Goal: Task Accomplishment & Management: Complete application form

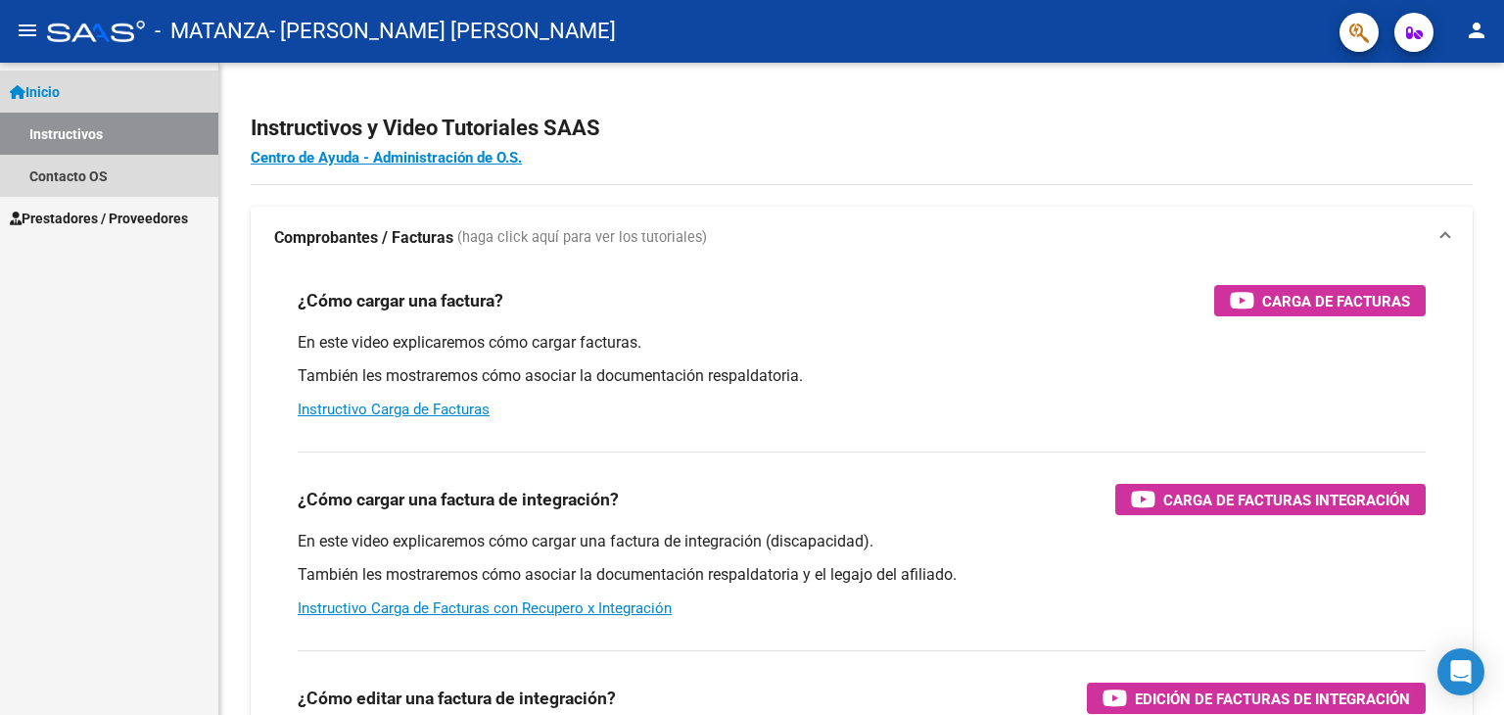
click at [102, 79] on link "Inicio" at bounding box center [109, 92] width 218 height 42
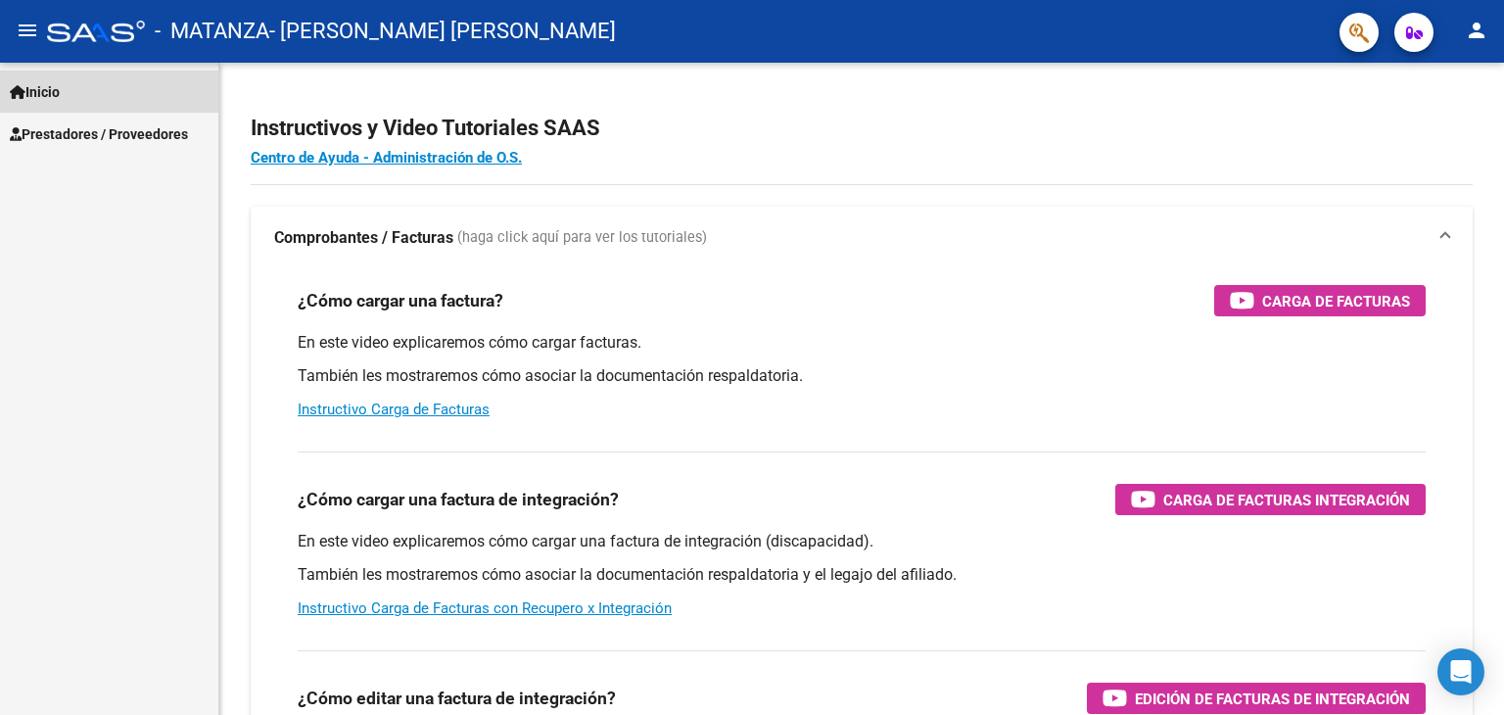
click at [102, 79] on link "Inicio" at bounding box center [109, 92] width 218 height 42
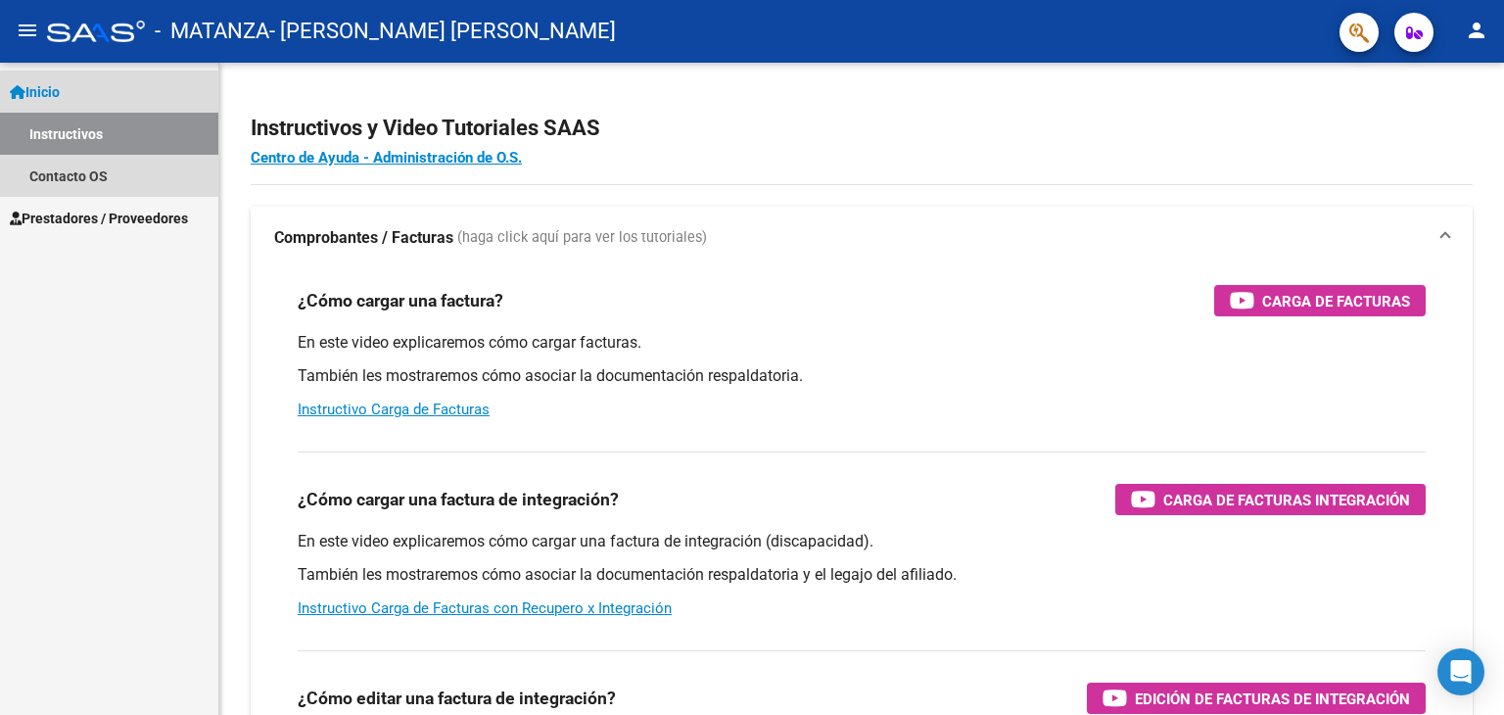
click at [89, 133] on link "Instructivos" at bounding box center [109, 134] width 218 height 42
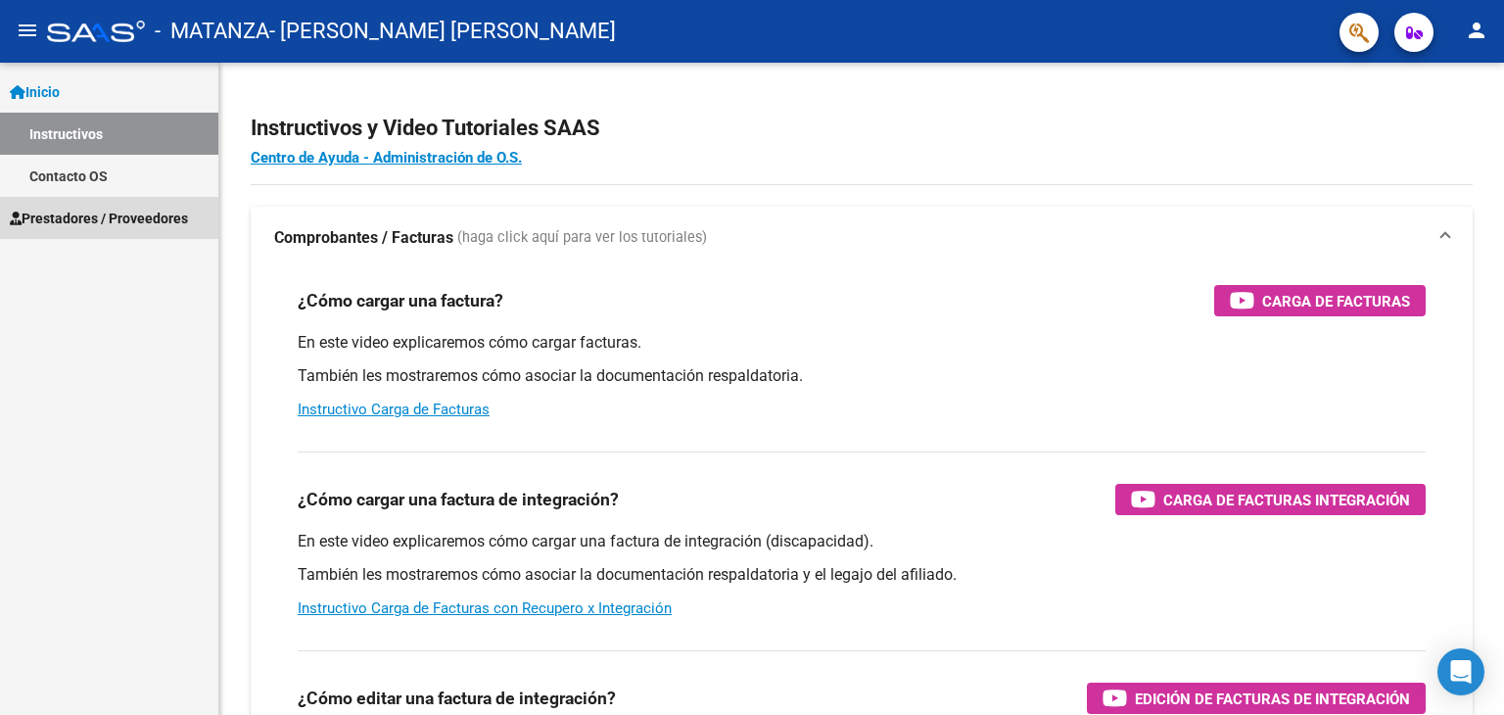
click at [110, 210] on span "Prestadores / Proveedores" at bounding box center [99, 219] width 178 height 22
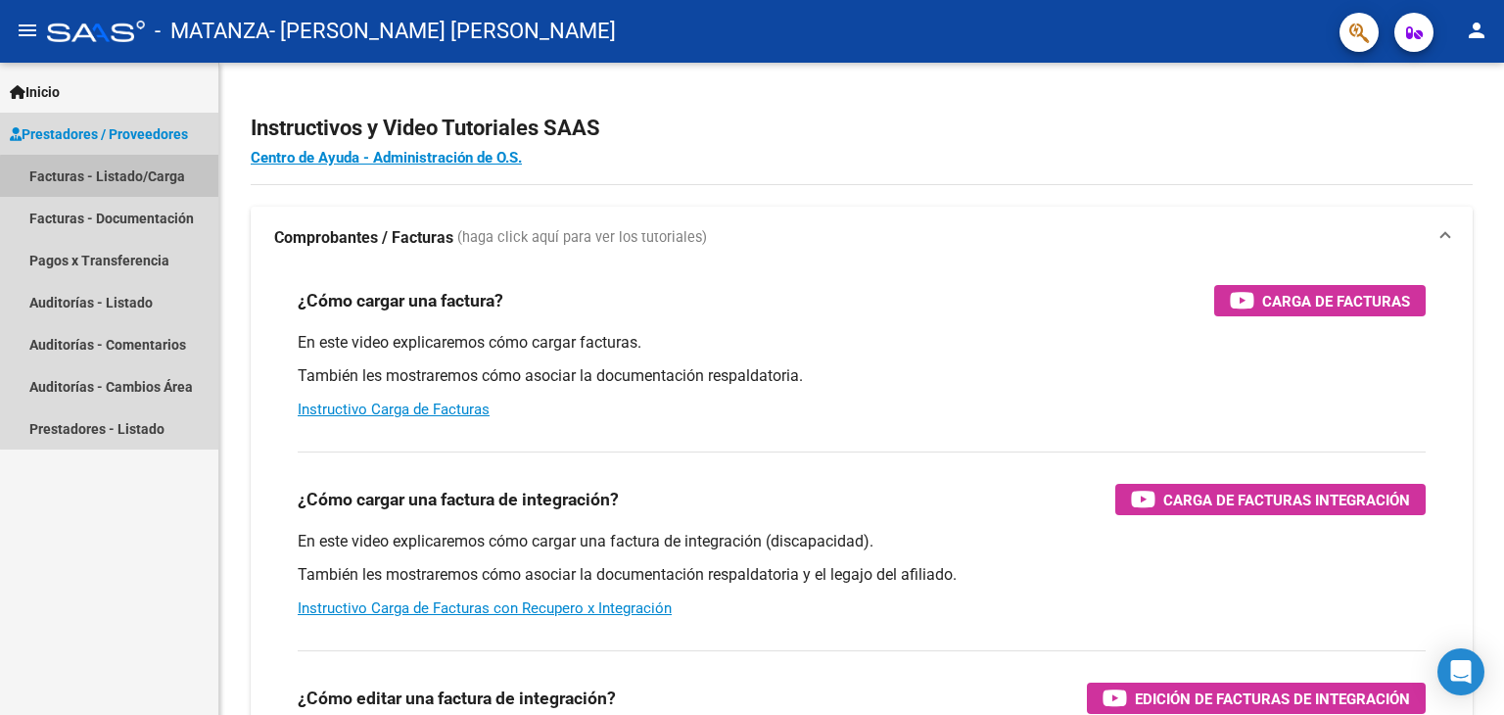
click at [134, 178] on link "Facturas - Listado/Carga" at bounding box center [109, 176] width 218 height 42
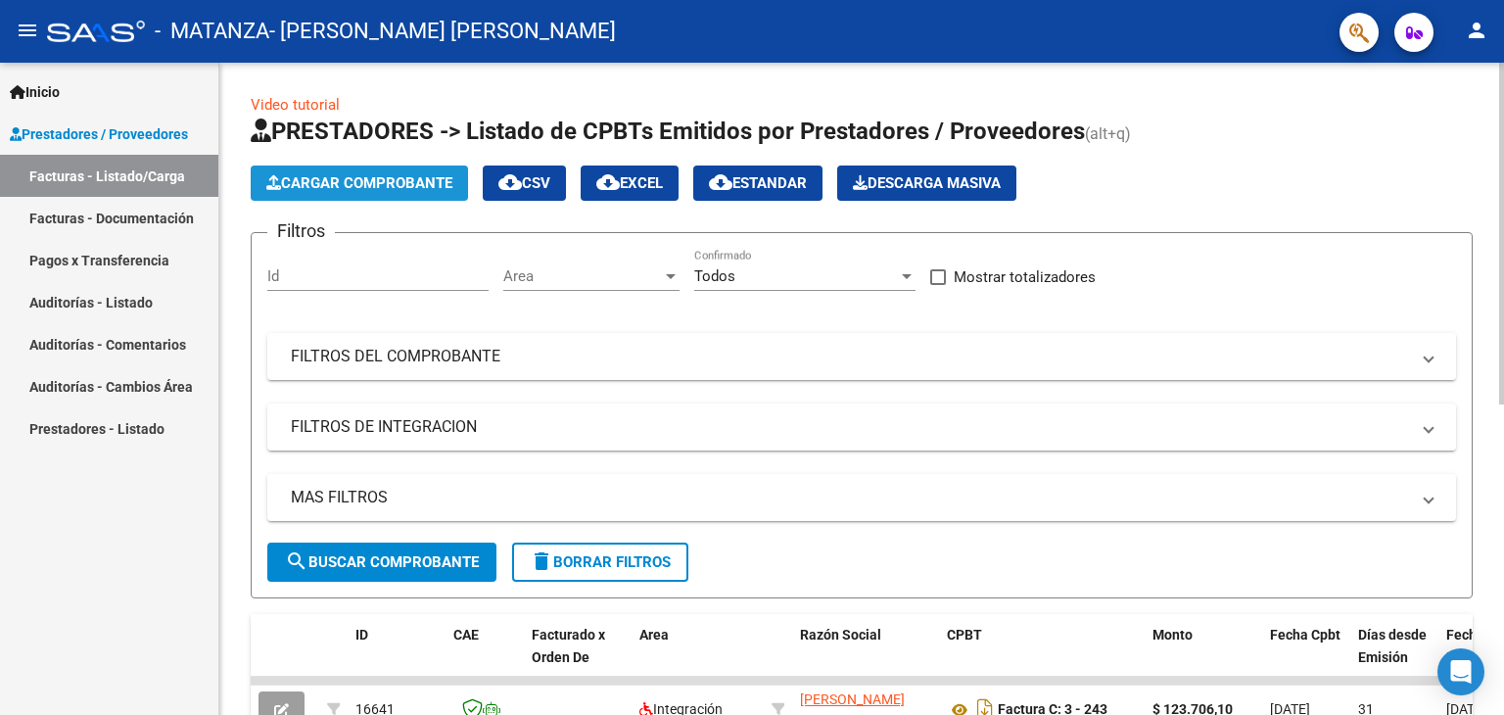
click at [351, 185] on span "Cargar Comprobante" at bounding box center [359, 183] width 186 height 18
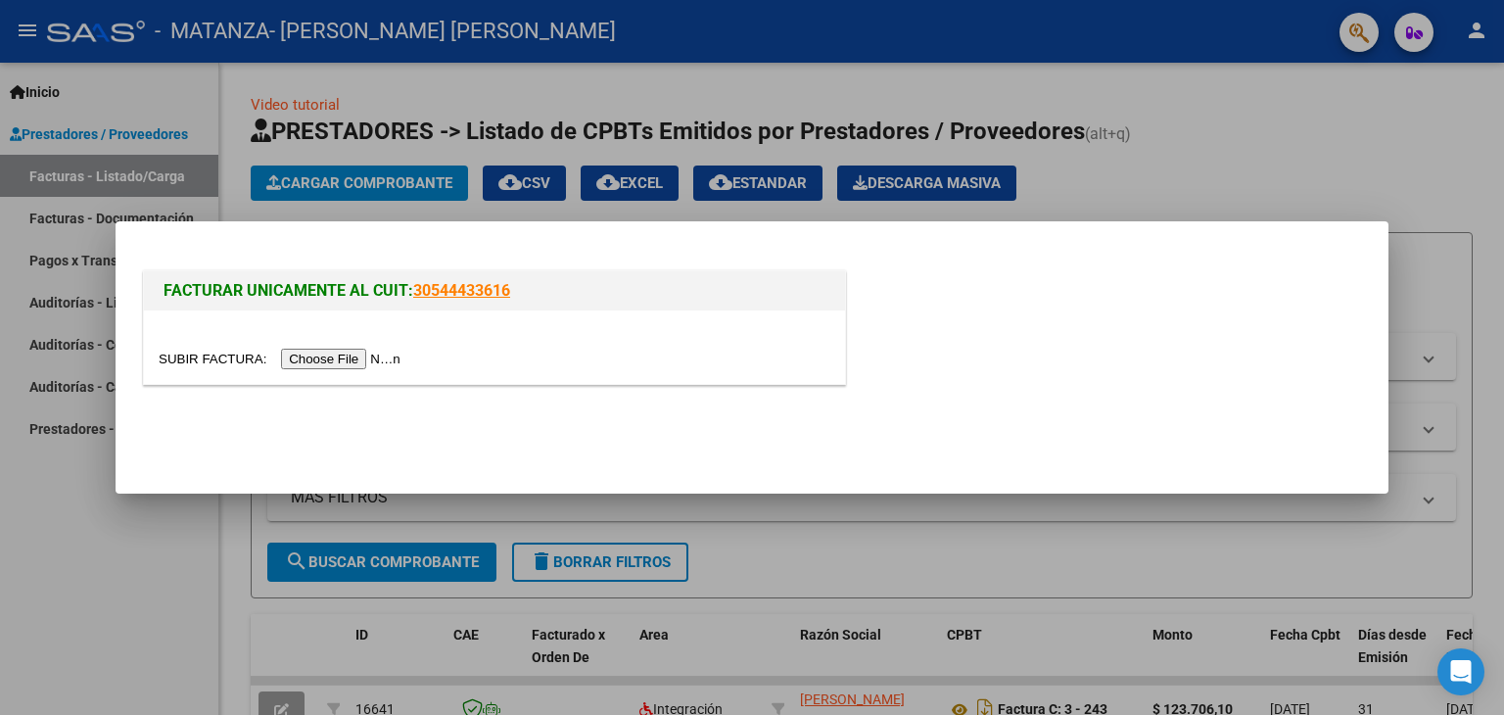
click at [329, 357] on input "file" at bounding box center [283, 359] width 248 height 21
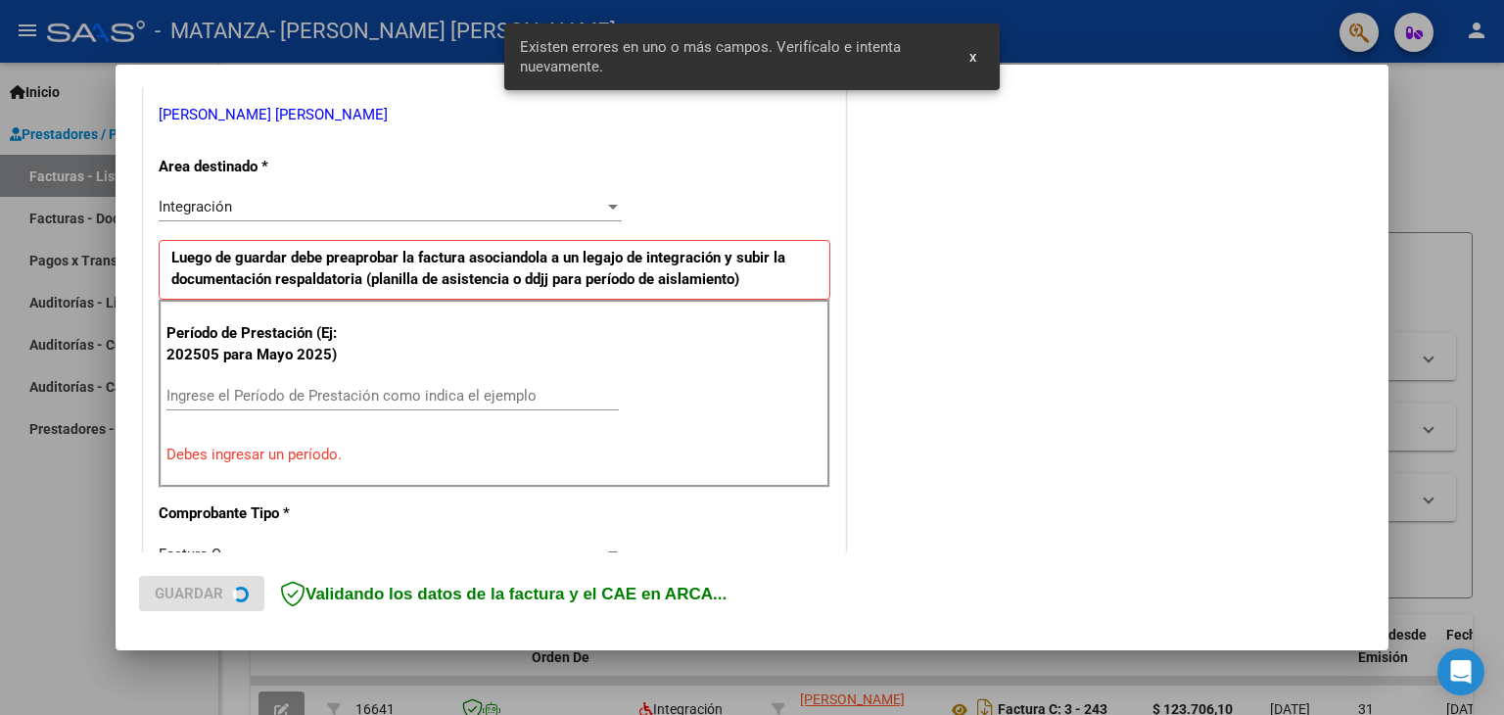
scroll to position [411, 0]
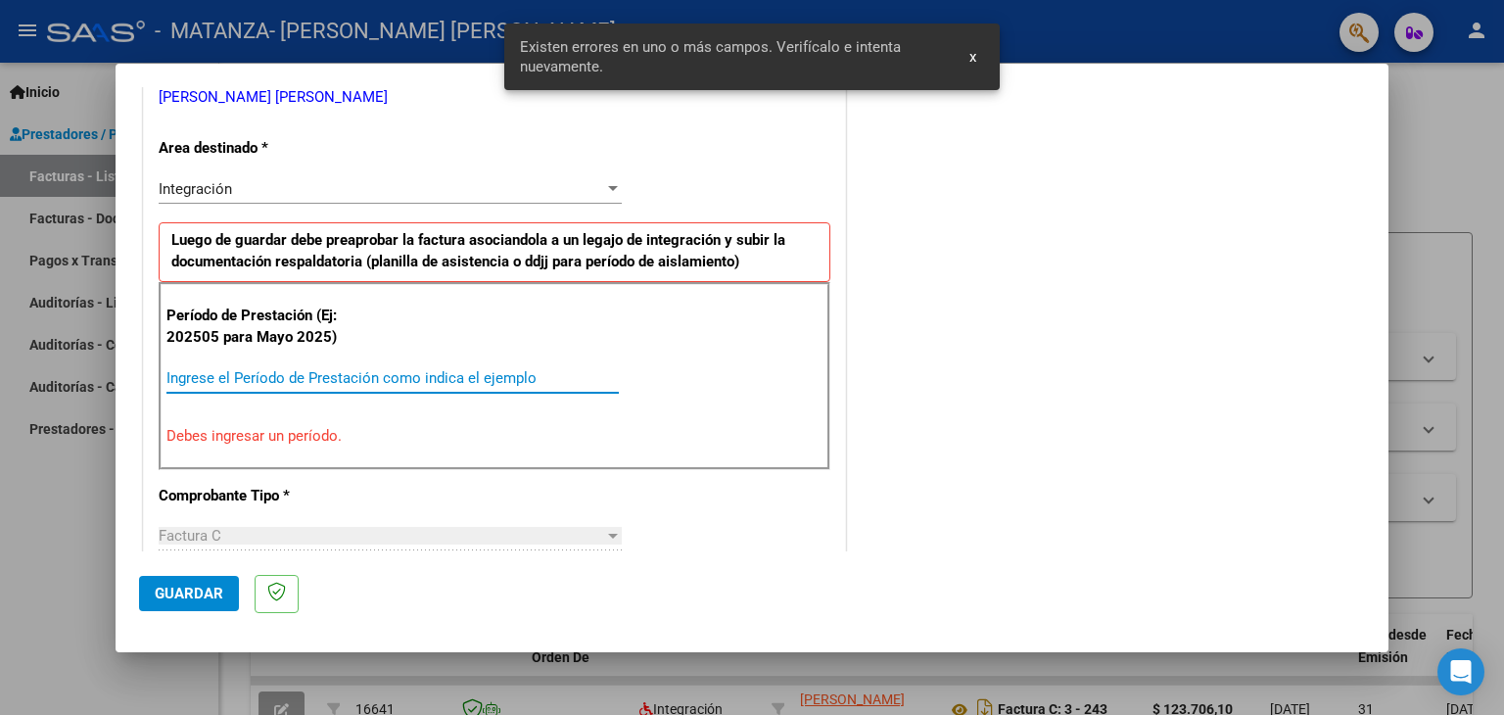
click at [438, 378] on input "Ingrese el Período de Prestación como indica el ejemplo" at bounding box center [392, 378] width 452 height 18
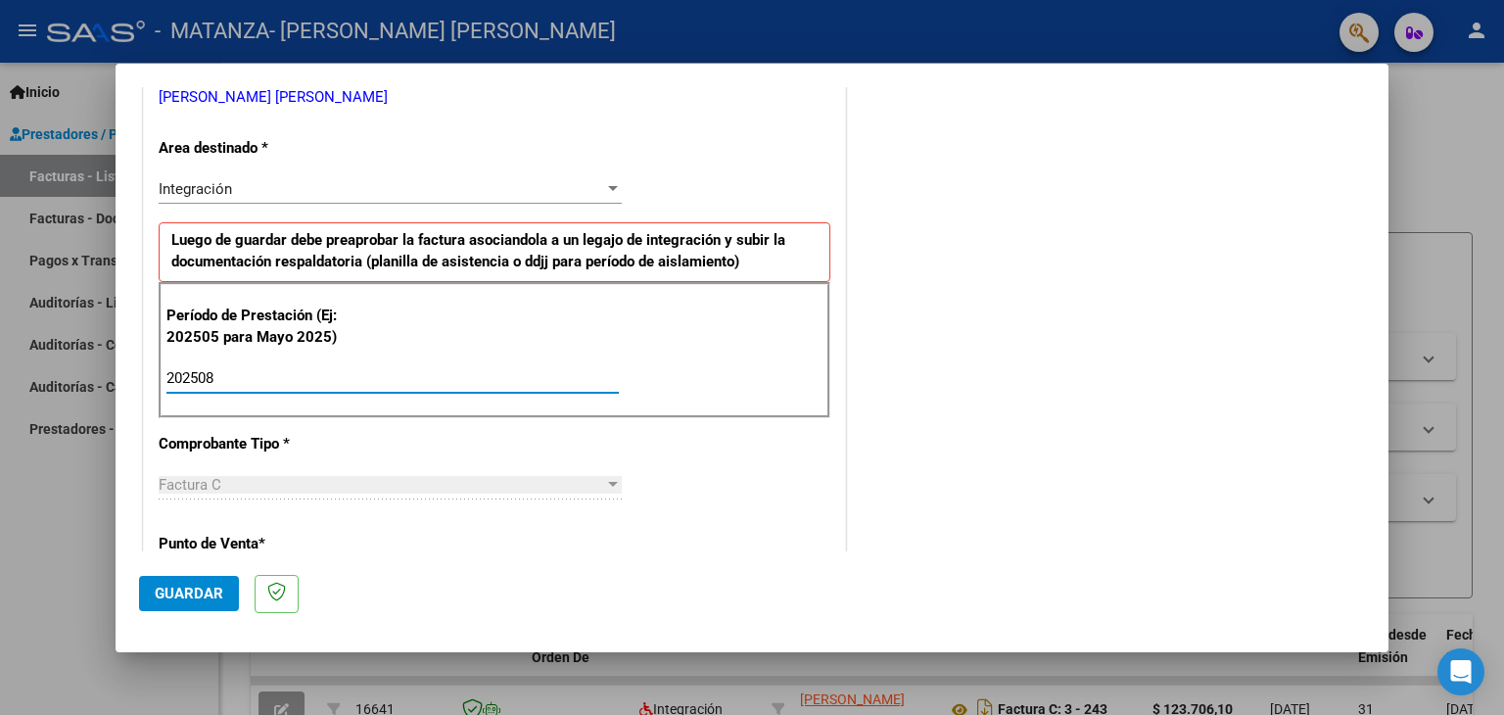
type input "202508"
click at [198, 599] on span "Guardar" at bounding box center [189, 594] width 69 height 18
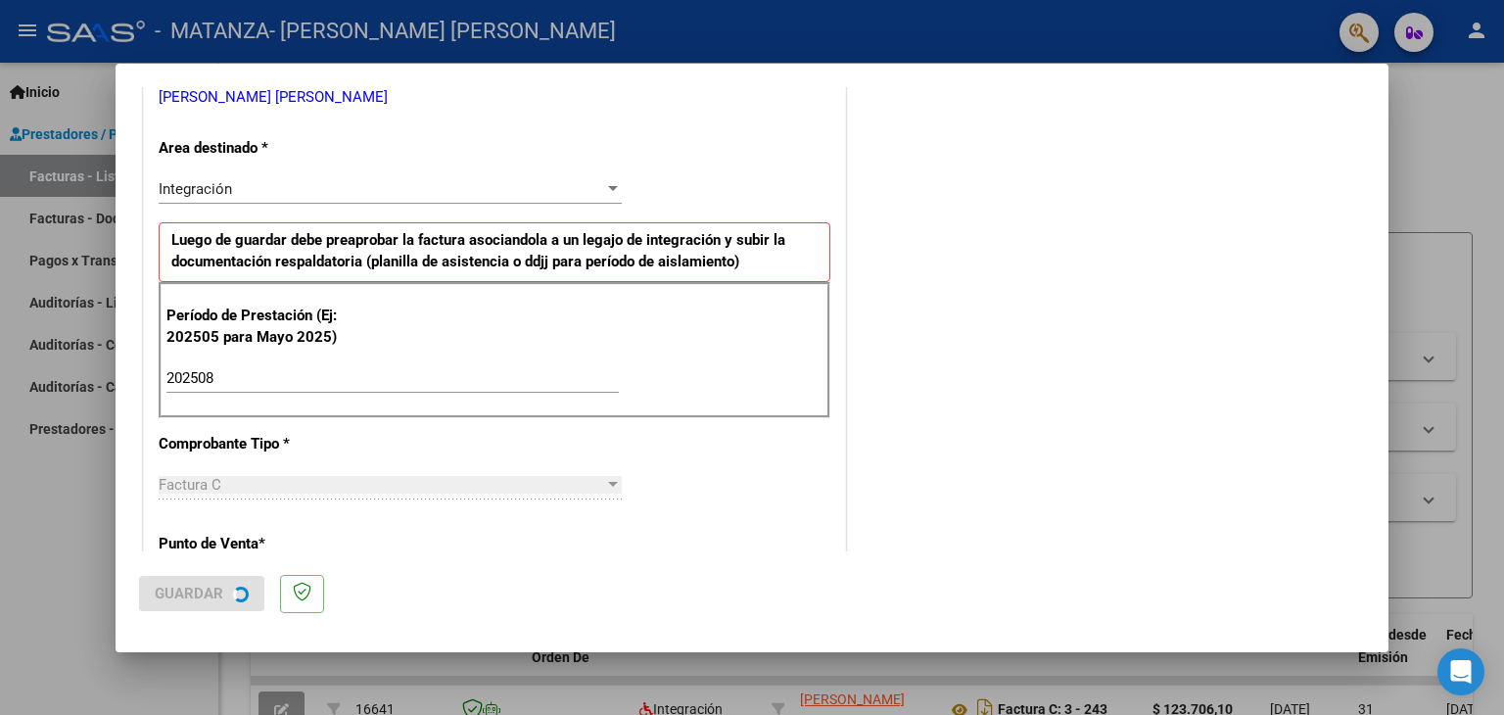
scroll to position [0, 0]
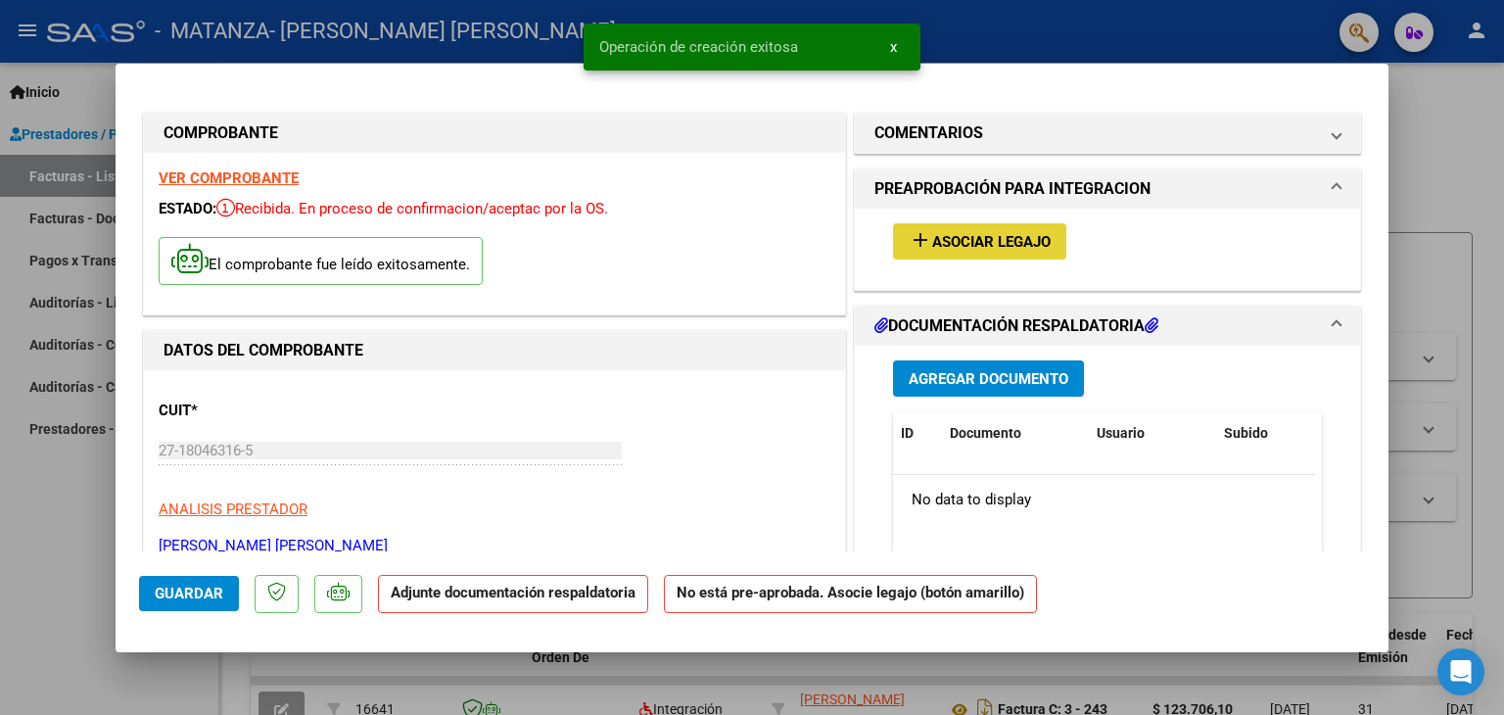
click at [931, 232] on span "add Asociar Legajo" at bounding box center [980, 241] width 142 height 18
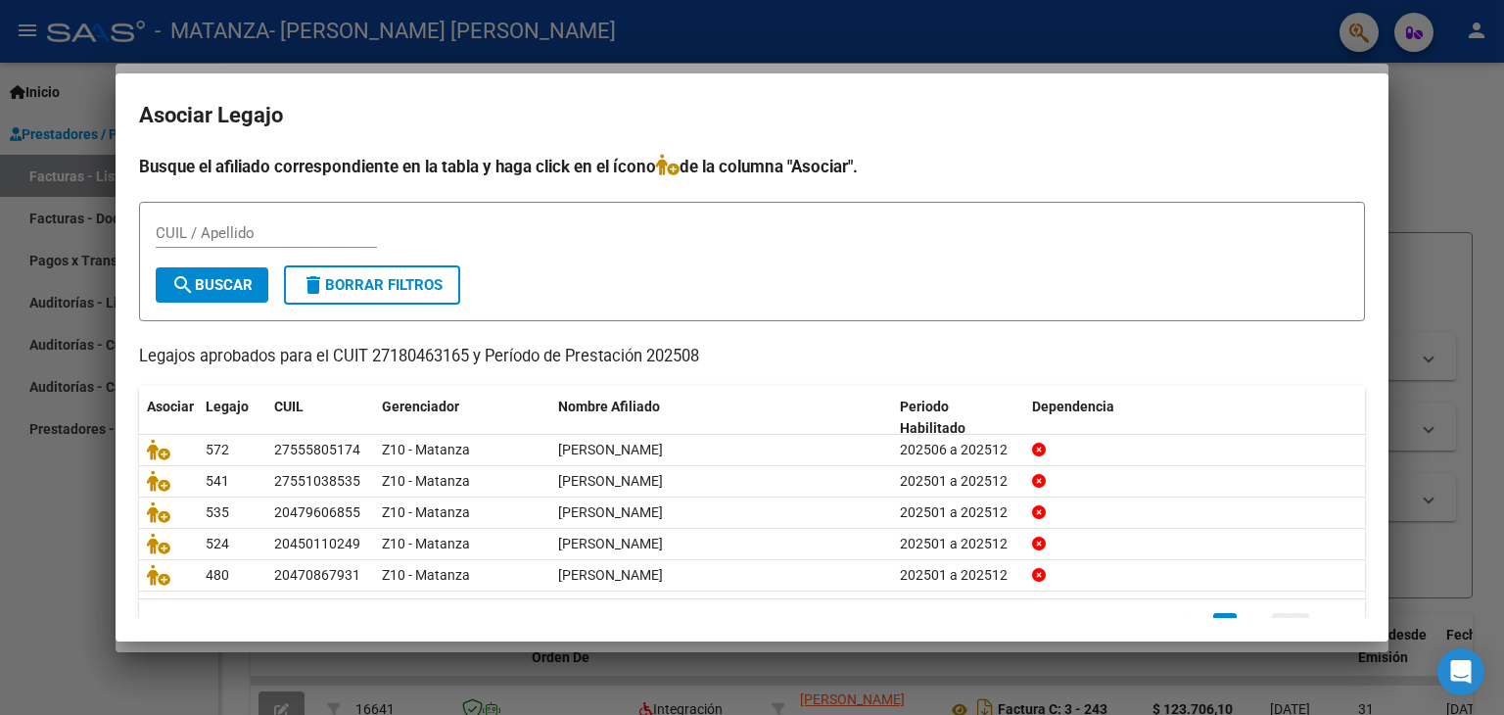
click at [1278, 616] on icon "go to next page" at bounding box center [1290, 626] width 25 height 24
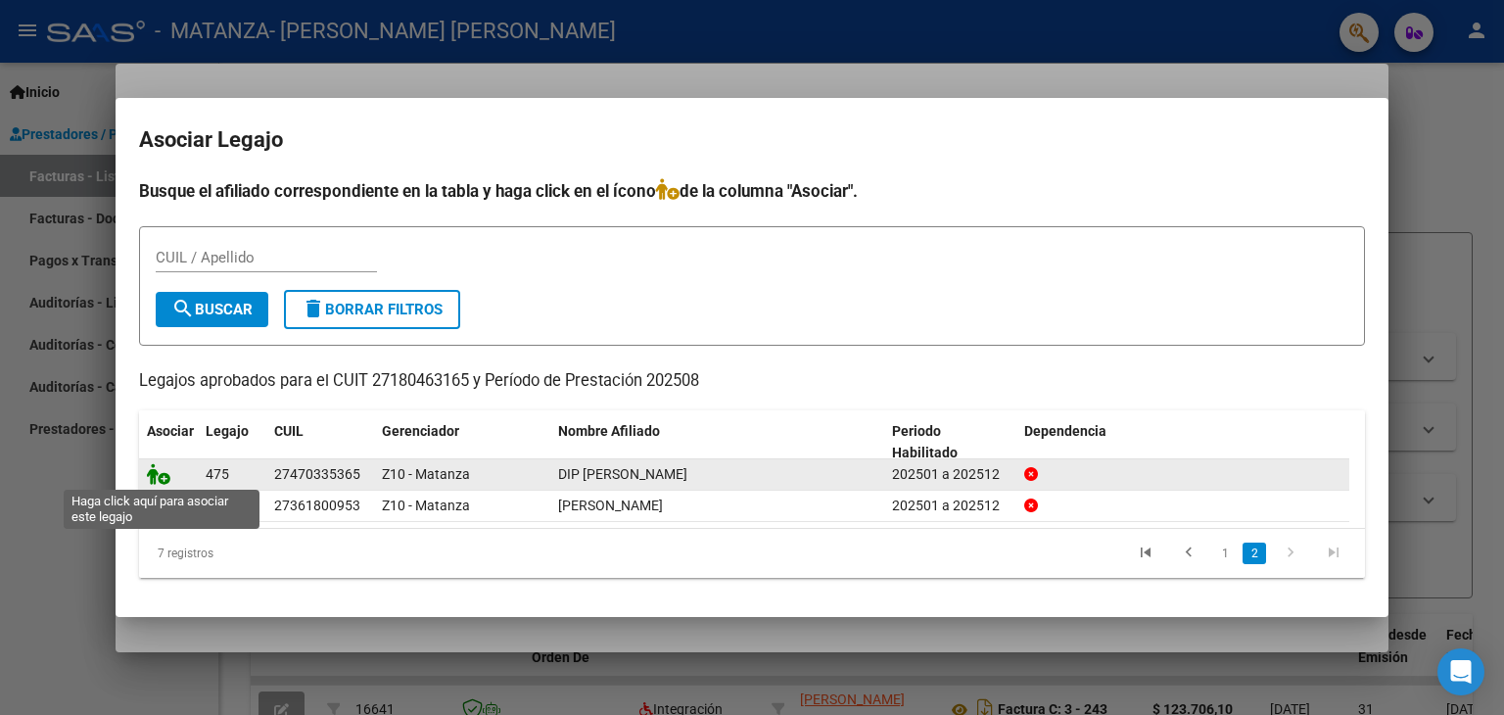
click at [149, 471] on icon at bounding box center [159, 474] width 24 height 22
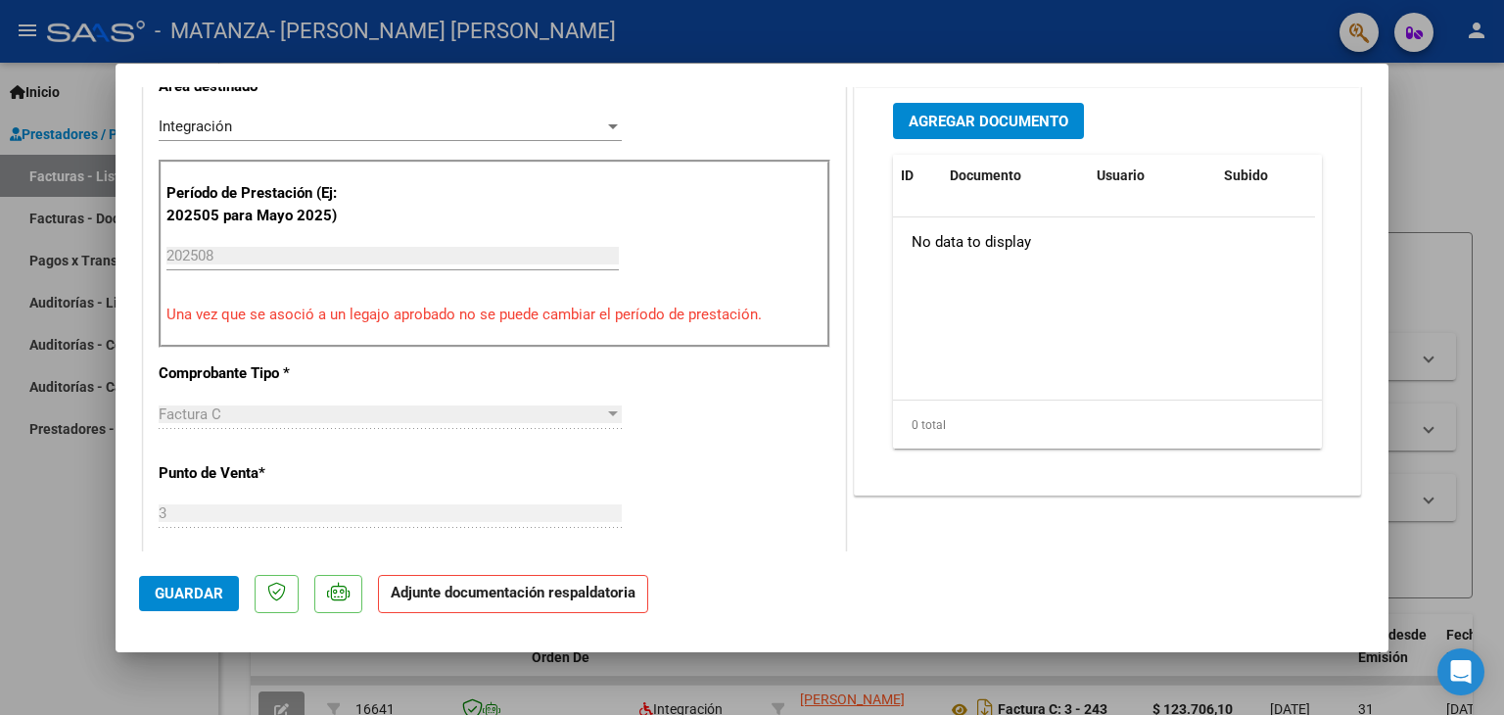
scroll to position [498, 0]
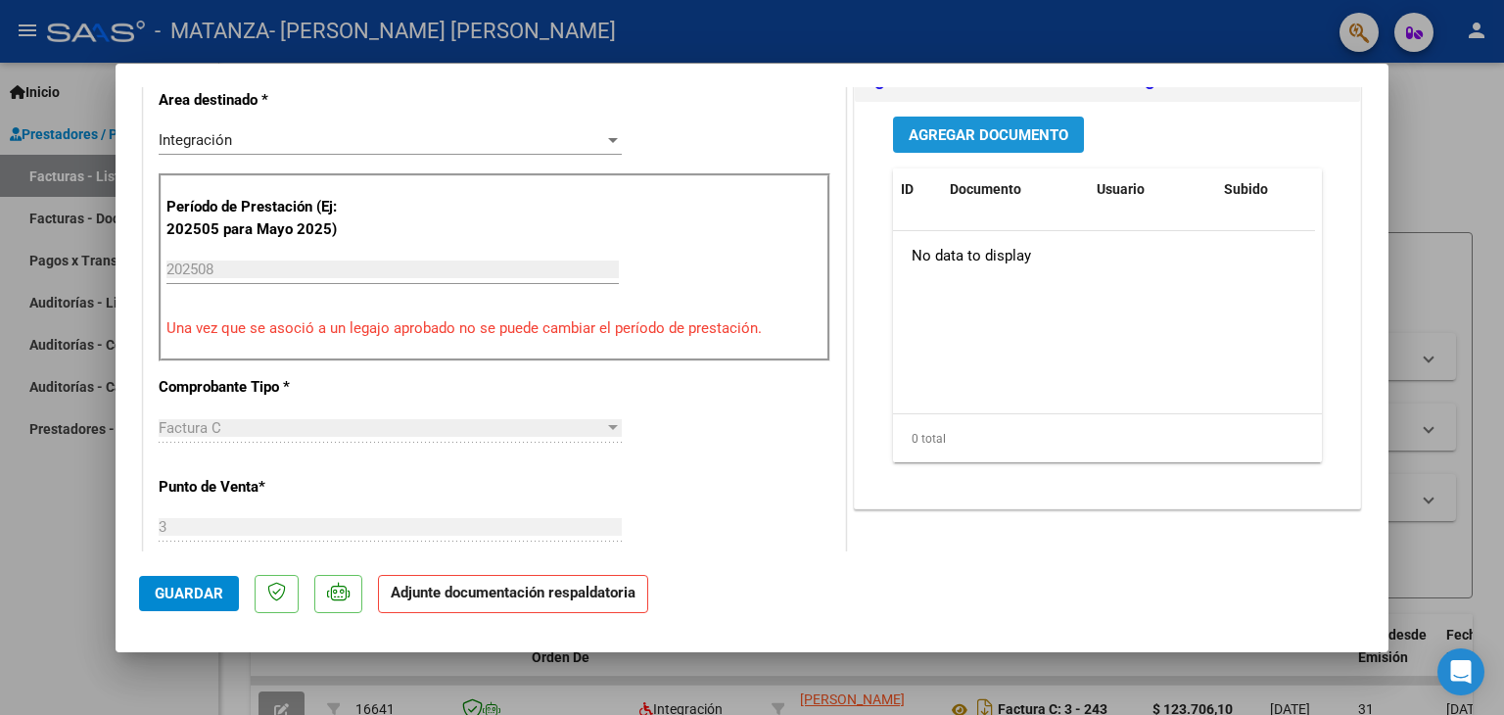
click at [1045, 138] on span "Agregar Documento" at bounding box center [989, 135] width 160 height 18
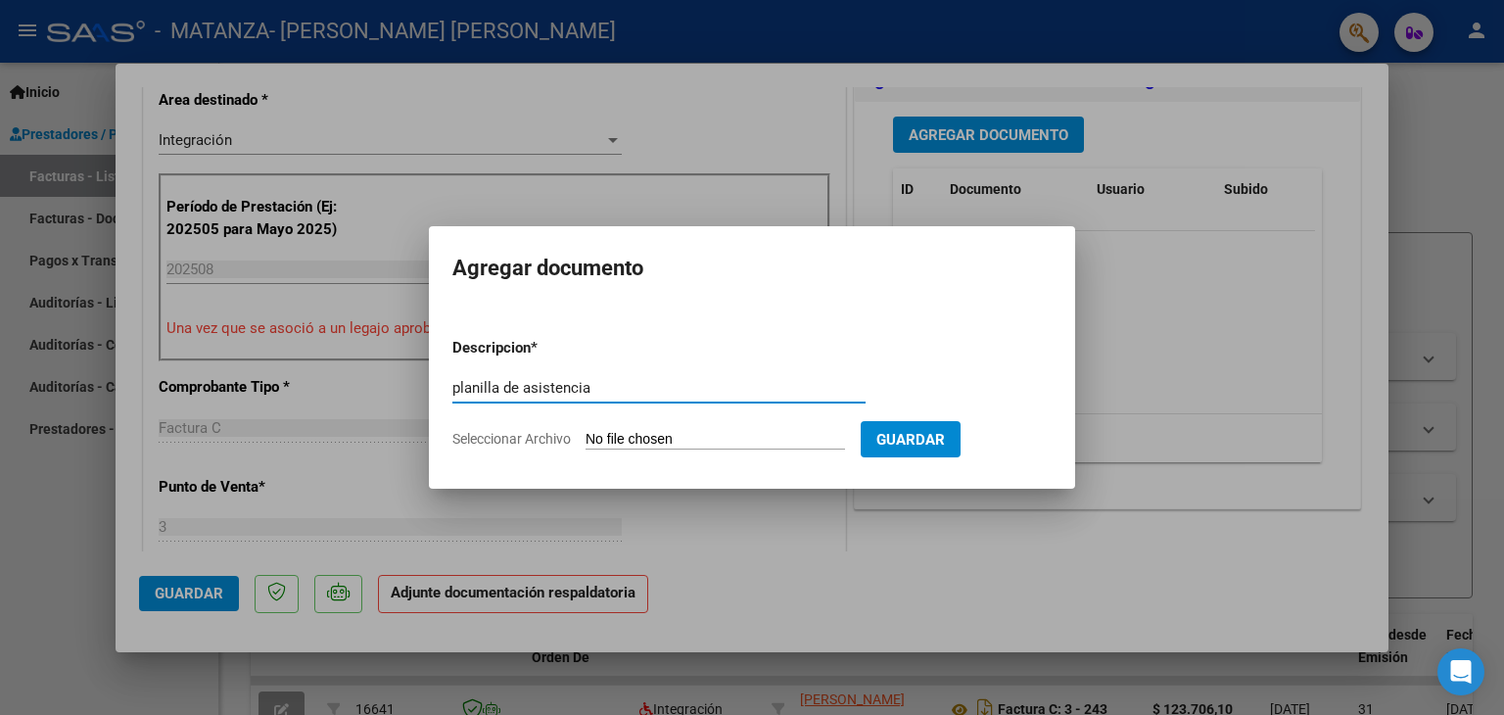
type input "planilla de asistencia"
click at [645, 438] on input "Seleccionar Archivo" at bounding box center [716, 440] width 260 height 19
type input "C:\fakepath\dip.jpg"
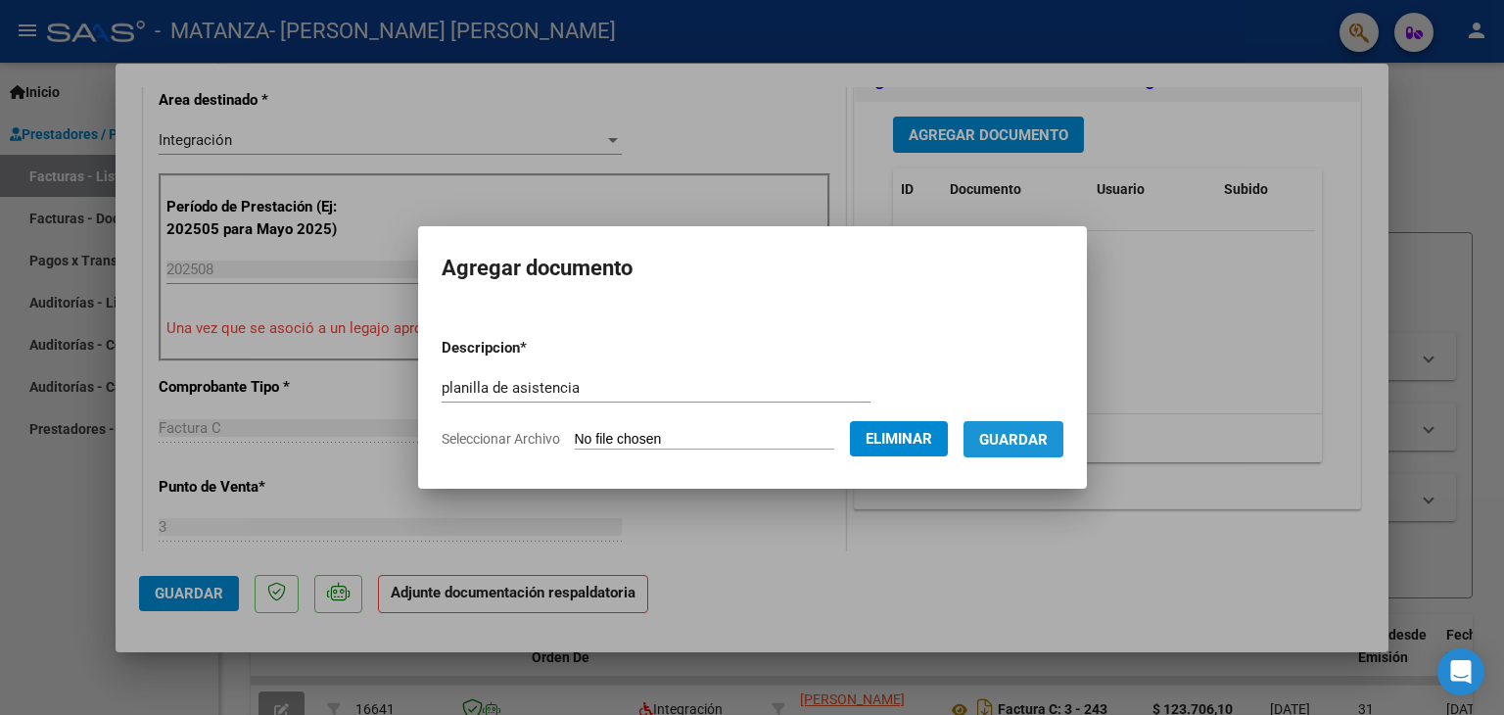
click at [1006, 437] on span "Guardar" at bounding box center [1013, 440] width 69 height 18
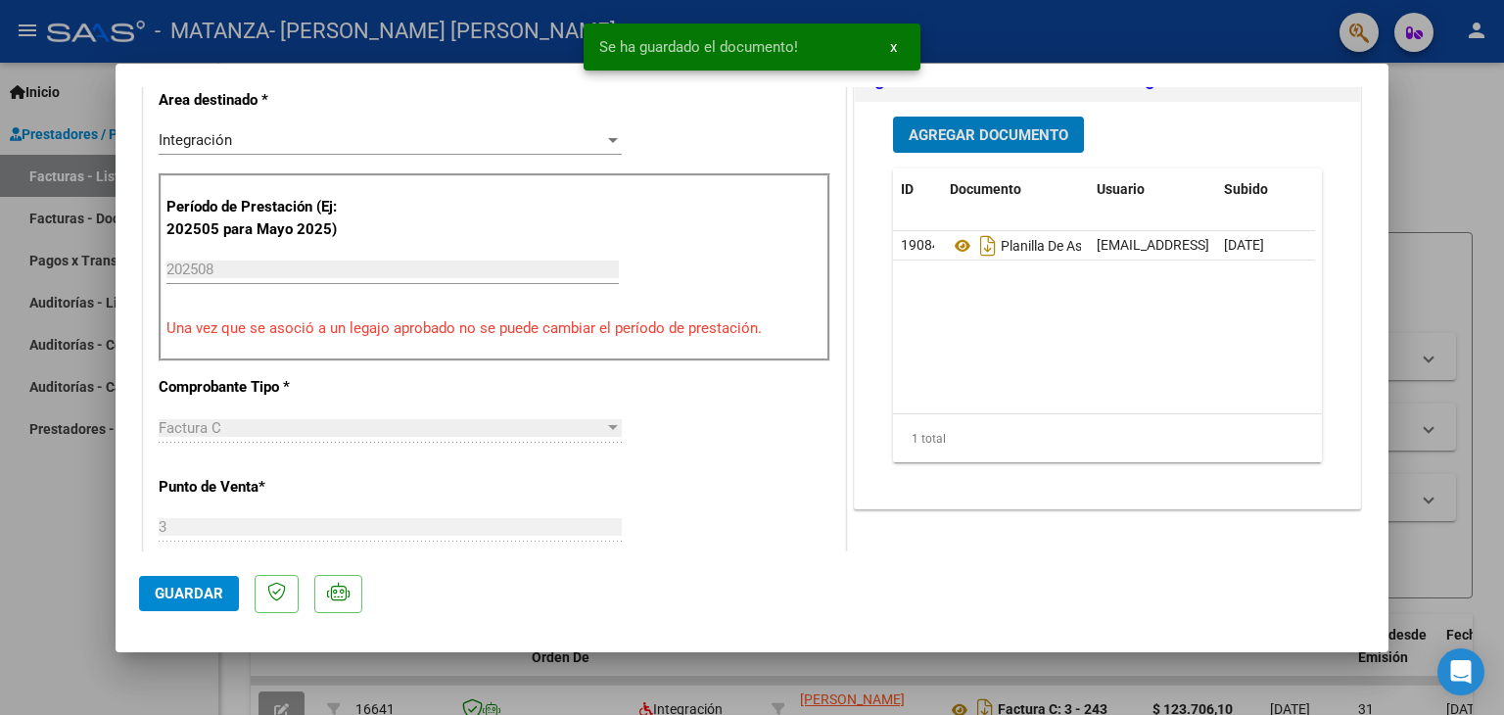
click at [201, 603] on button "Guardar" at bounding box center [189, 593] width 100 height 35
click at [16, 510] on div at bounding box center [752, 357] width 1504 height 715
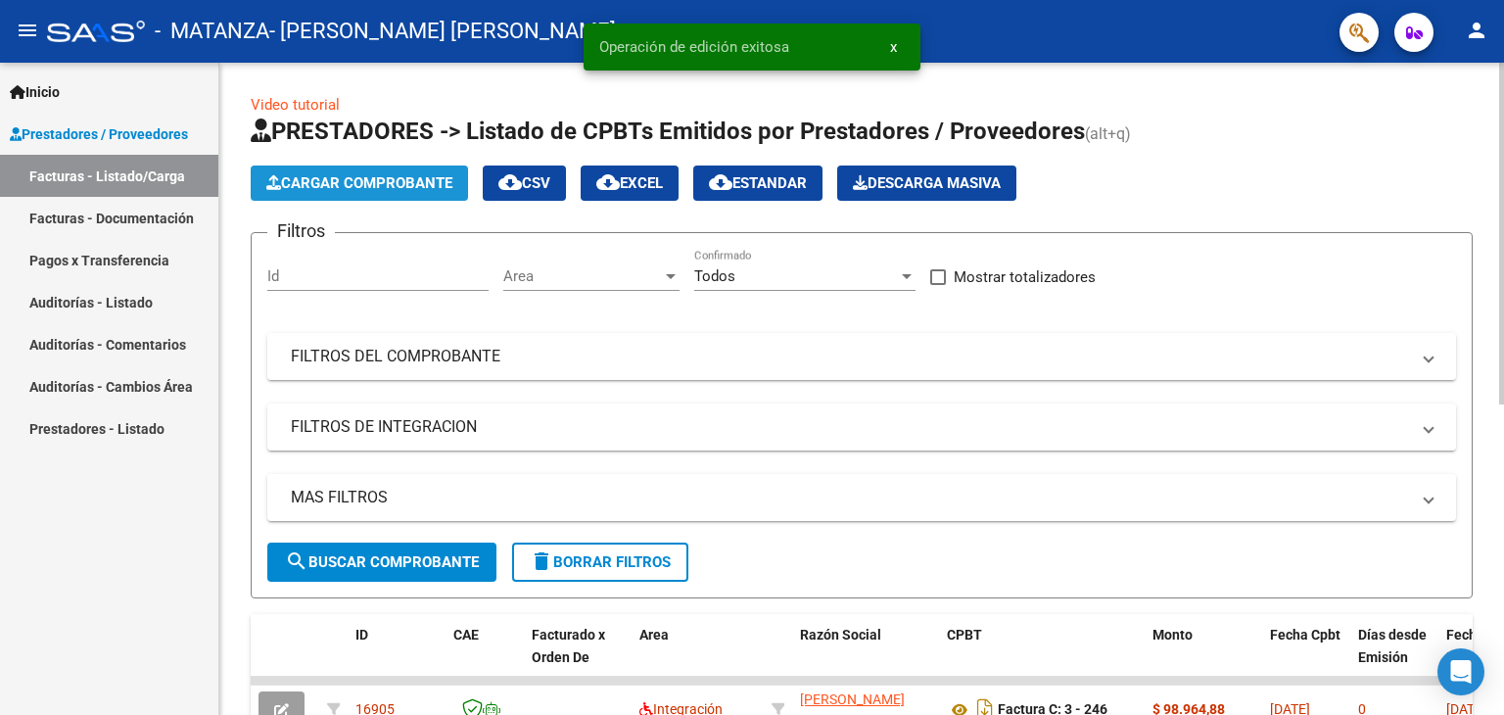
click at [368, 177] on span "Cargar Comprobante" at bounding box center [359, 183] width 186 height 18
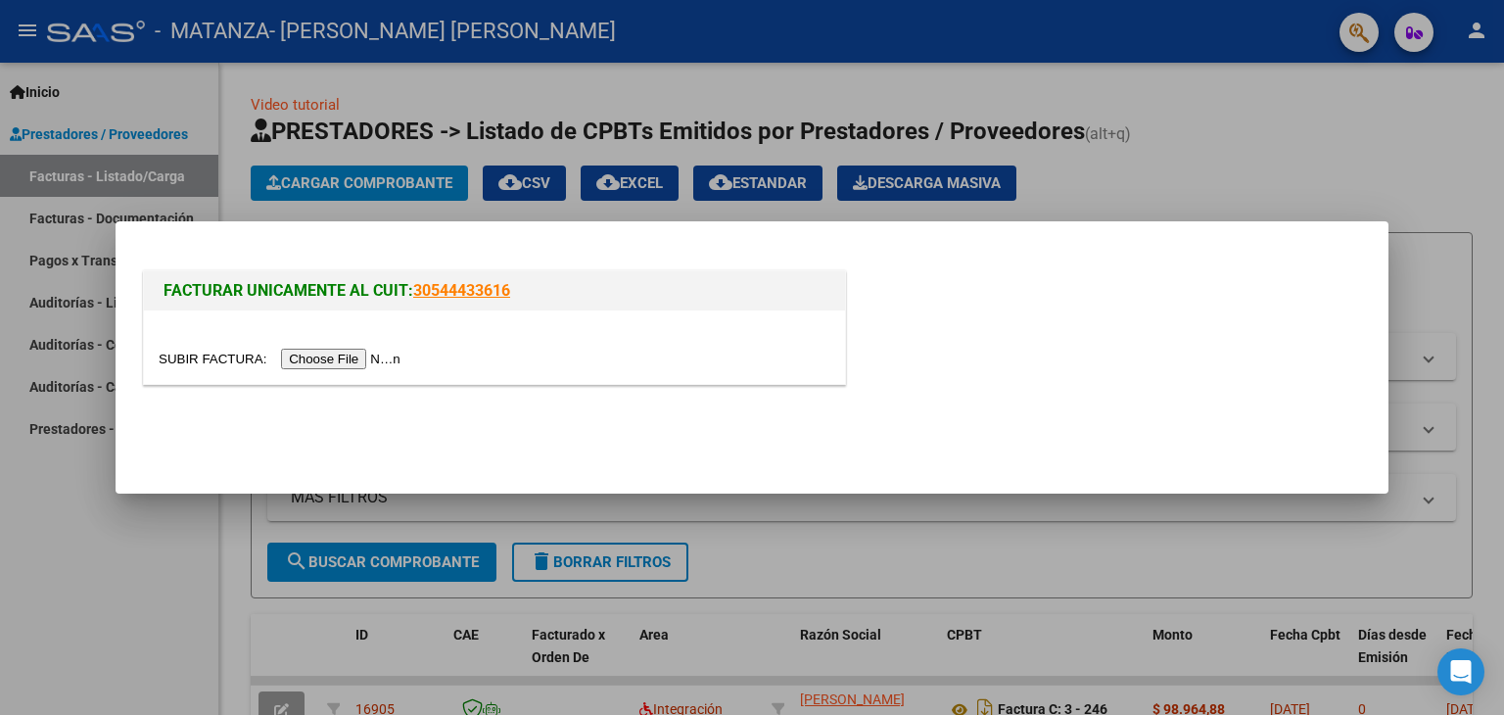
click at [329, 356] on input "file" at bounding box center [283, 359] width 248 height 21
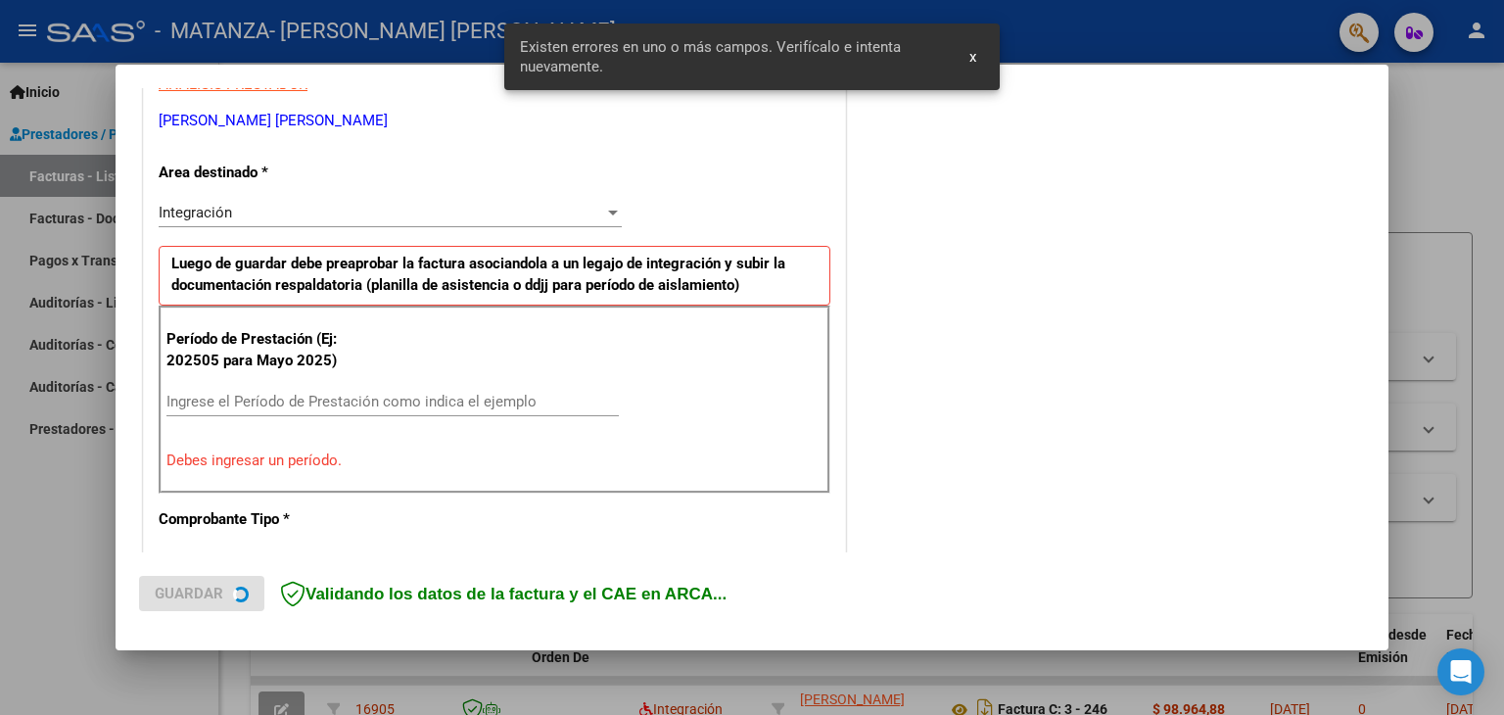
scroll to position [411, 0]
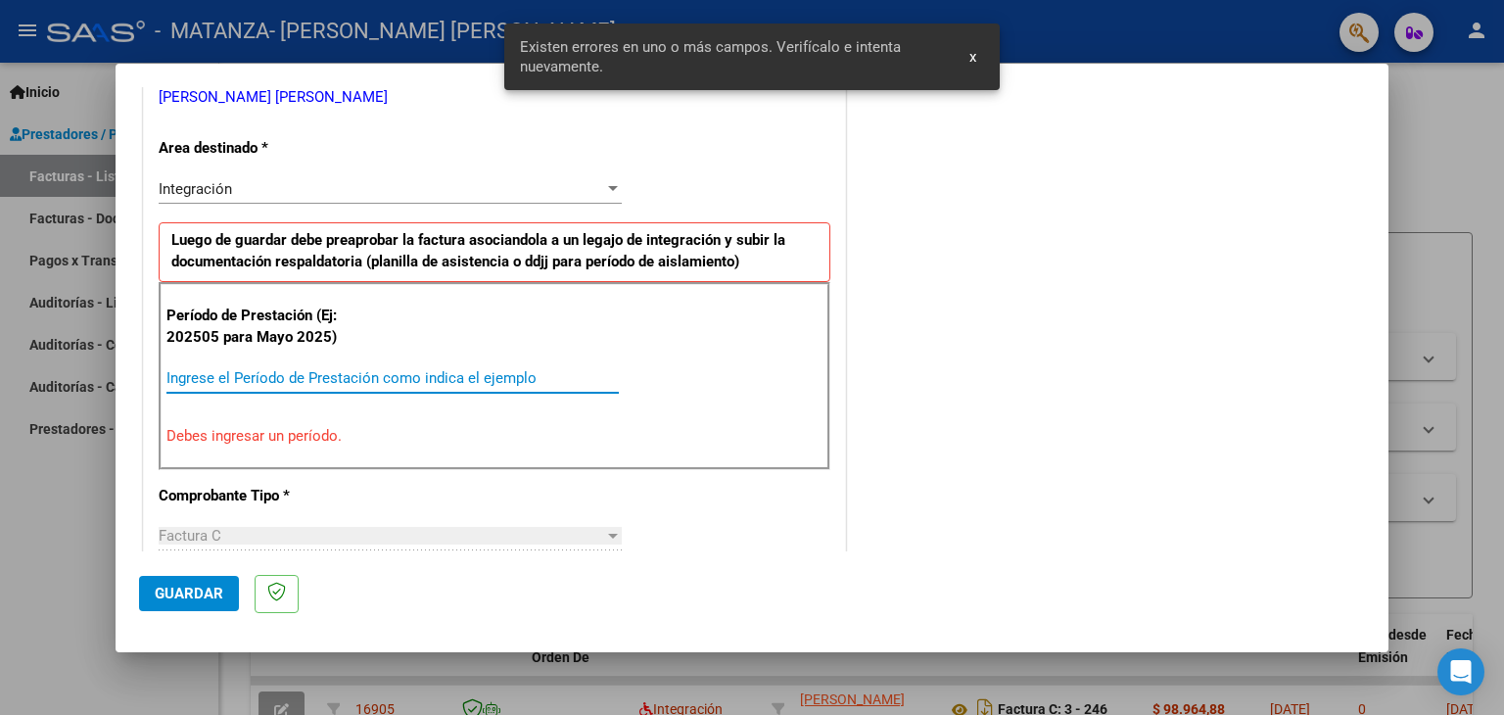
click at [283, 370] on input "Ingrese el Período de Prestación como indica el ejemplo" at bounding box center [392, 378] width 452 height 18
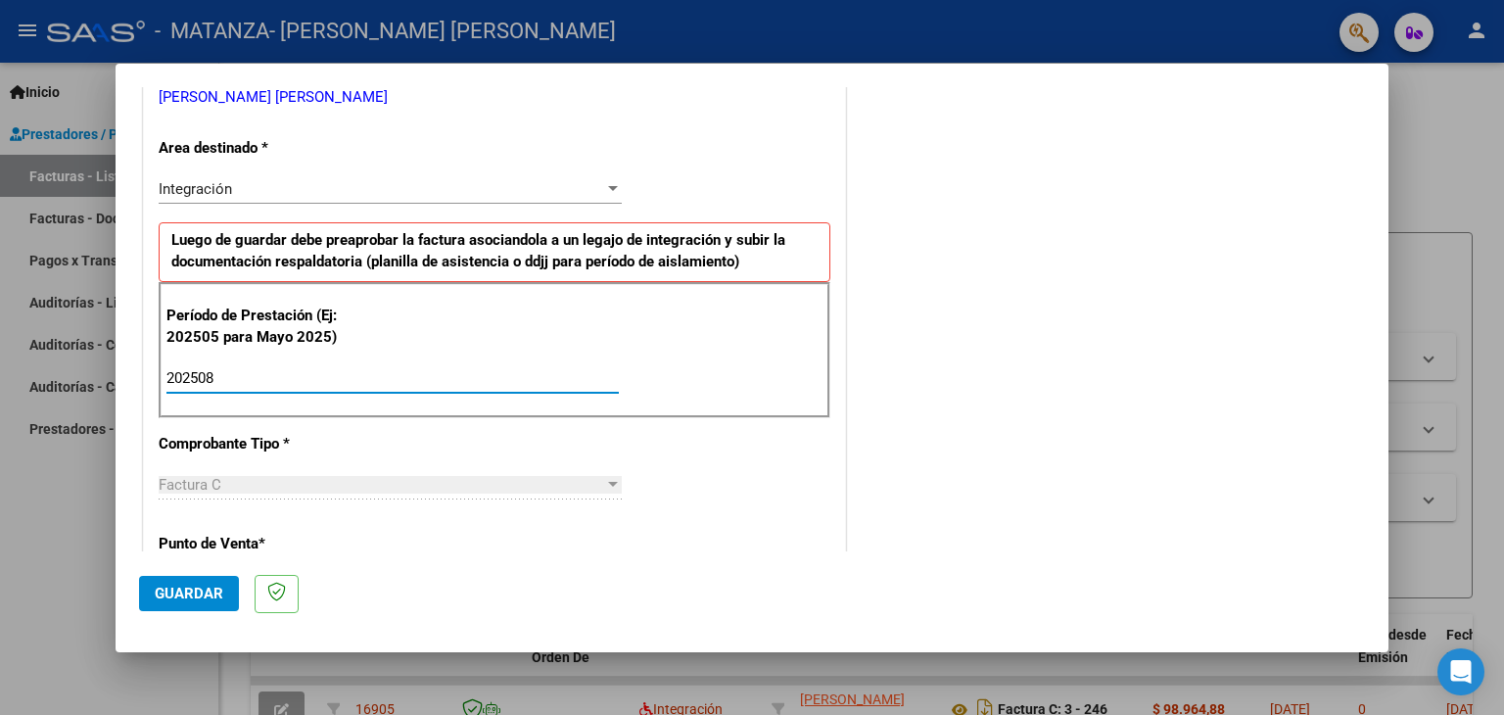
type input "202508"
click at [193, 585] on span "Guardar" at bounding box center [189, 594] width 69 height 18
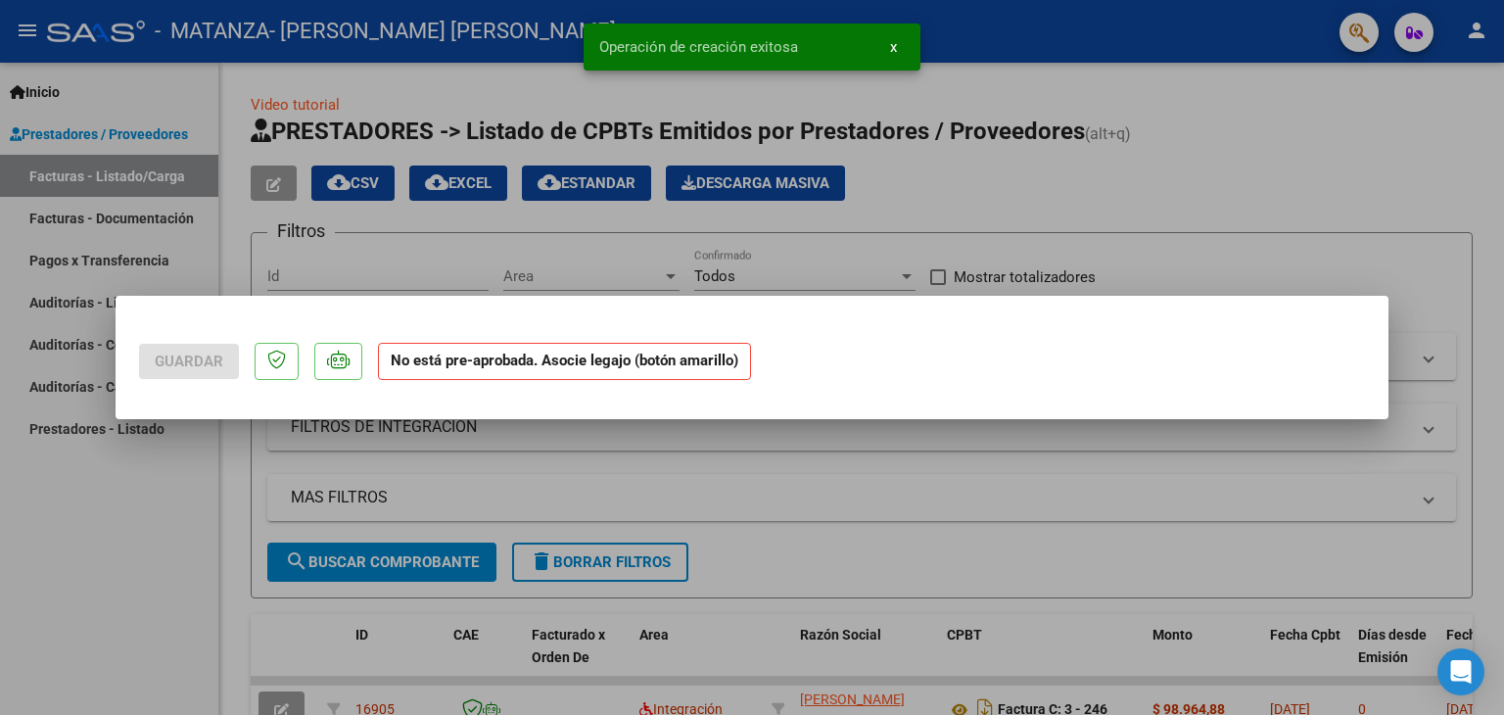
scroll to position [0, 0]
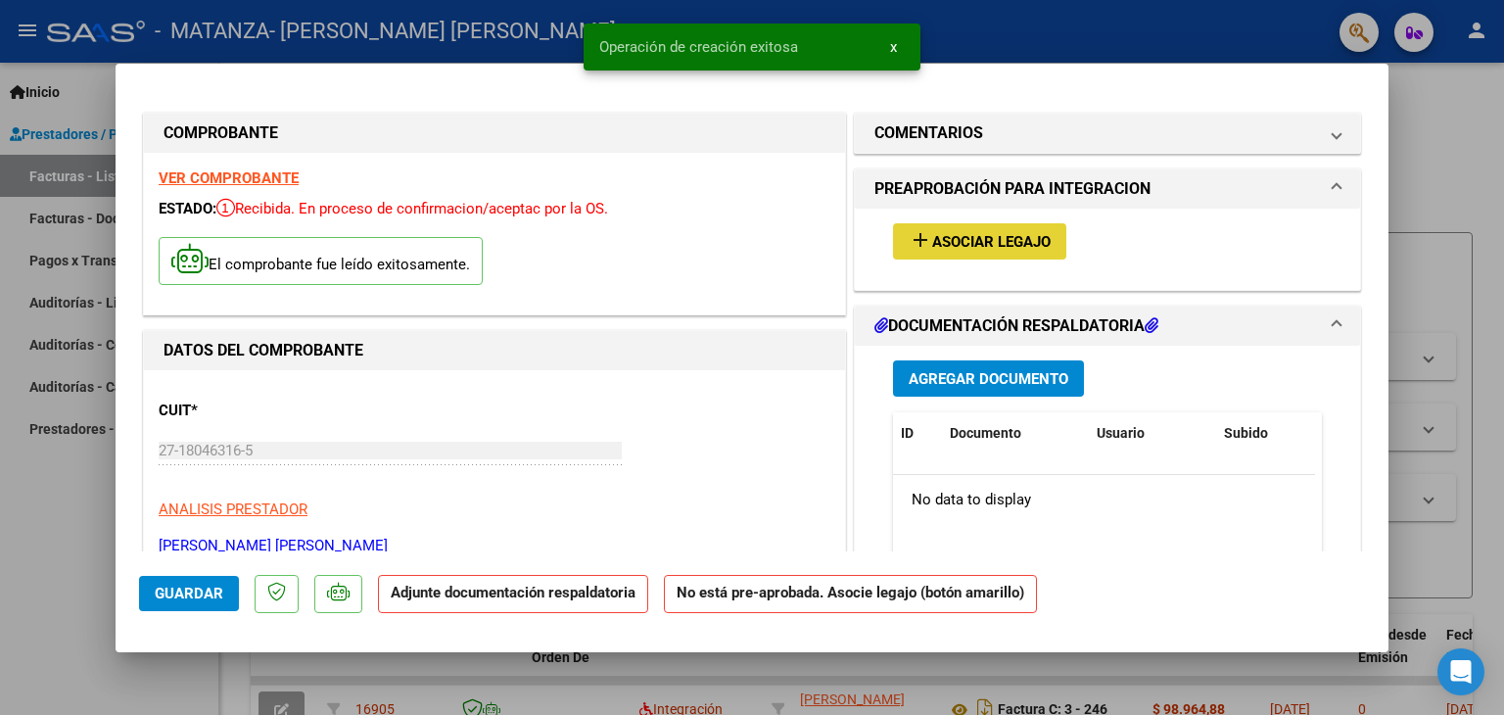
click at [955, 239] on span "Asociar Legajo" at bounding box center [991, 242] width 119 height 18
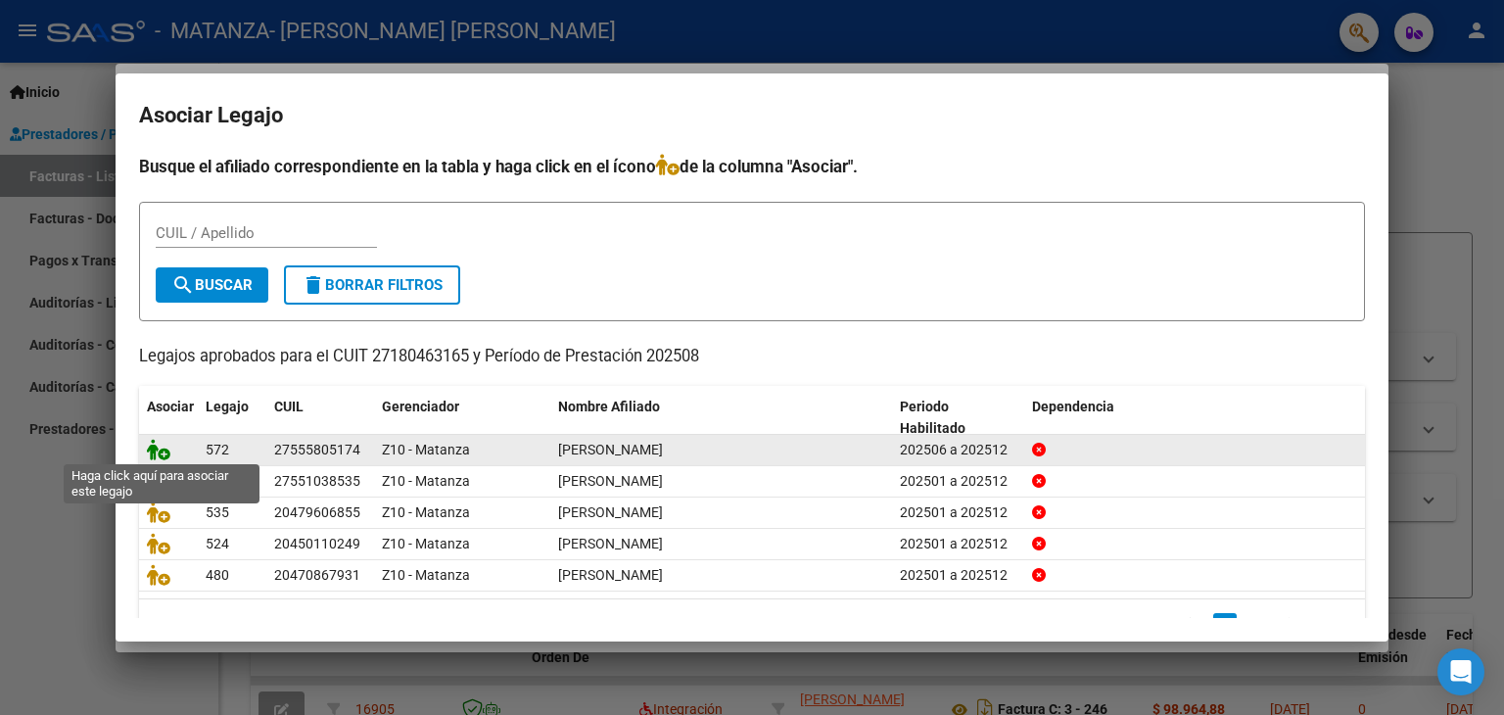
click at [157, 452] on icon at bounding box center [159, 450] width 24 height 22
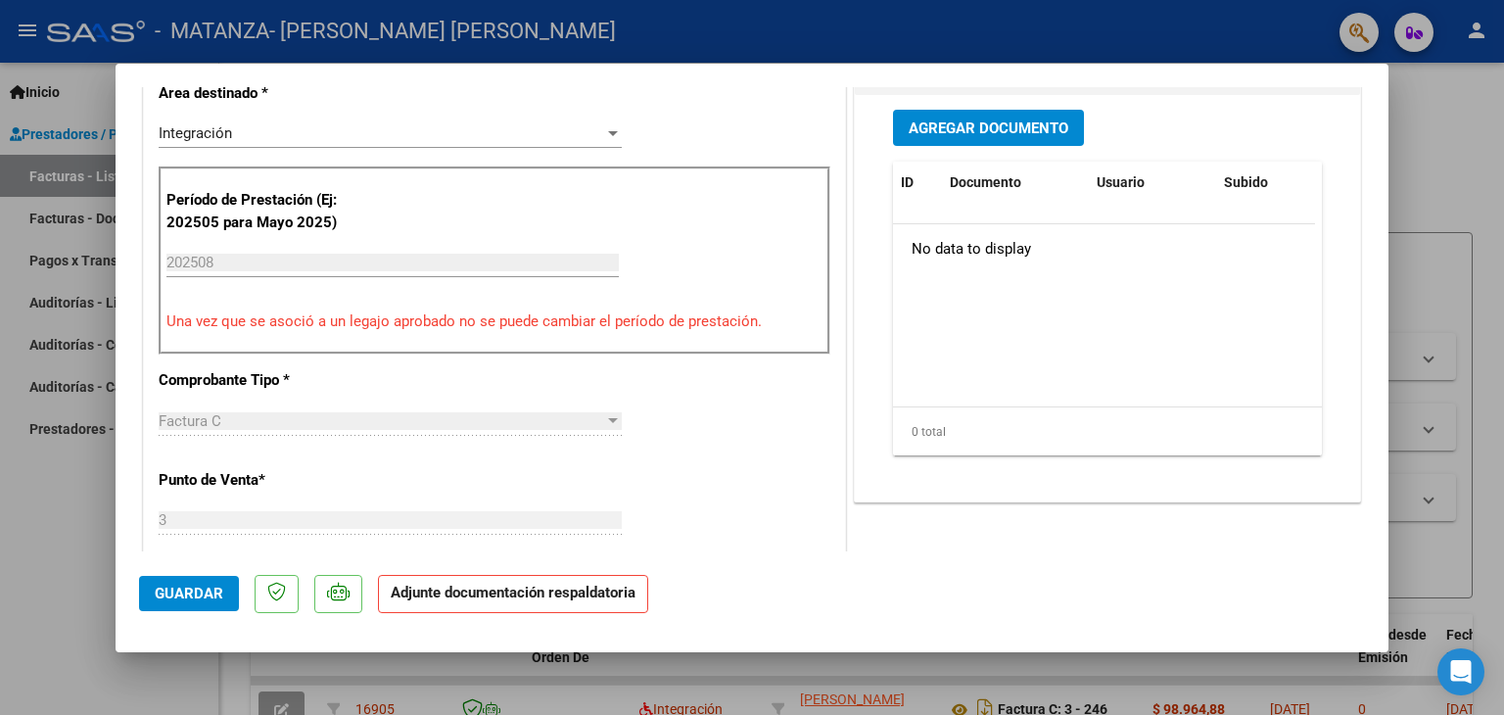
scroll to position [462, 0]
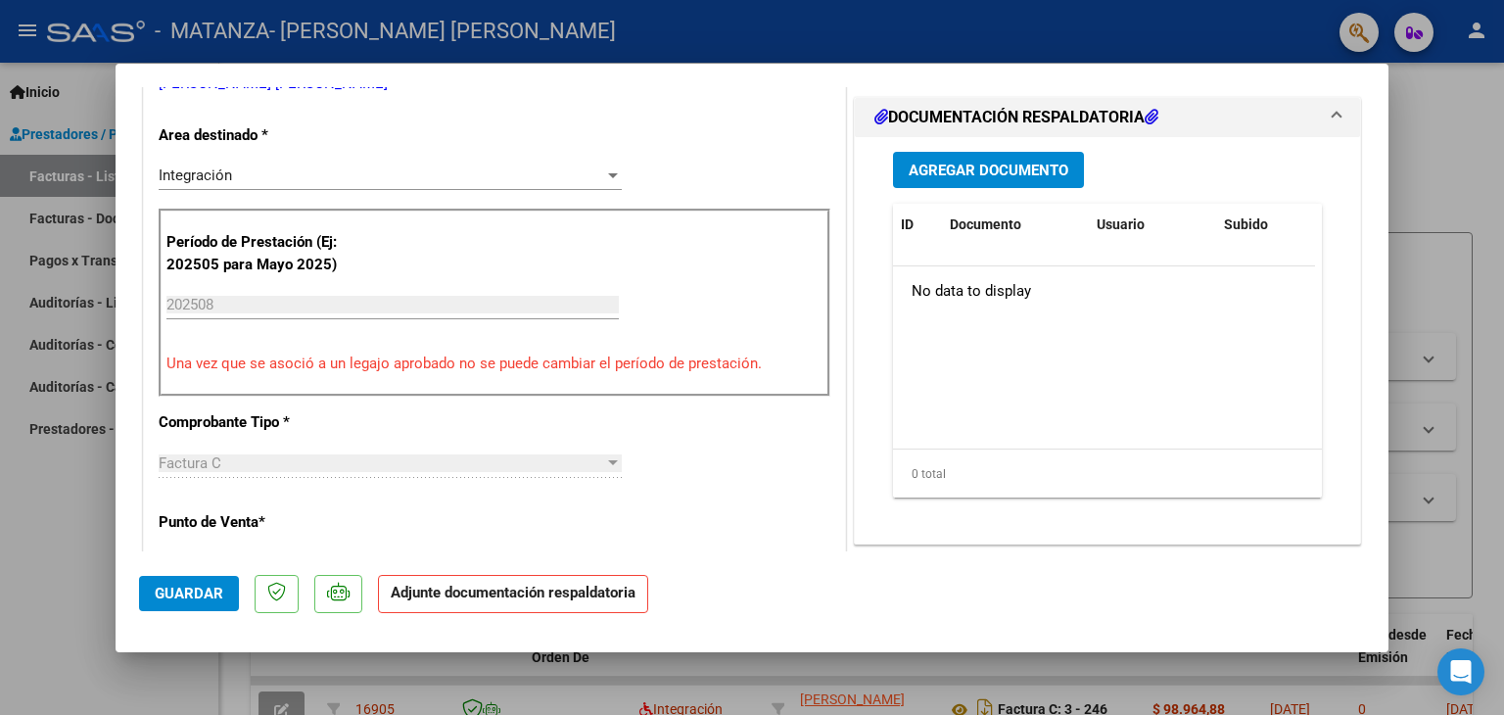
click at [1050, 166] on span "Agregar Documento" at bounding box center [989, 171] width 160 height 18
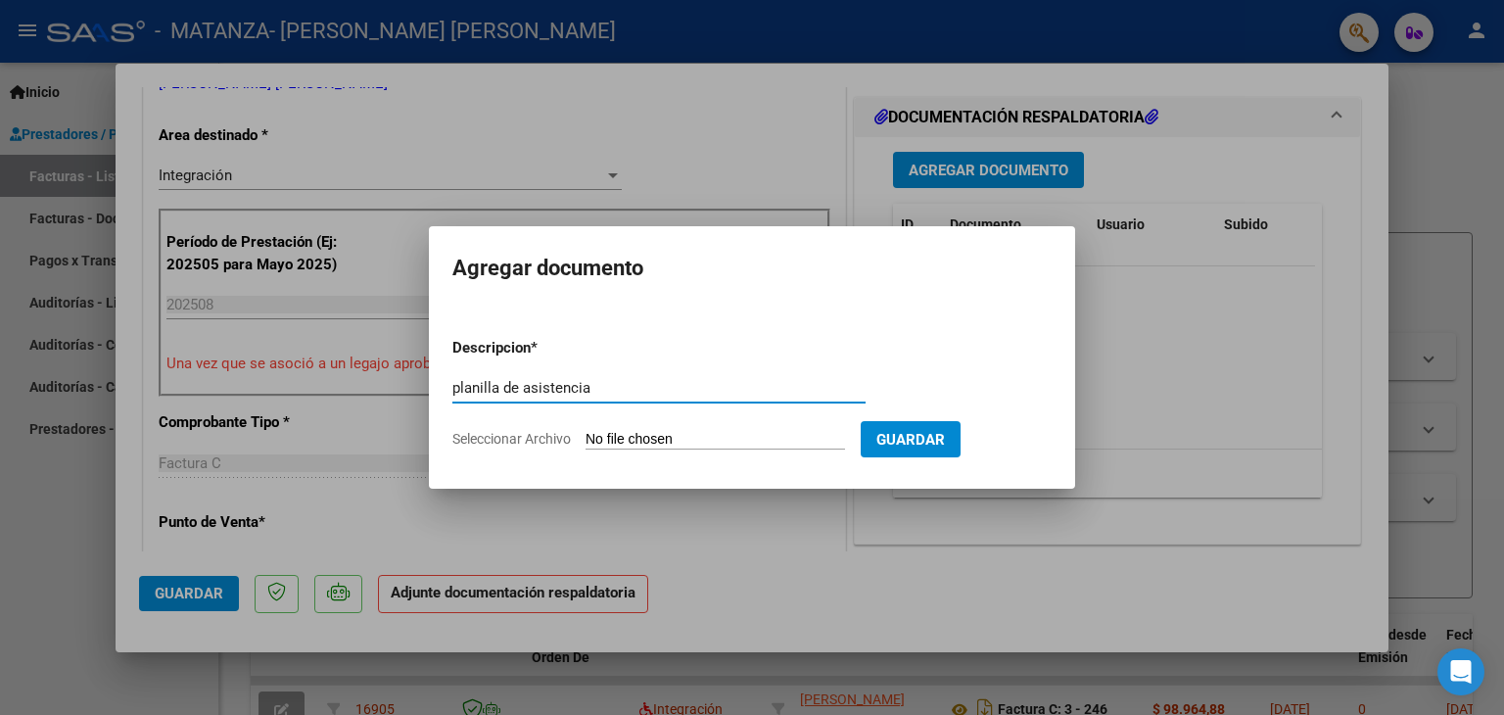
type input "planilla de asistencia"
click at [645, 440] on input "Seleccionar Archivo" at bounding box center [716, 440] width 260 height 19
type input "C:\fakepath\[PERSON_NAME].jpg"
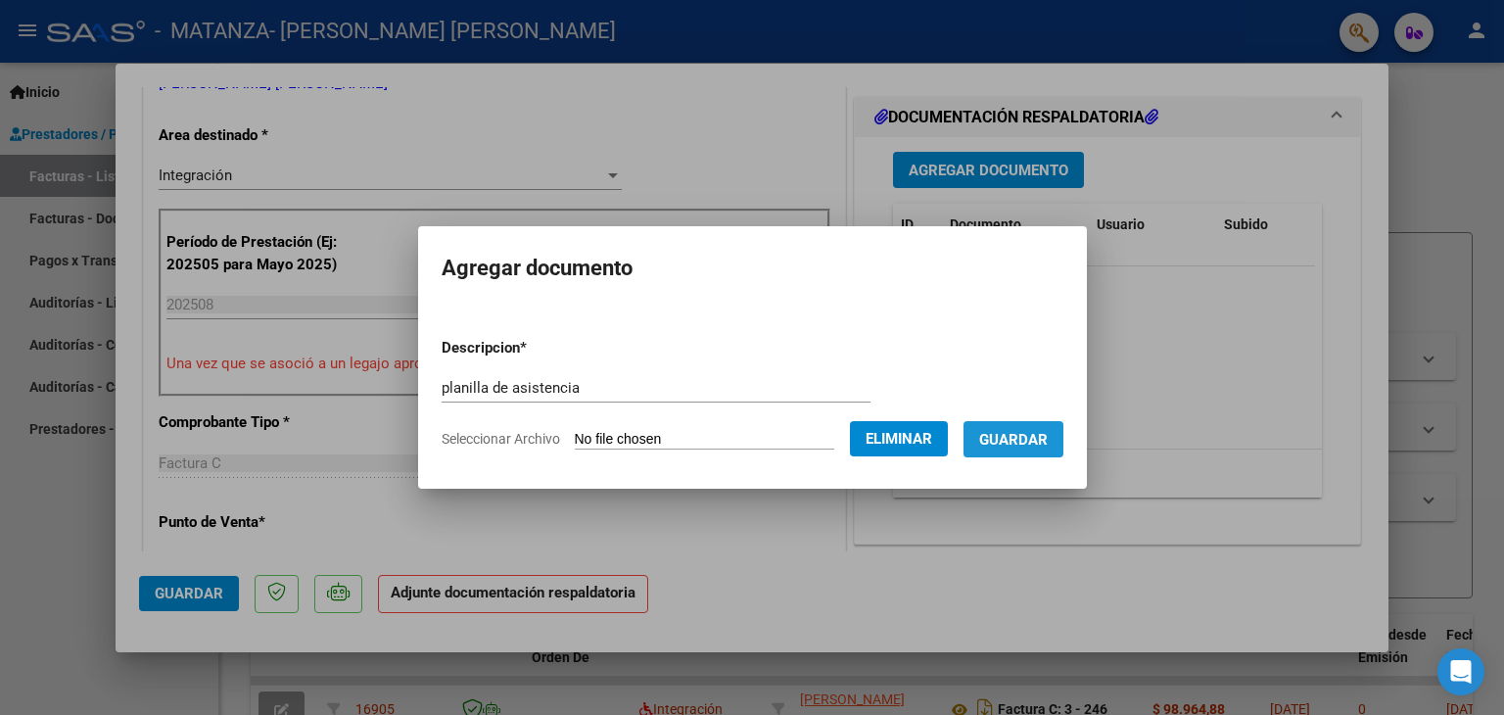
click at [1030, 446] on span "Guardar" at bounding box center [1013, 440] width 69 height 18
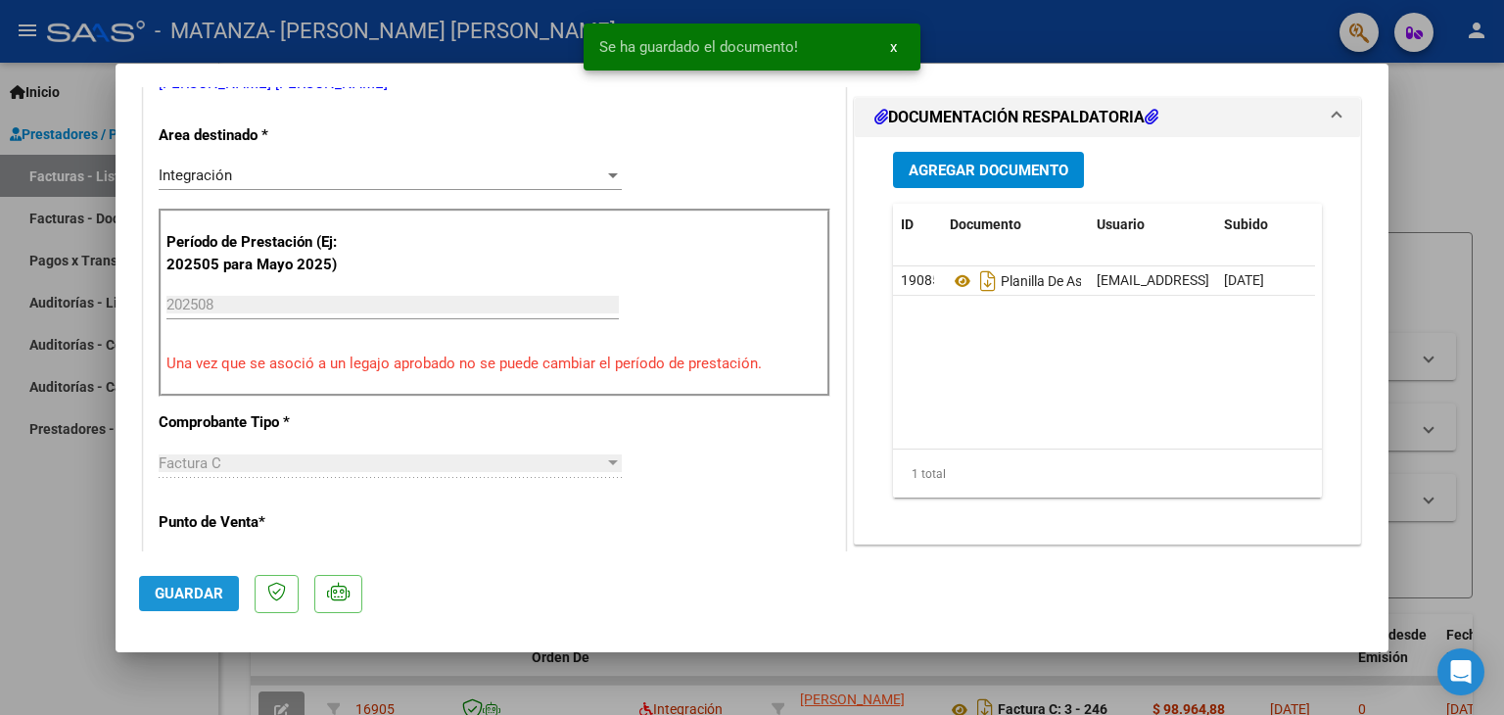
click at [217, 593] on span "Guardar" at bounding box center [189, 594] width 69 height 18
click at [51, 511] on div at bounding box center [752, 357] width 1504 height 715
type input "$ 0,00"
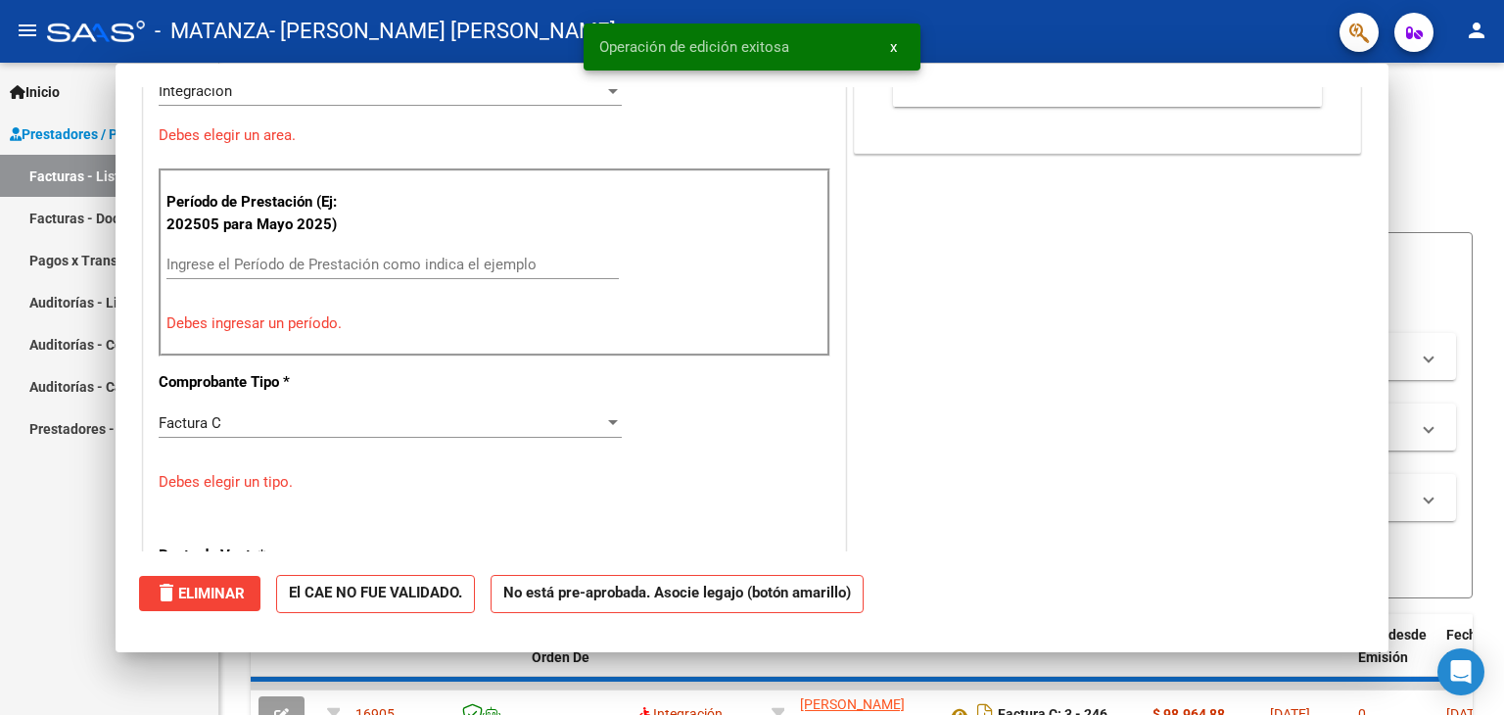
scroll to position [379, 0]
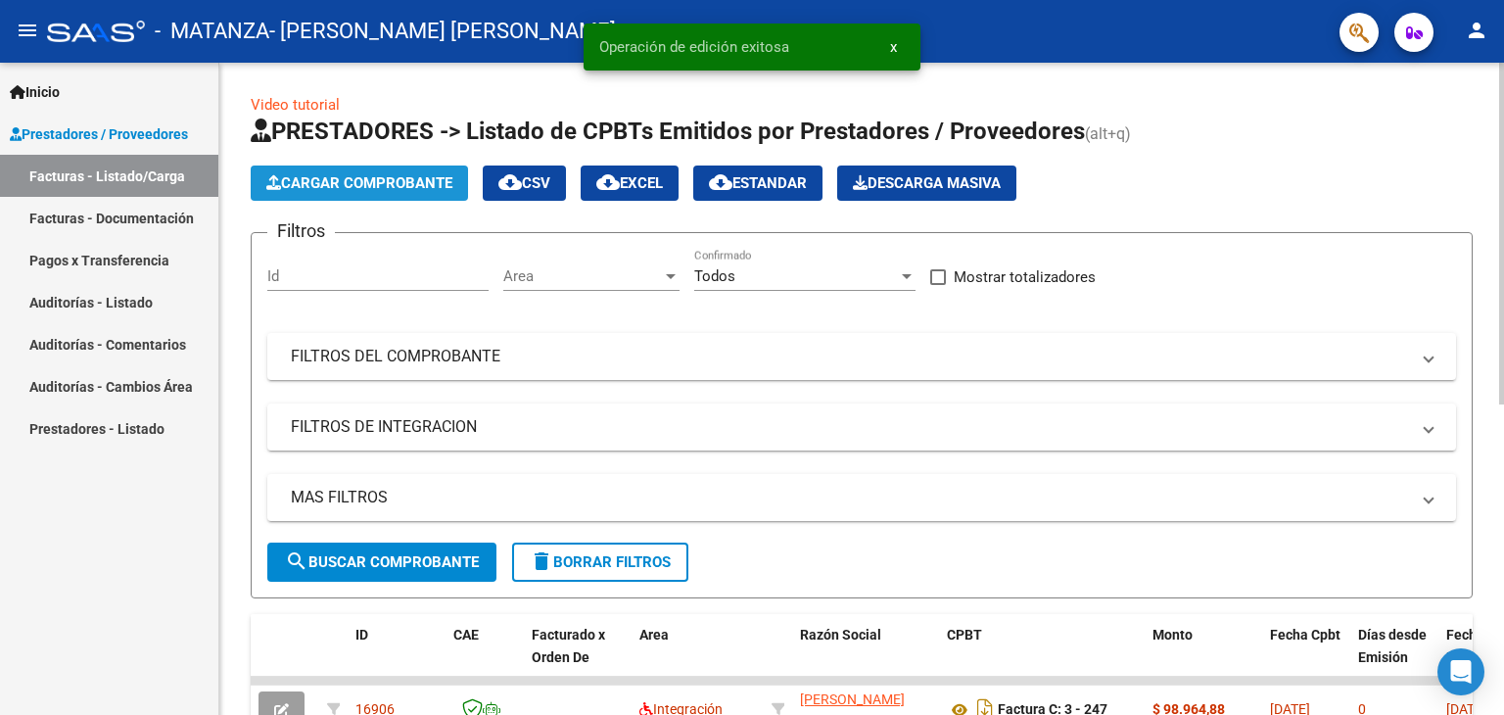
click at [403, 179] on span "Cargar Comprobante" at bounding box center [359, 183] width 186 height 18
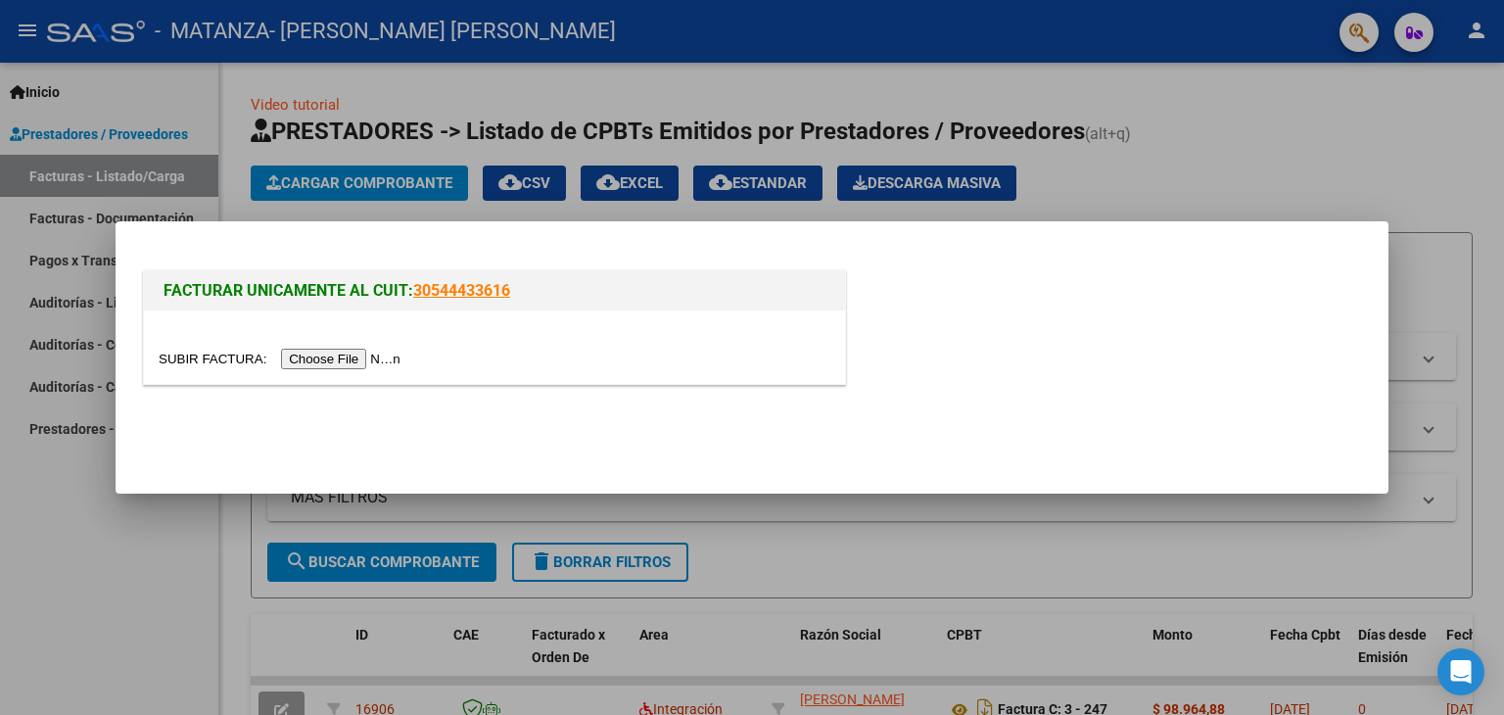
click at [327, 355] on input "file" at bounding box center [283, 359] width 248 height 21
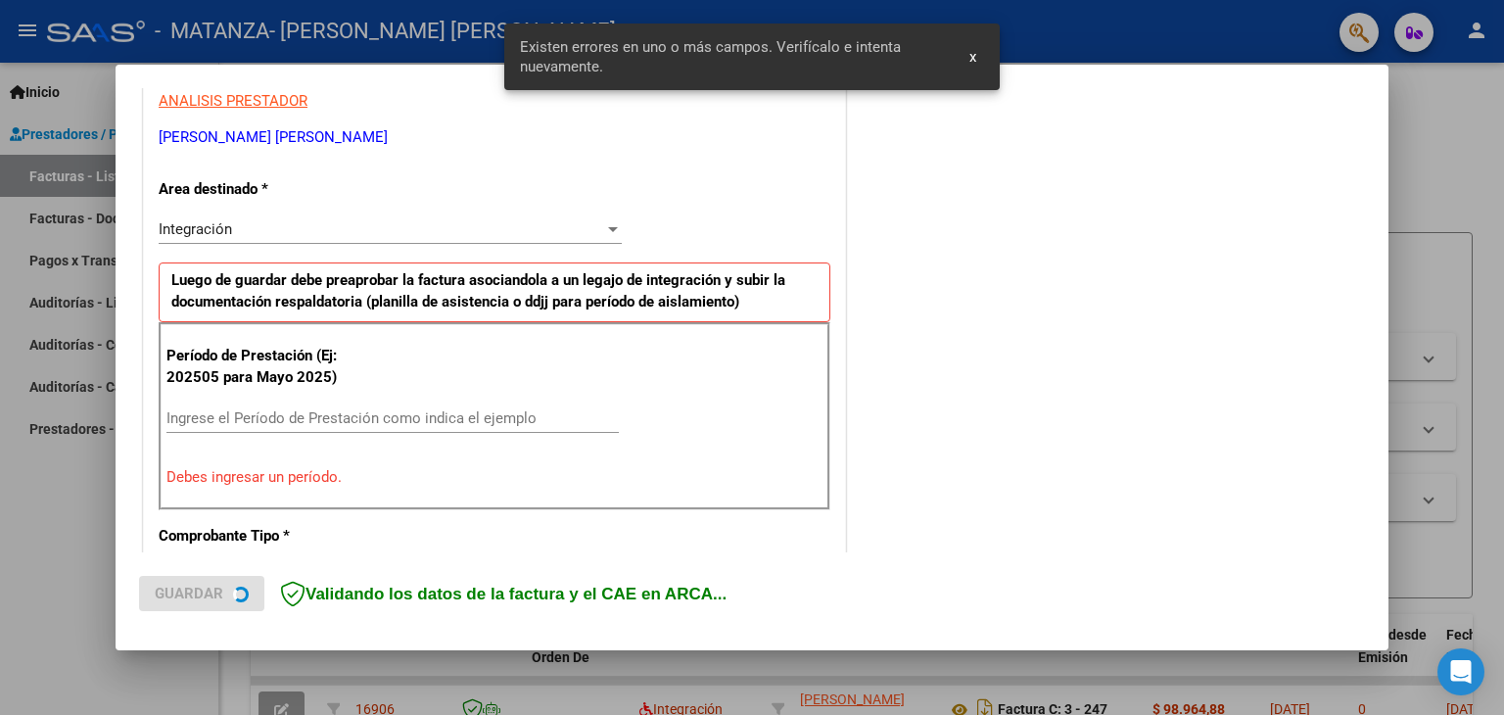
scroll to position [411, 0]
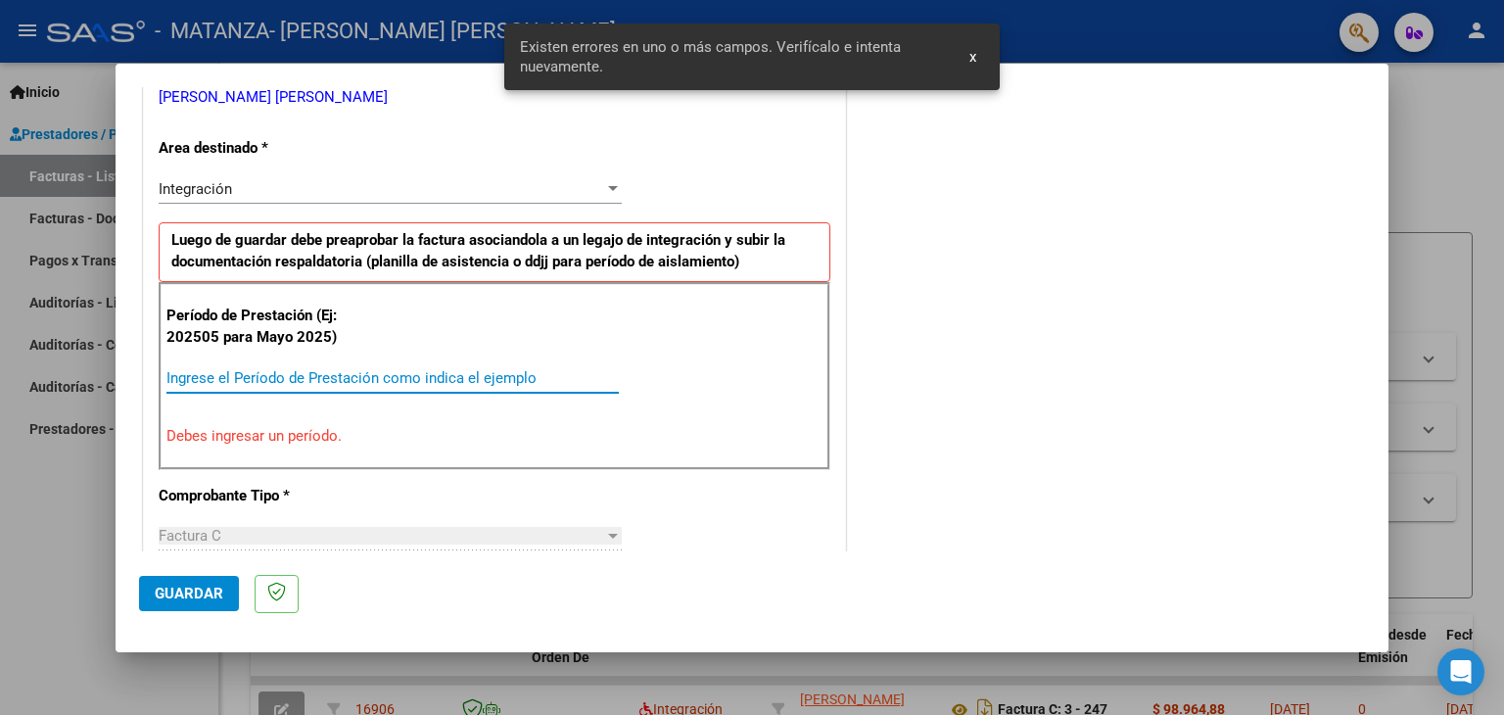
click at [304, 369] on input "Ingrese el Período de Prestación como indica el ejemplo" at bounding box center [392, 378] width 452 height 18
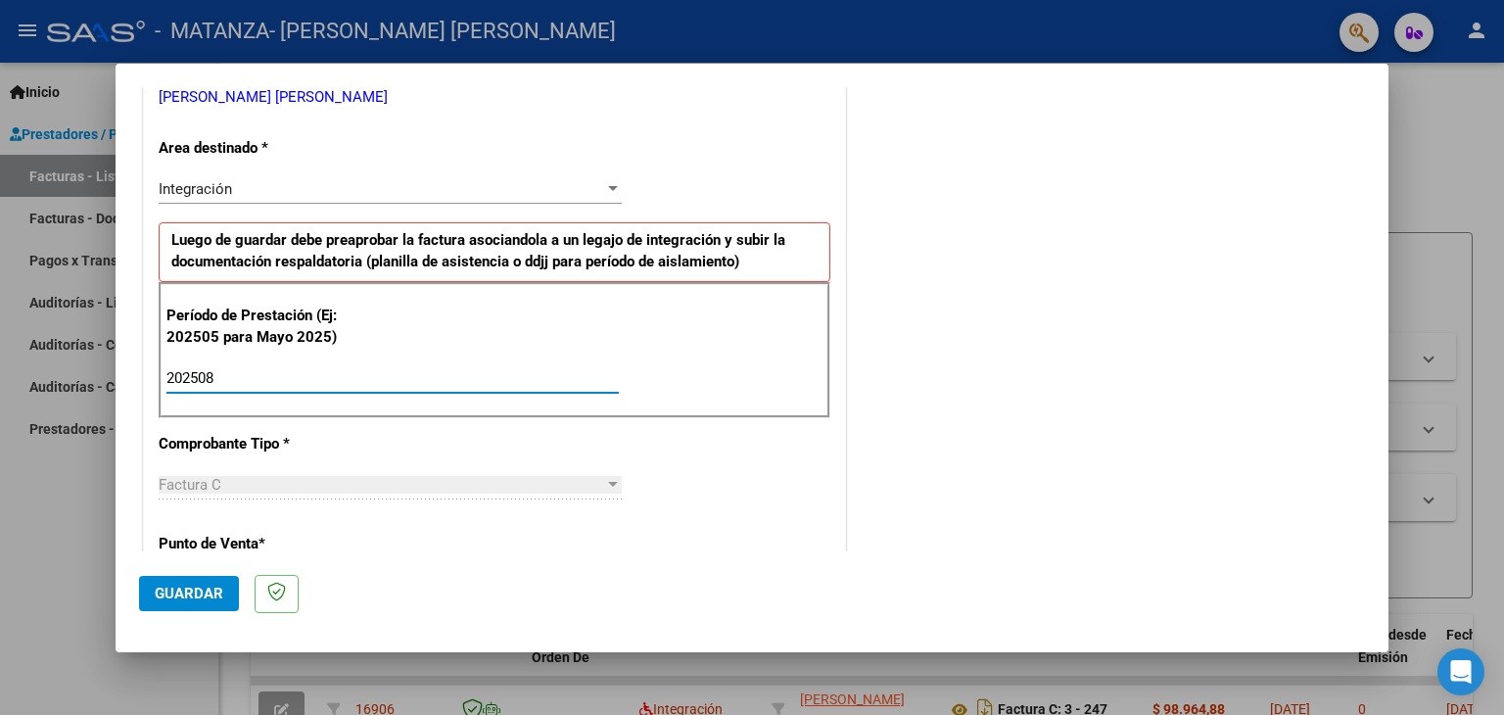
type input "202508"
click at [204, 585] on span "Guardar" at bounding box center [189, 594] width 69 height 18
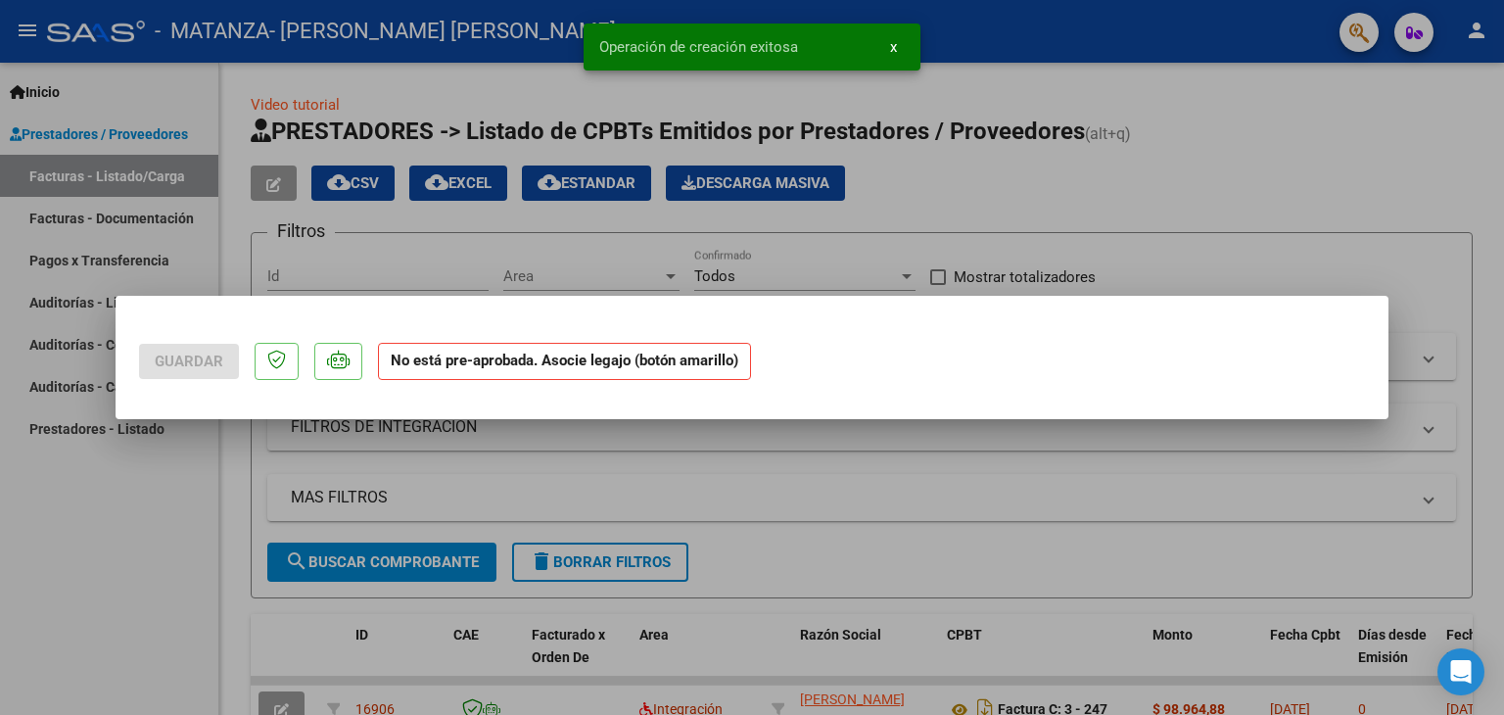
scroll to position [0, 0]
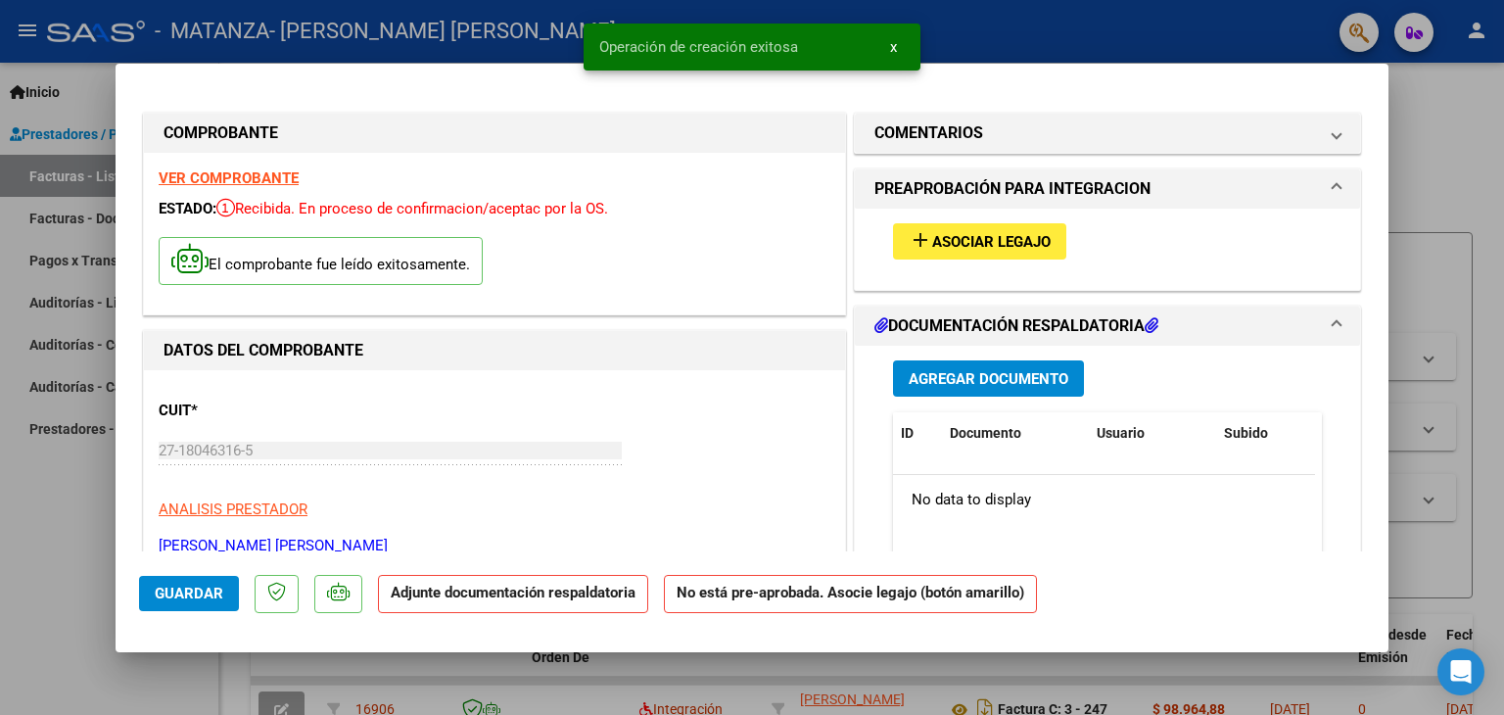
click at [957, 236] on span "Asociar Legajo" at bounding box center [991, 242] width 119 height 18
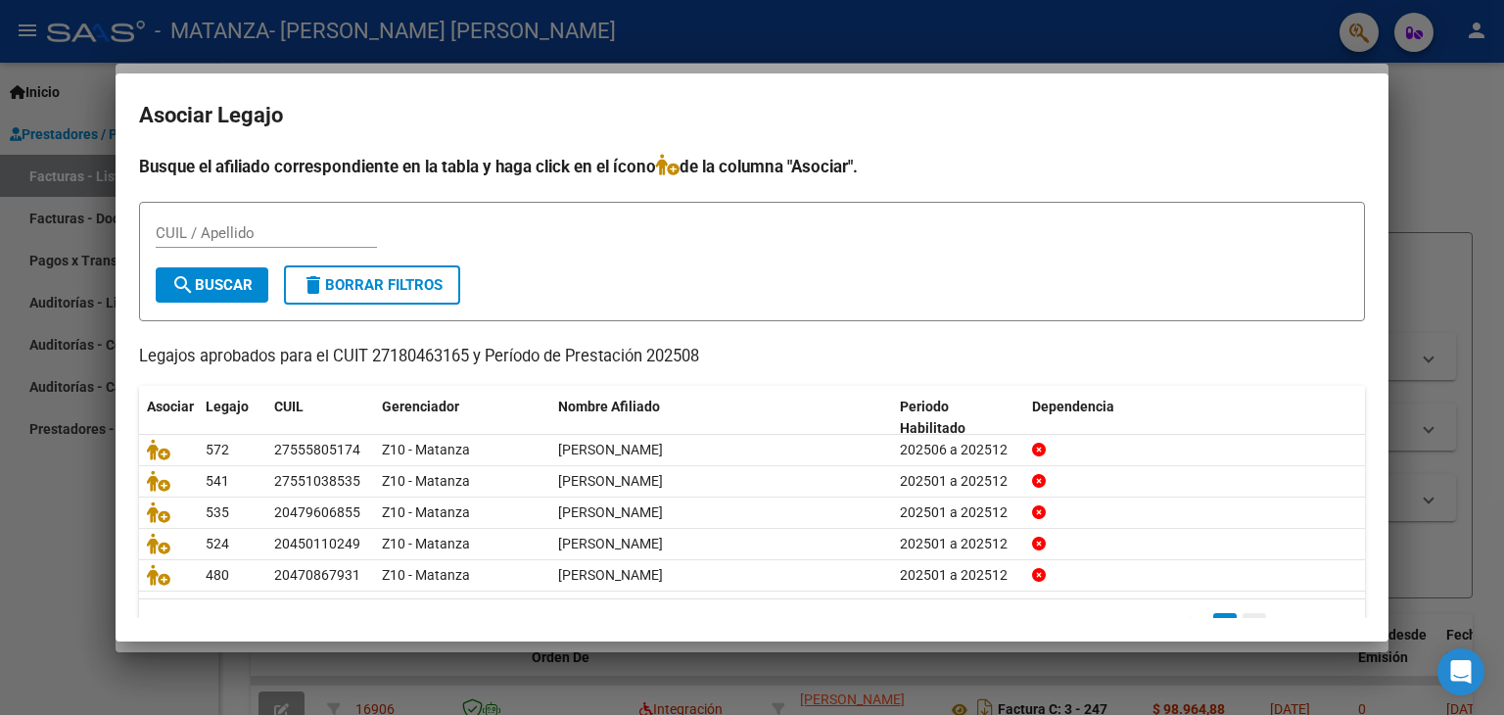
click at [1243, 616] on link "2" at bounding box center [1255, 624] width 24 height 22
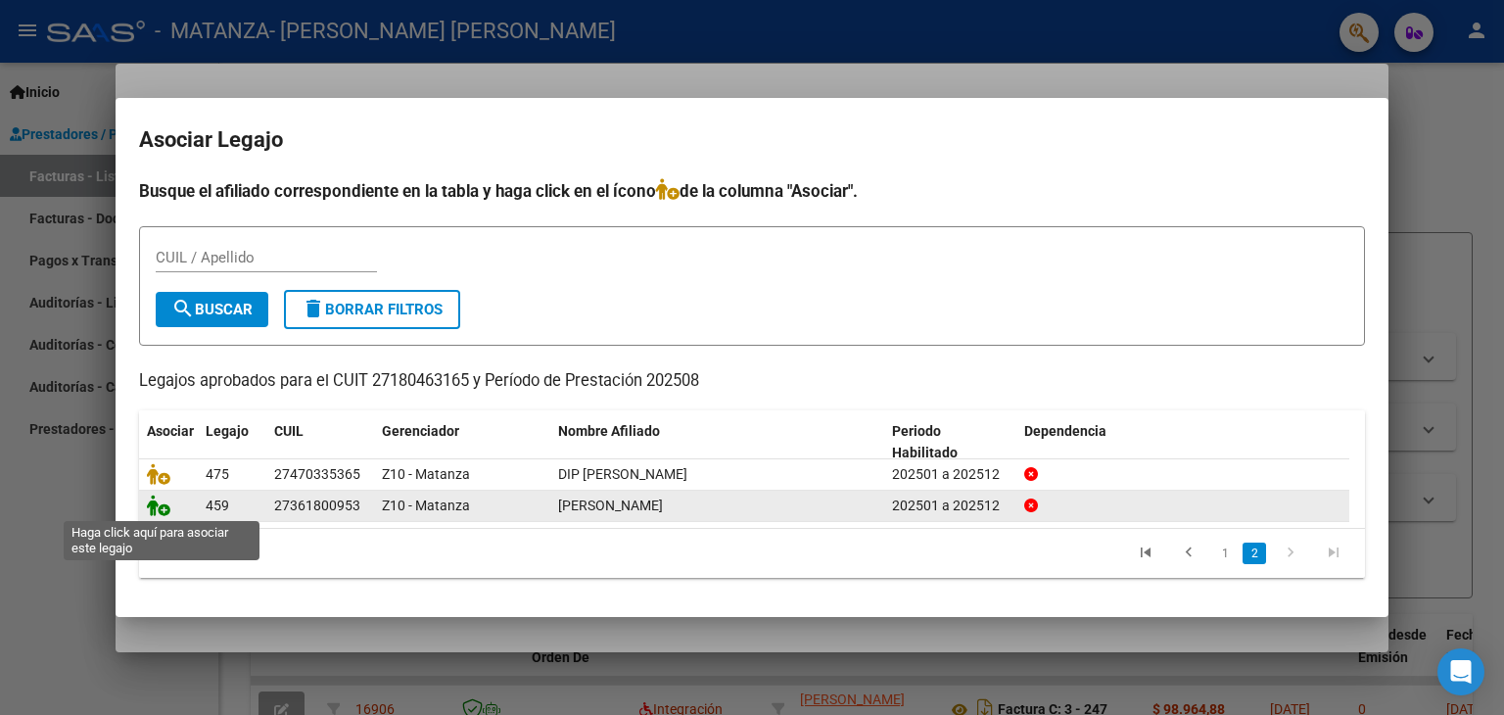
click at [154, 506] on icon at bounding box center [159, 506] width 24 height 22
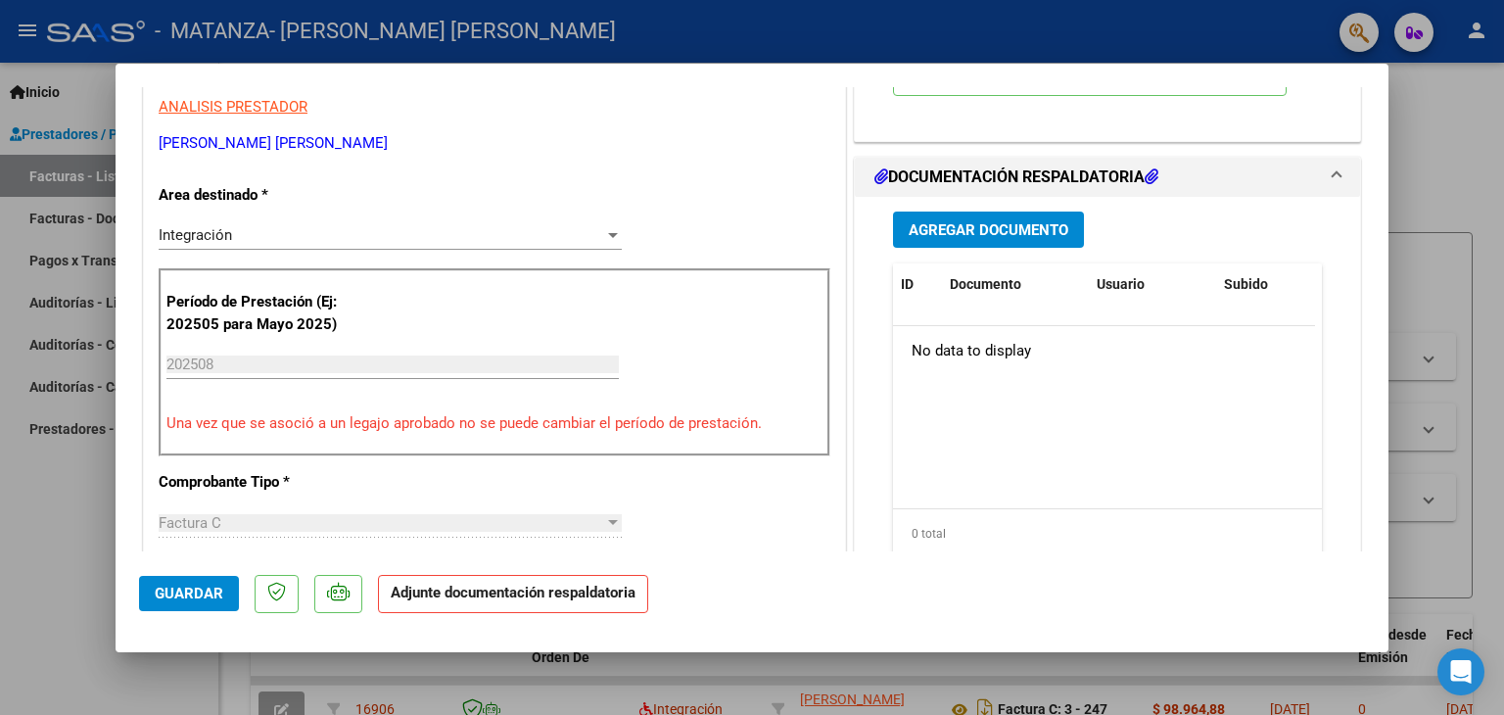
scroll to position [405, 0]
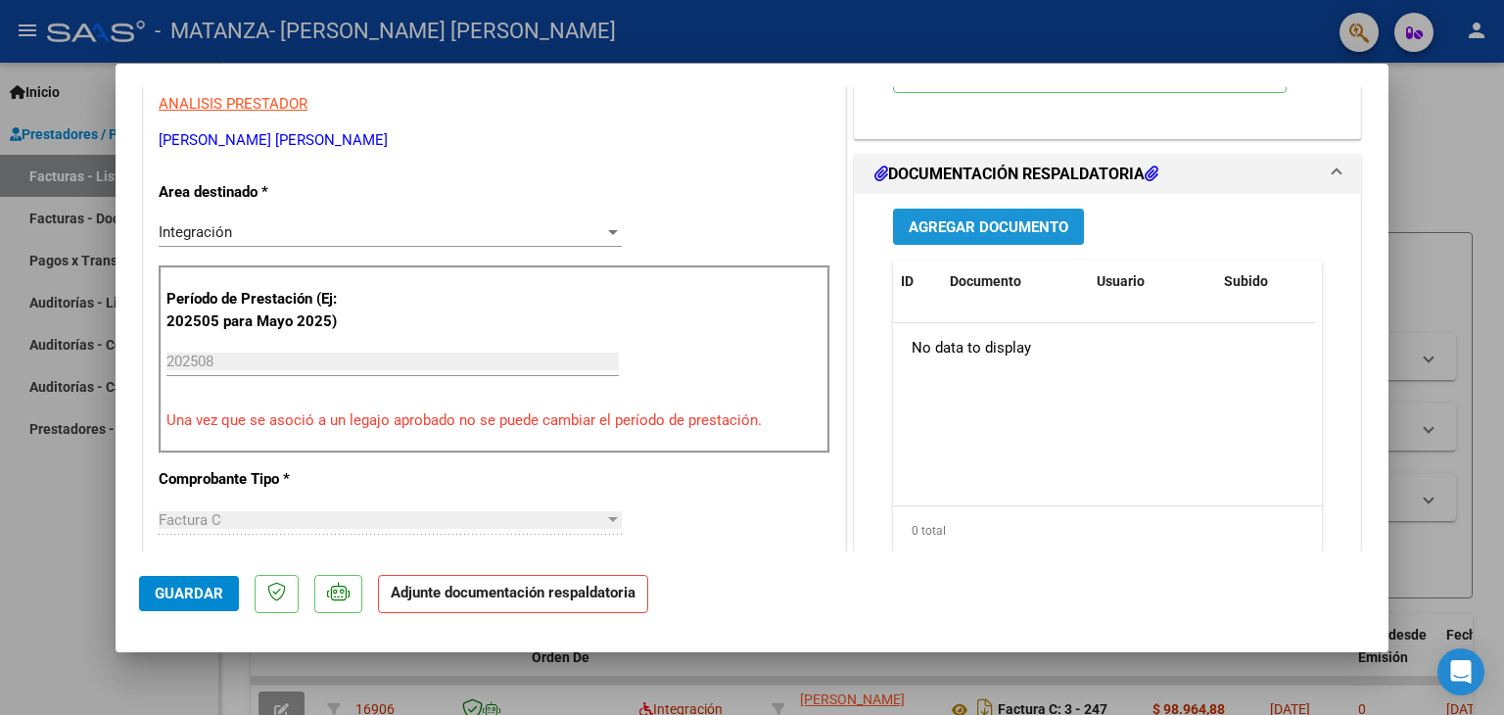
click at [1028, 219] on span "Agregar Documento" at bounding box center [989, 227] width 160 height 18
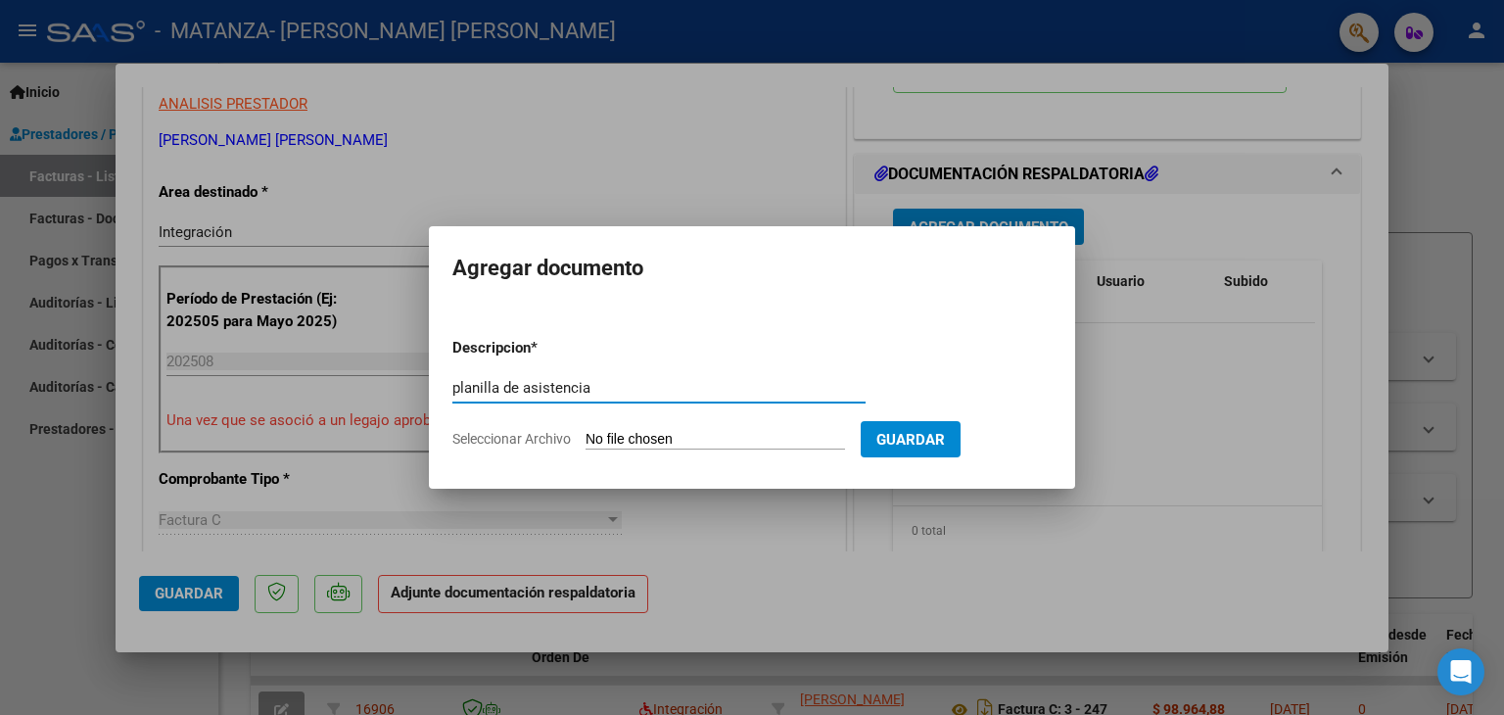
type input "planilla de asistencia"
click at [716, 439] on input "Seleccionar Archivo" at bounding box center [716, 440] width 260 height 19
type input "C:\fakepath\[PERSON_NAME].jpg"
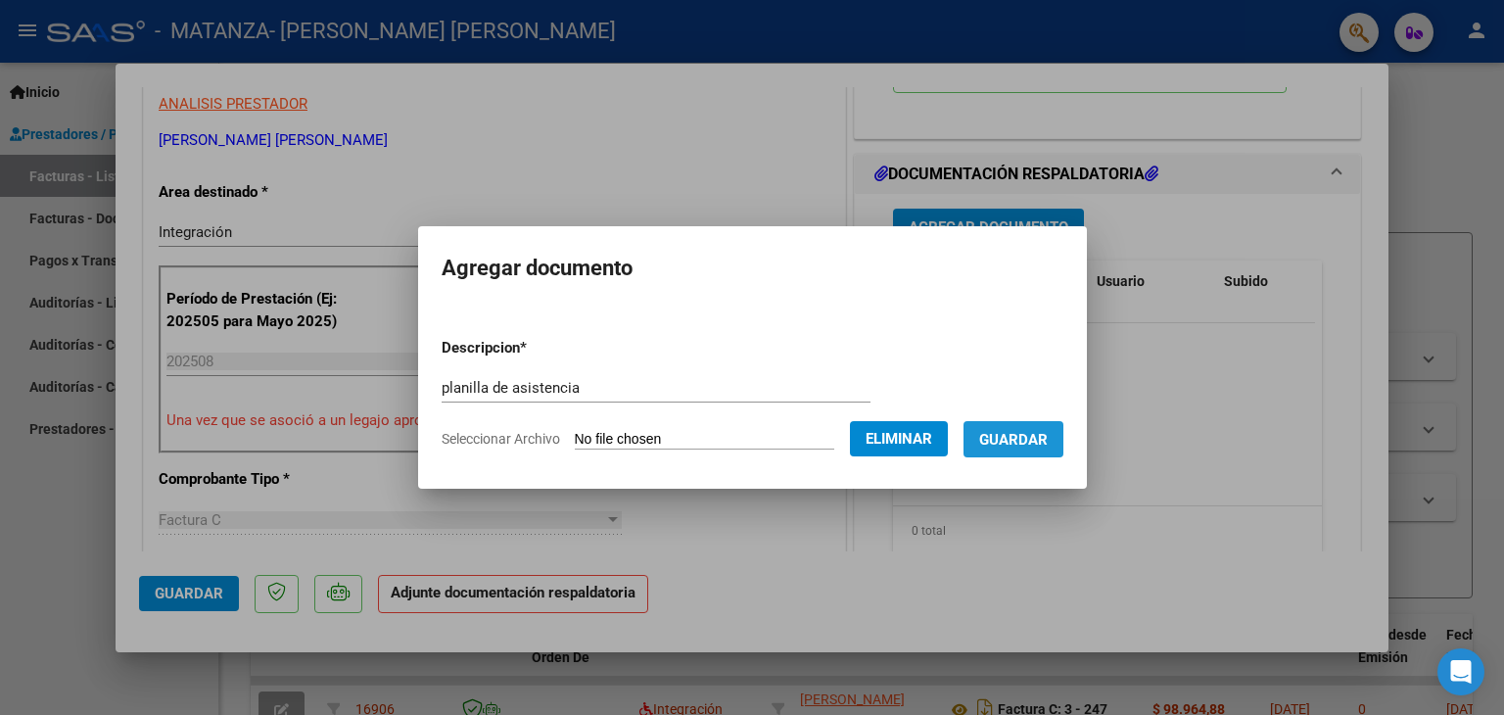
click at [1015, 437] on span "Guardar" at bounding box center [1013, 440] width 69 height 18
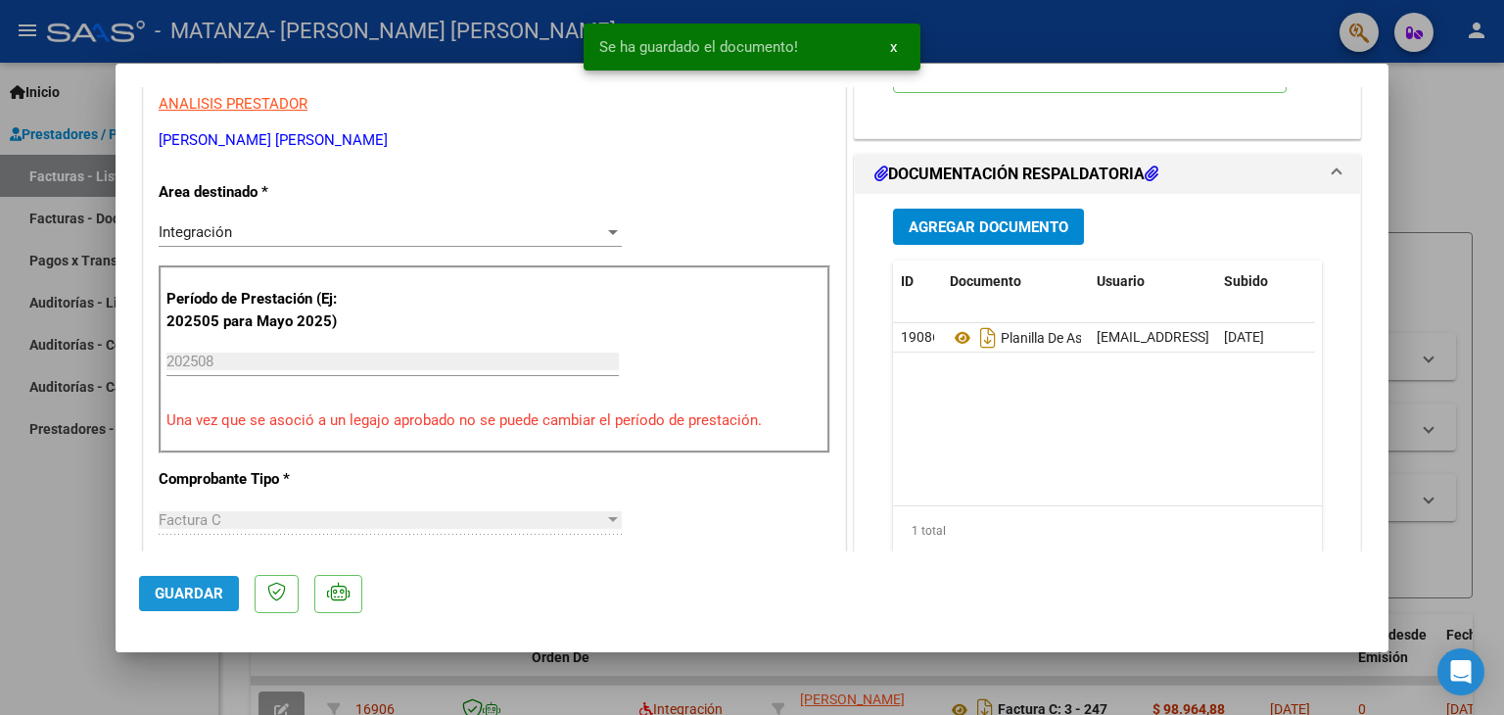
click at [202, 598] on span "Guardar" at bounding box center [189, 594] width 69 height 18
click at [52, 529] on div at bounding box center [752, 357] width 1504 height 715
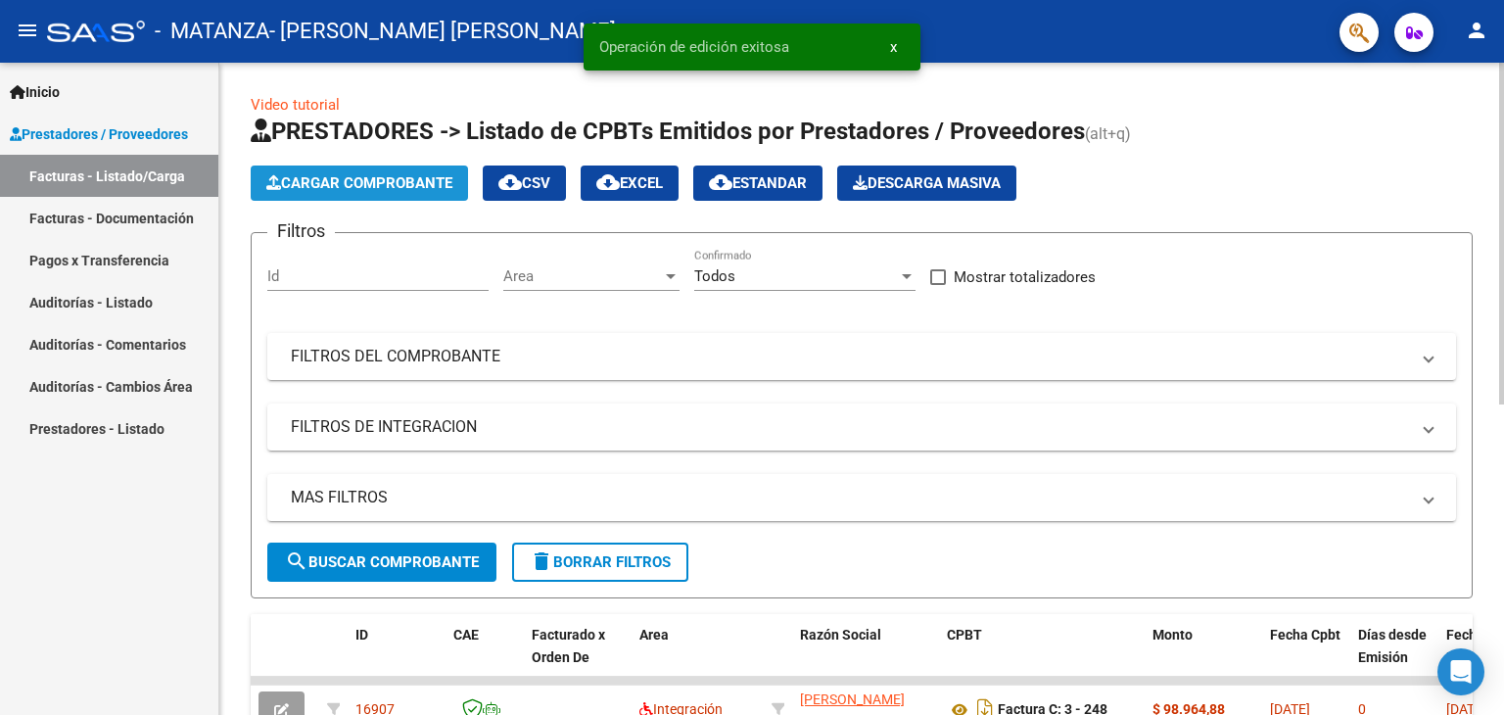
click at [404, 170] on button "Cargar Comprobante" at bounding box center [359, 183] width 217 height 35
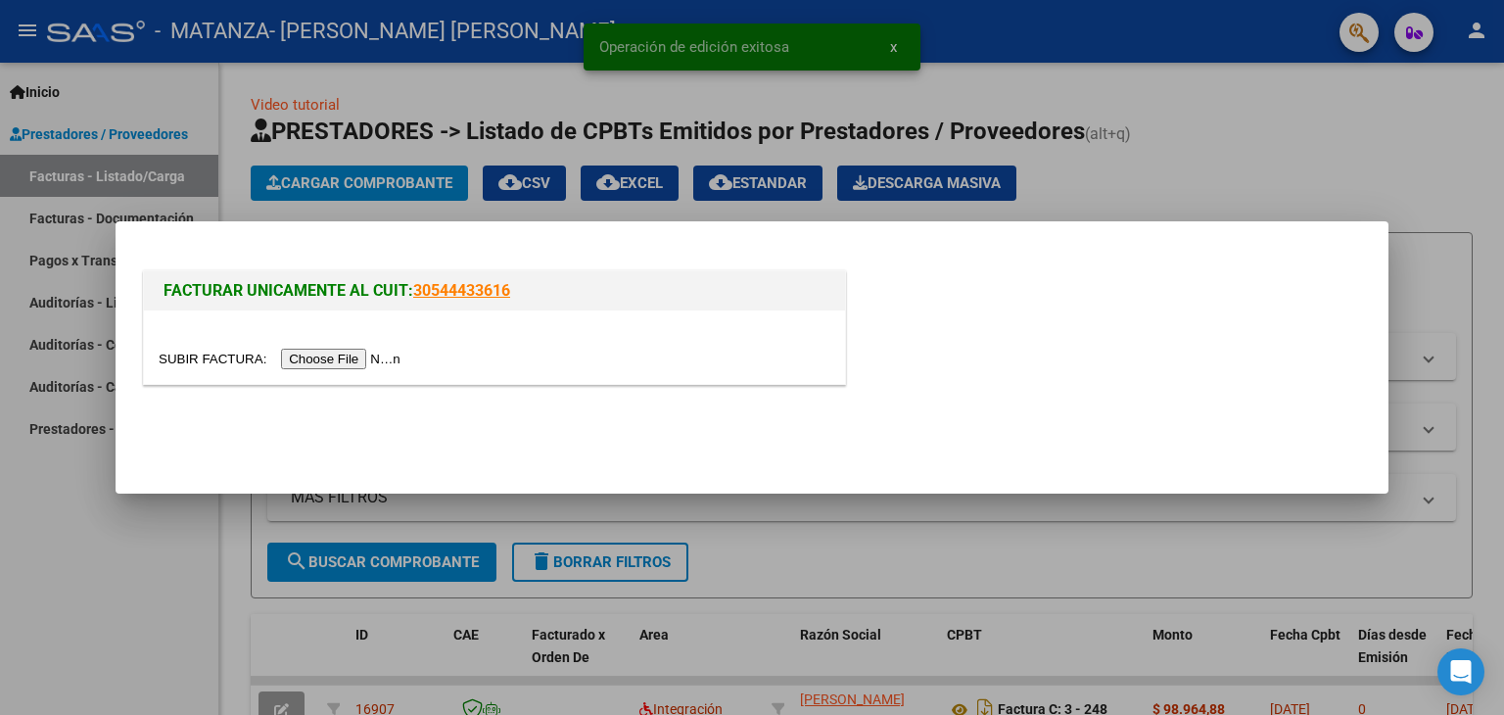
click at [325, 350] on input "file" at bounding box center [283, 359] width 248 height 21
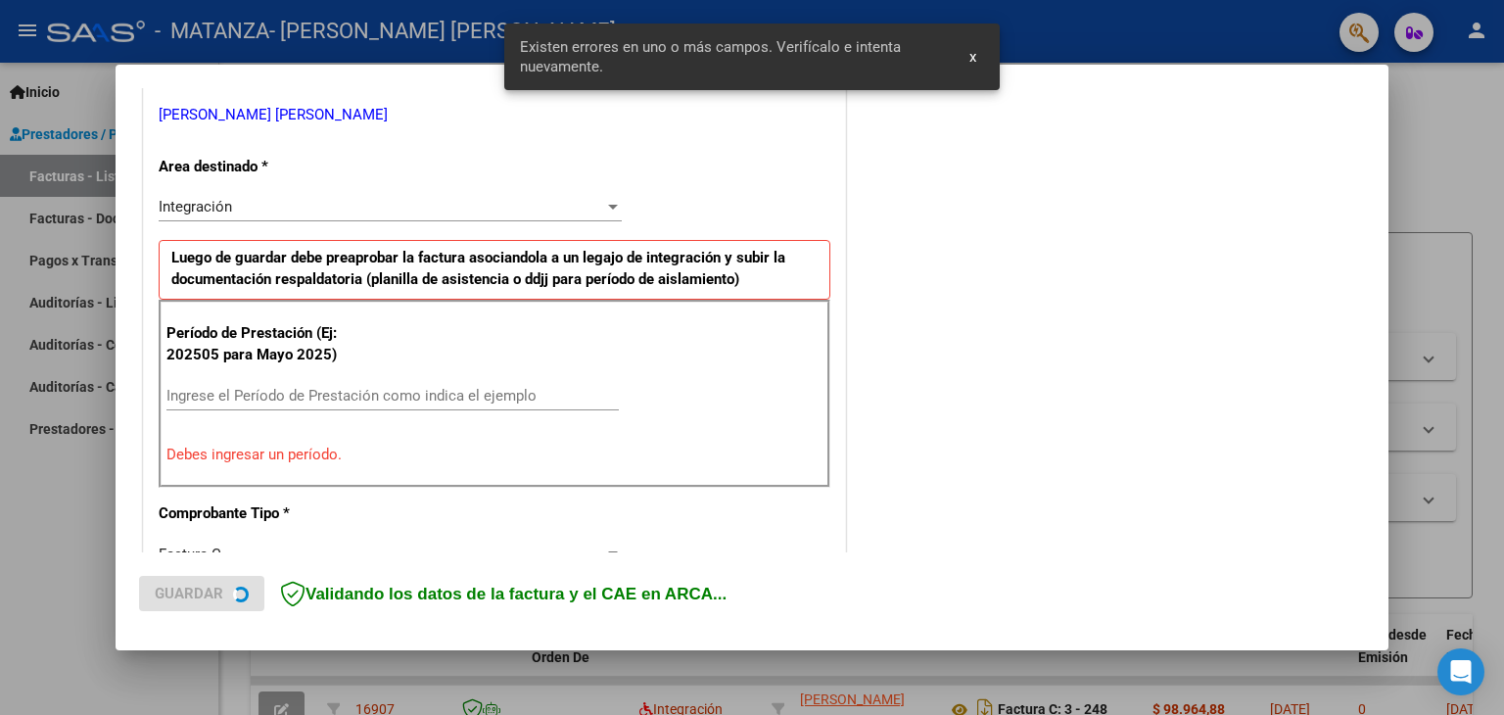
scroll to position [411, 0]
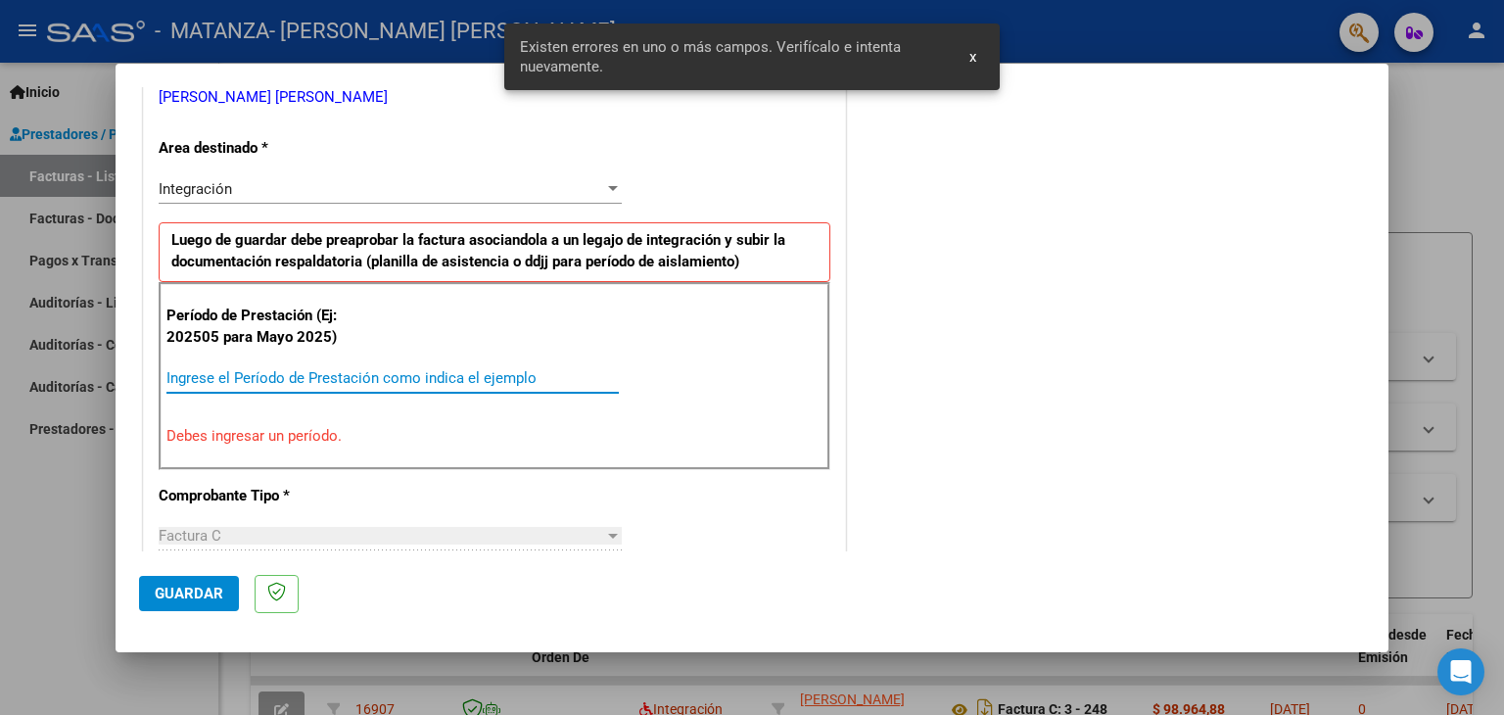
click at [349, 373] on input "Ingrese el Período de Prestación como indica el ejemplo" at bounding box center [392, 378] width 452 height 18
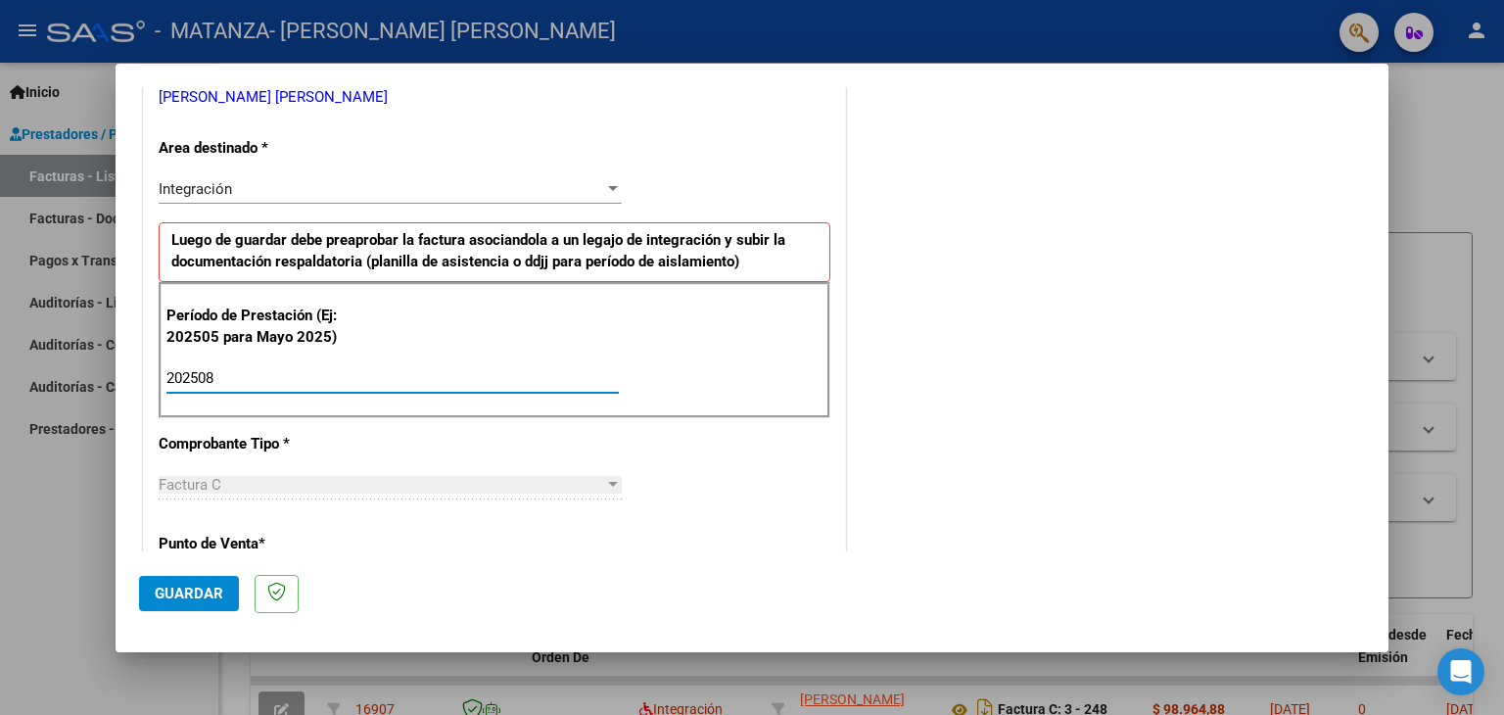
type input "202508"
click at [172, 589] on span "Guardar" at bounding box center [189, 594] width 69 height 18
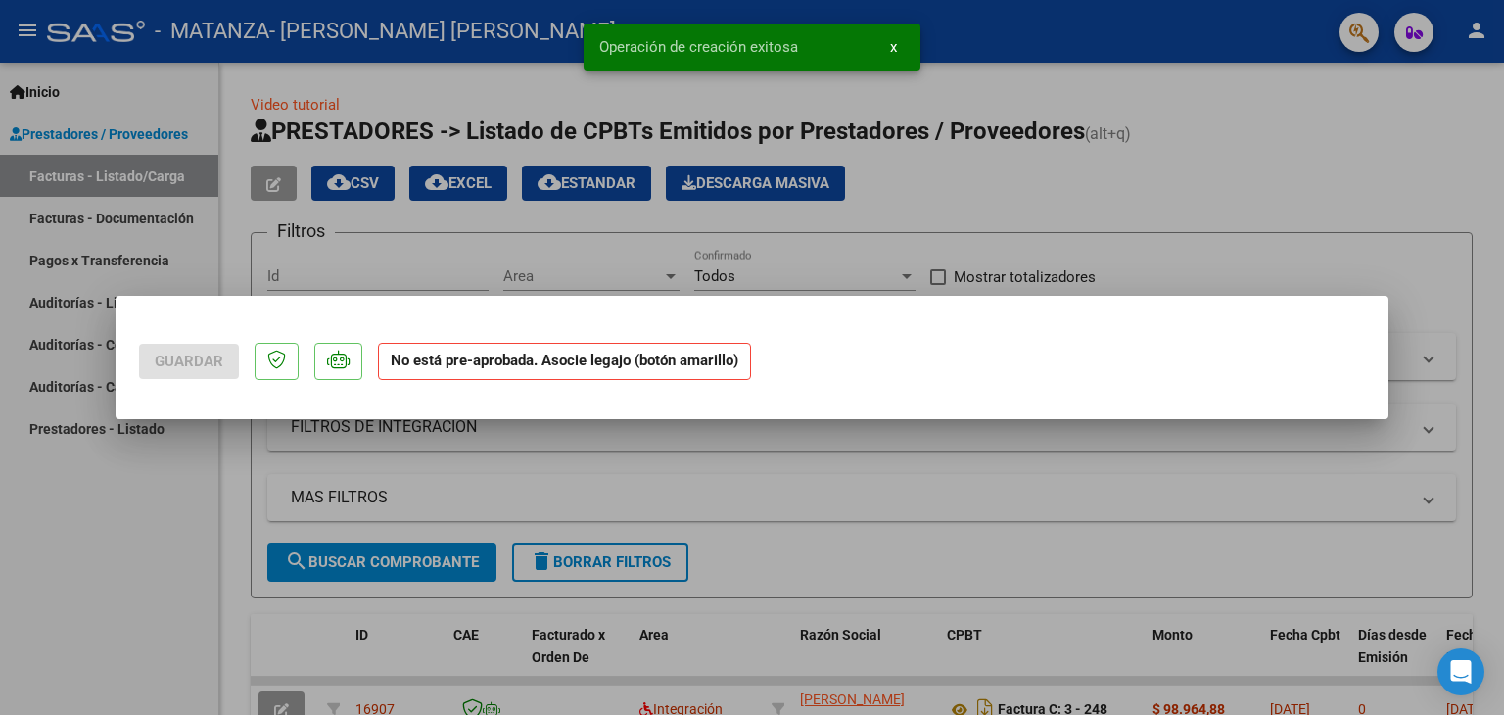
scroll to position [0, 0]
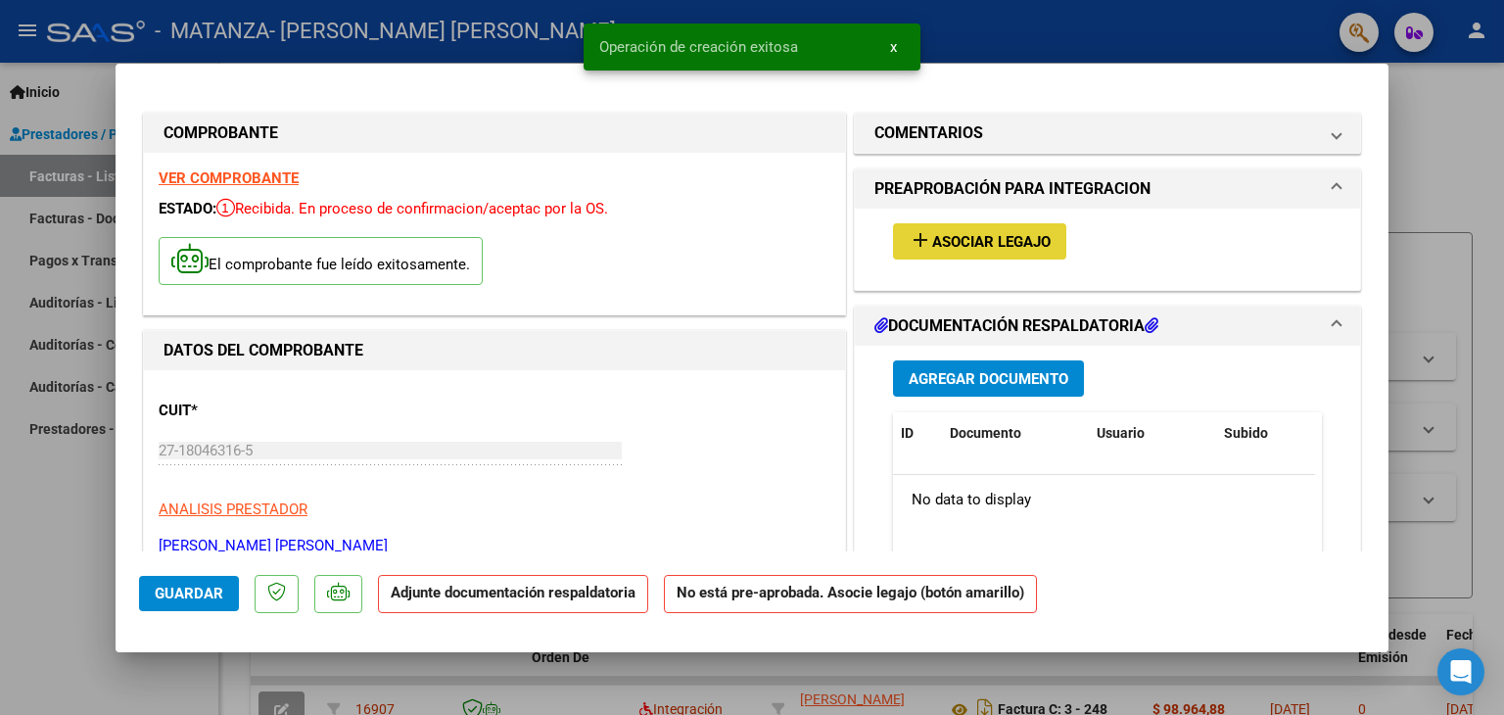
click at [911, 232] on mat-icon "add" at bounding box center [921, 240] width 24 height 24
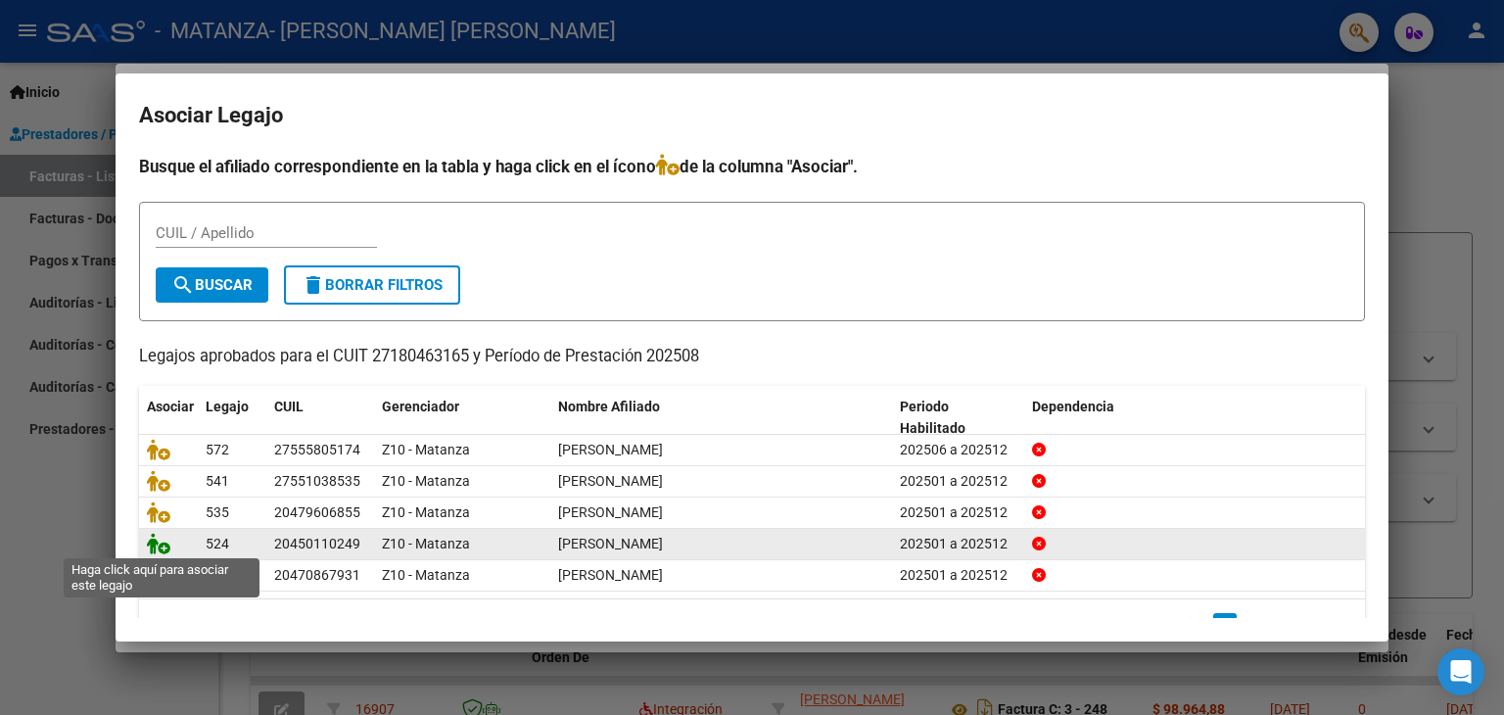
click at [158, 537] on icon at bounding box center [159, 544] width 24 height 22
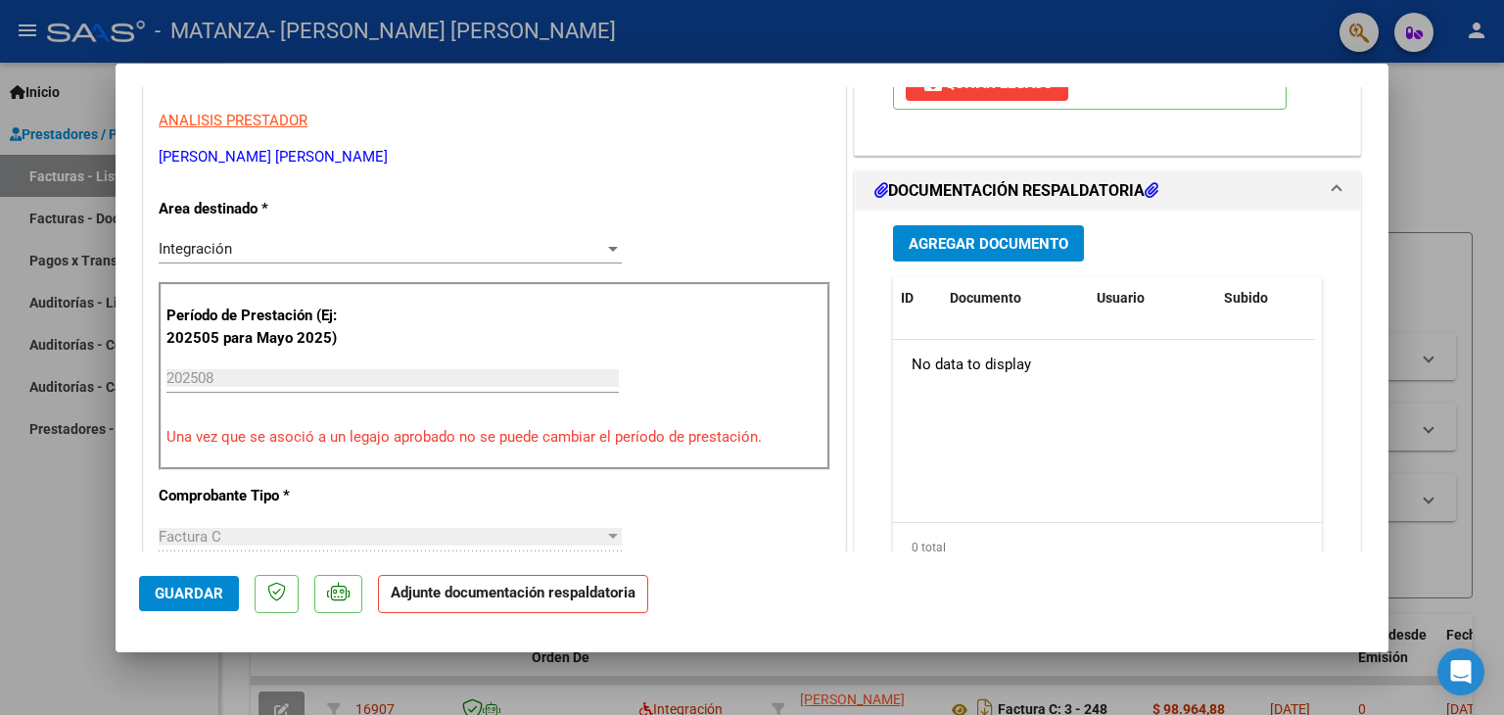
scroll to position [392, 0]
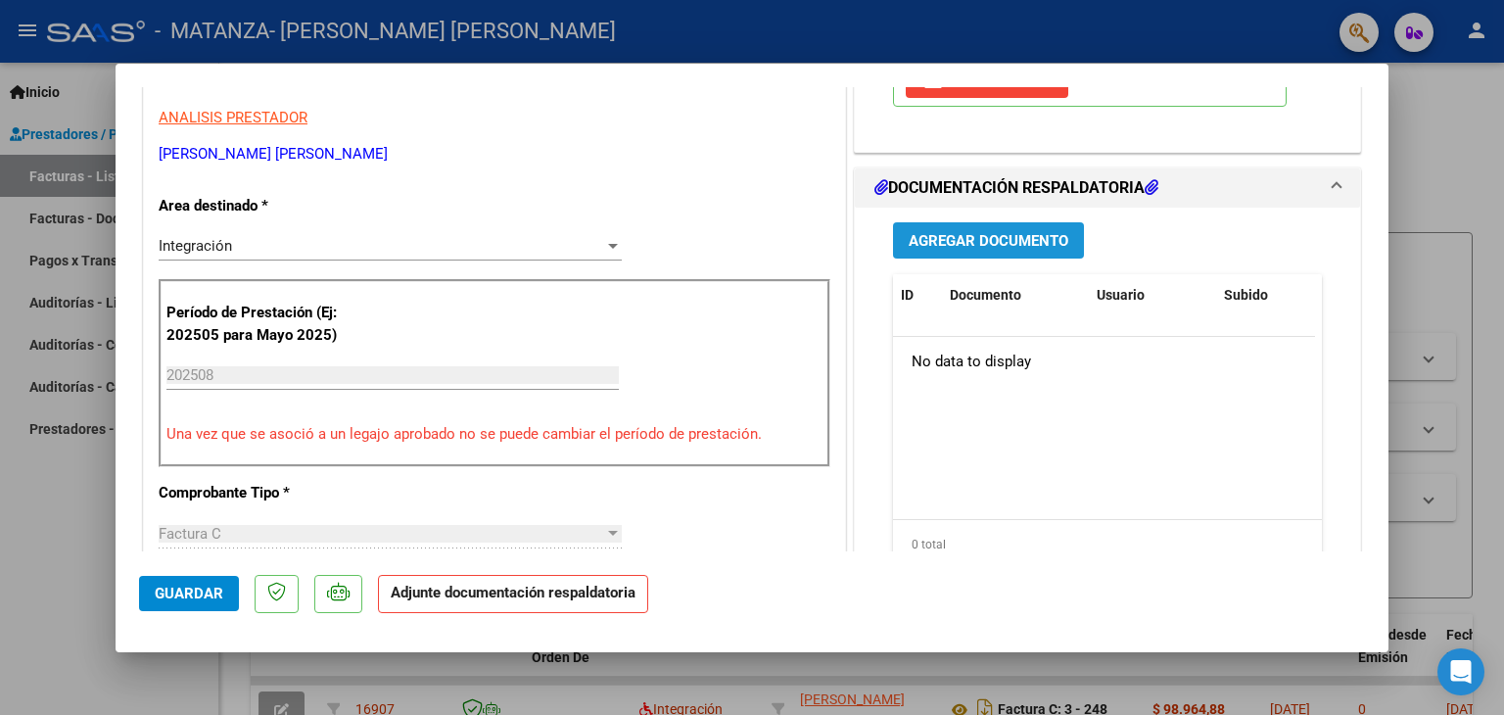
click at [1050, 232] on span "Agregar Documento" at bounding box center [989, 241] width 160 height 18
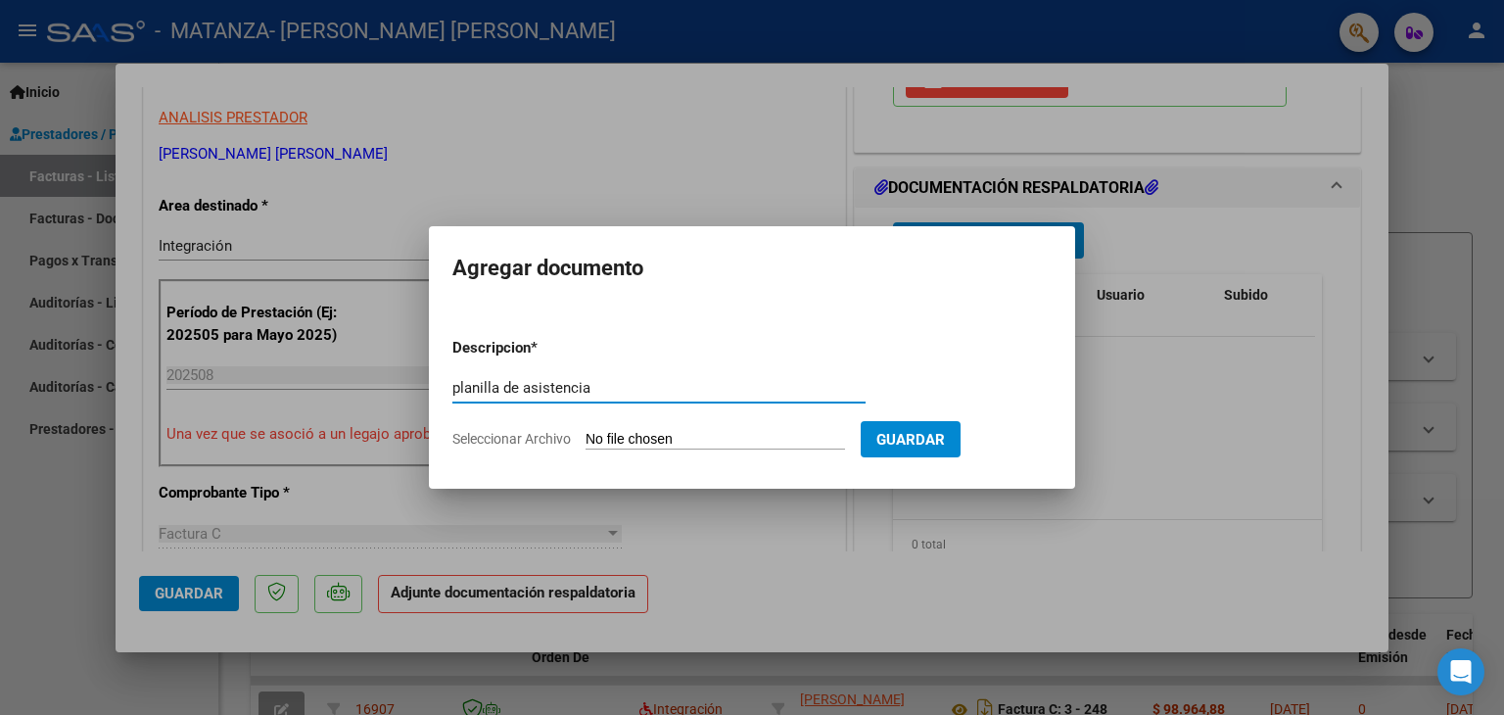
type input "planilla de asistencia"
click at [599, 435] on input "Seleccionar Archivo" at bounding box center [716, 440] width 260 height 19
type input "C:\fakepath\[PERSON_NAME].jpg"
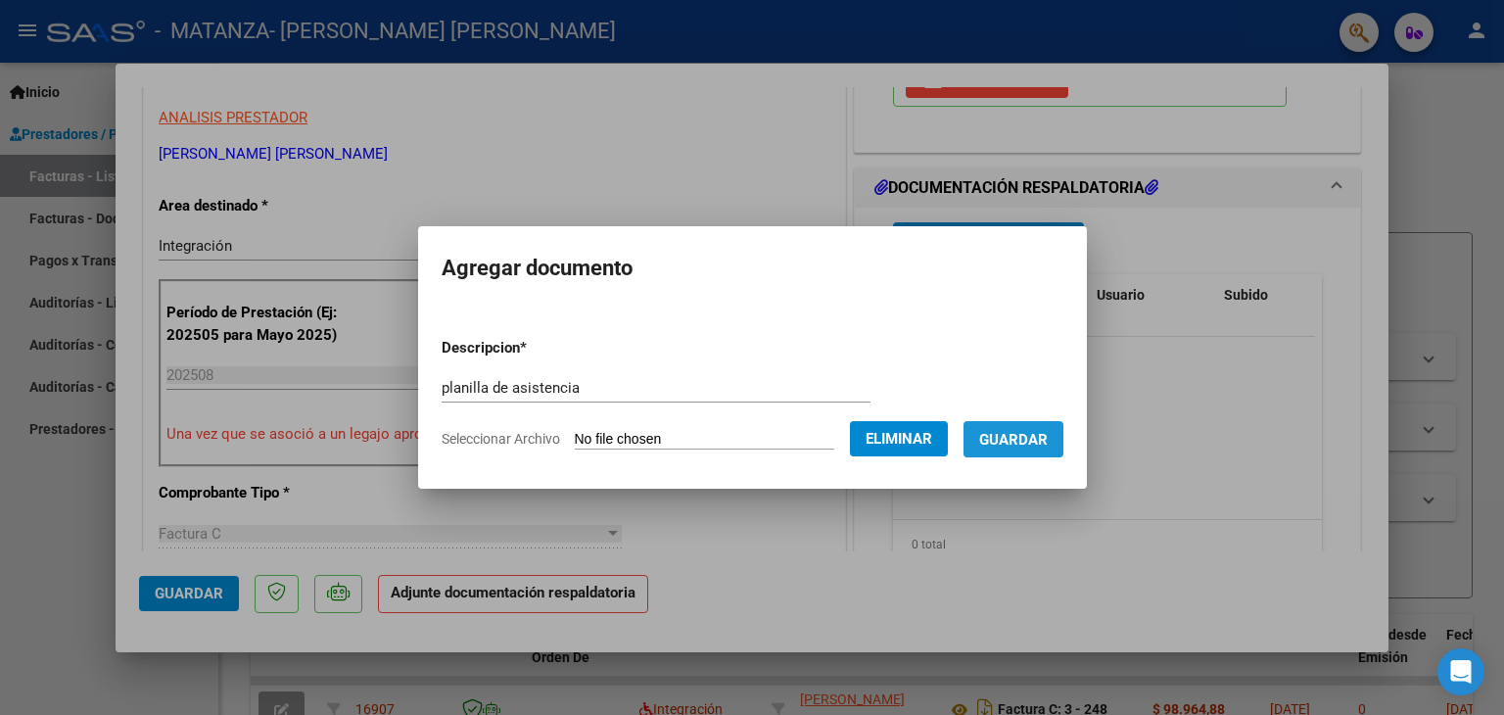
click at [1028, 433] on span "Guardar" at bounding box center [1013, 440] width 69 height 18
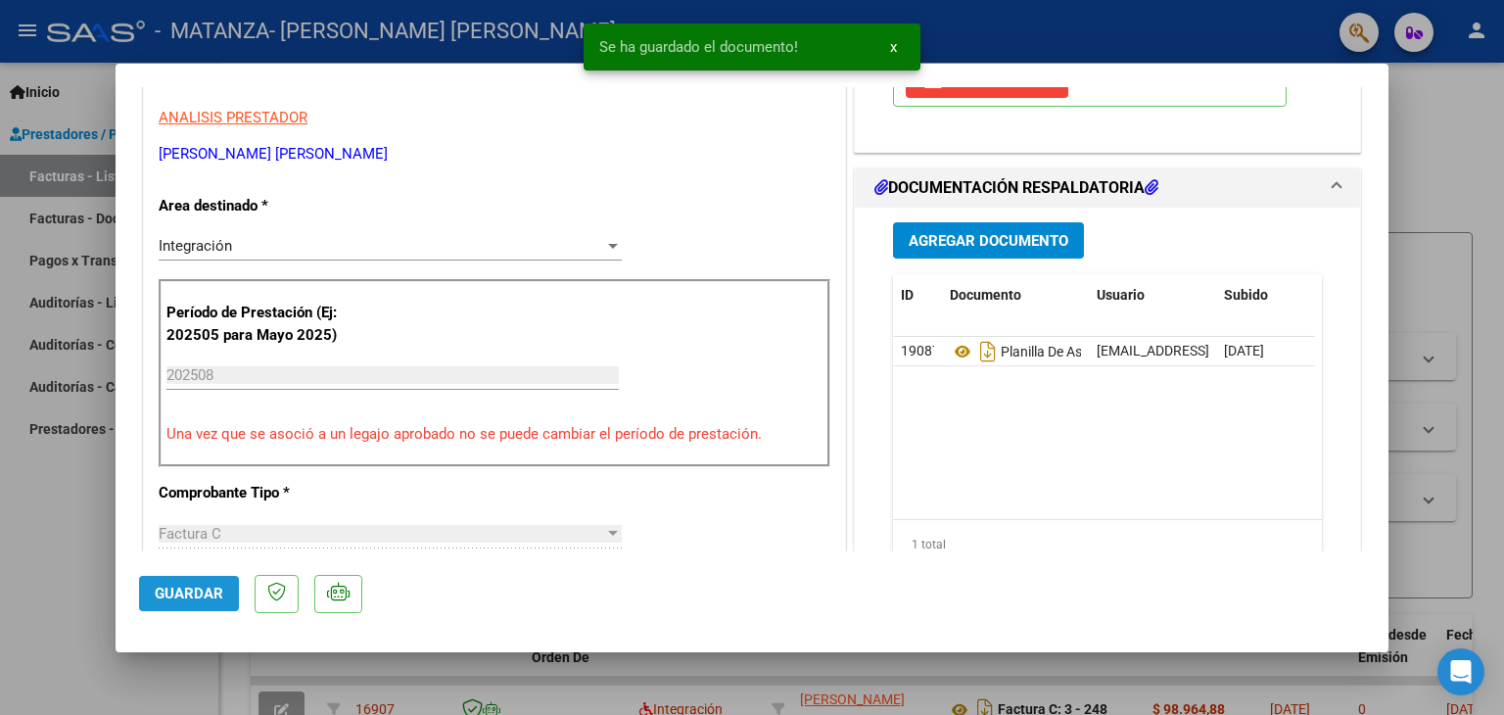
click at [211, 585] on span "Guardar" at bounding box center [189, 594] width 69 height 18
click at [68, 486] on div at bounding box center [752, 357] width 1504 height 715
type input "$ 0,00"
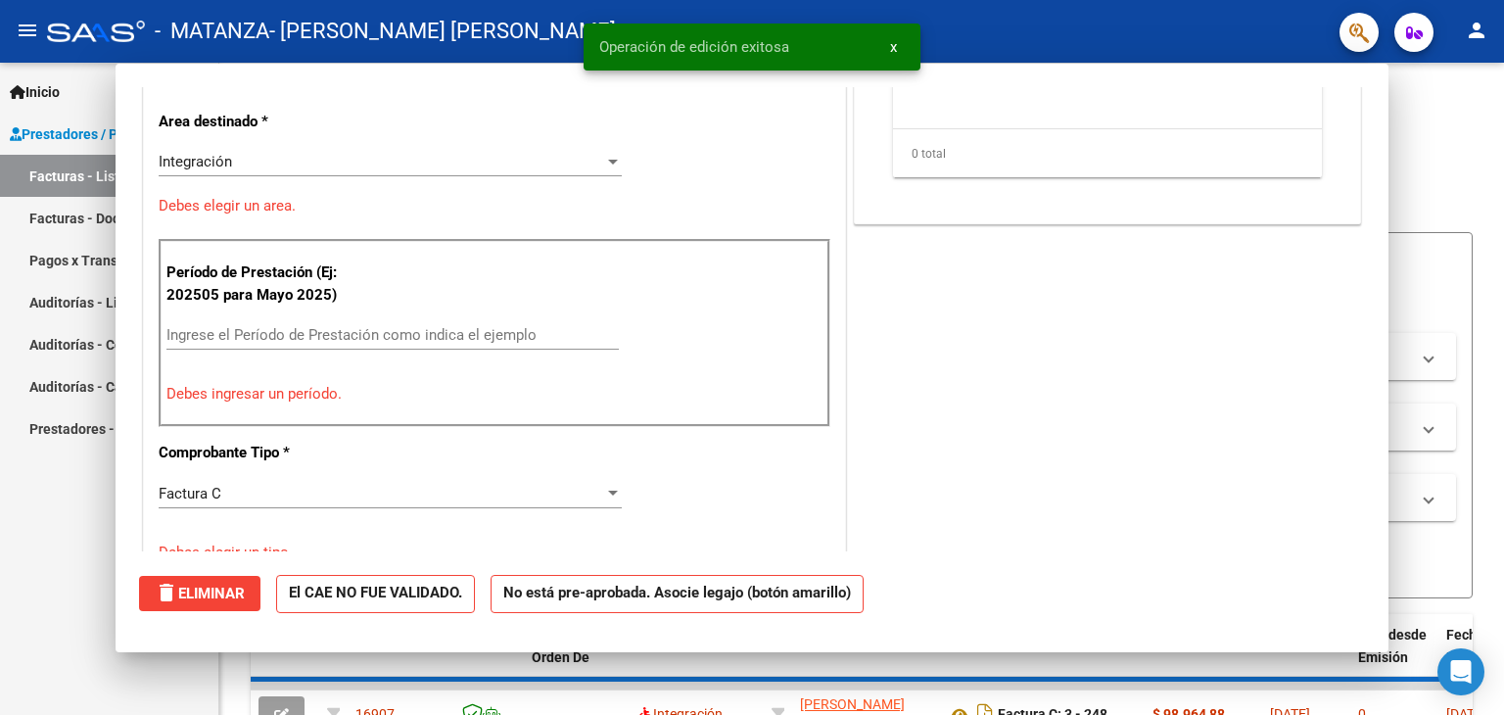
scroll to position [333, 0]
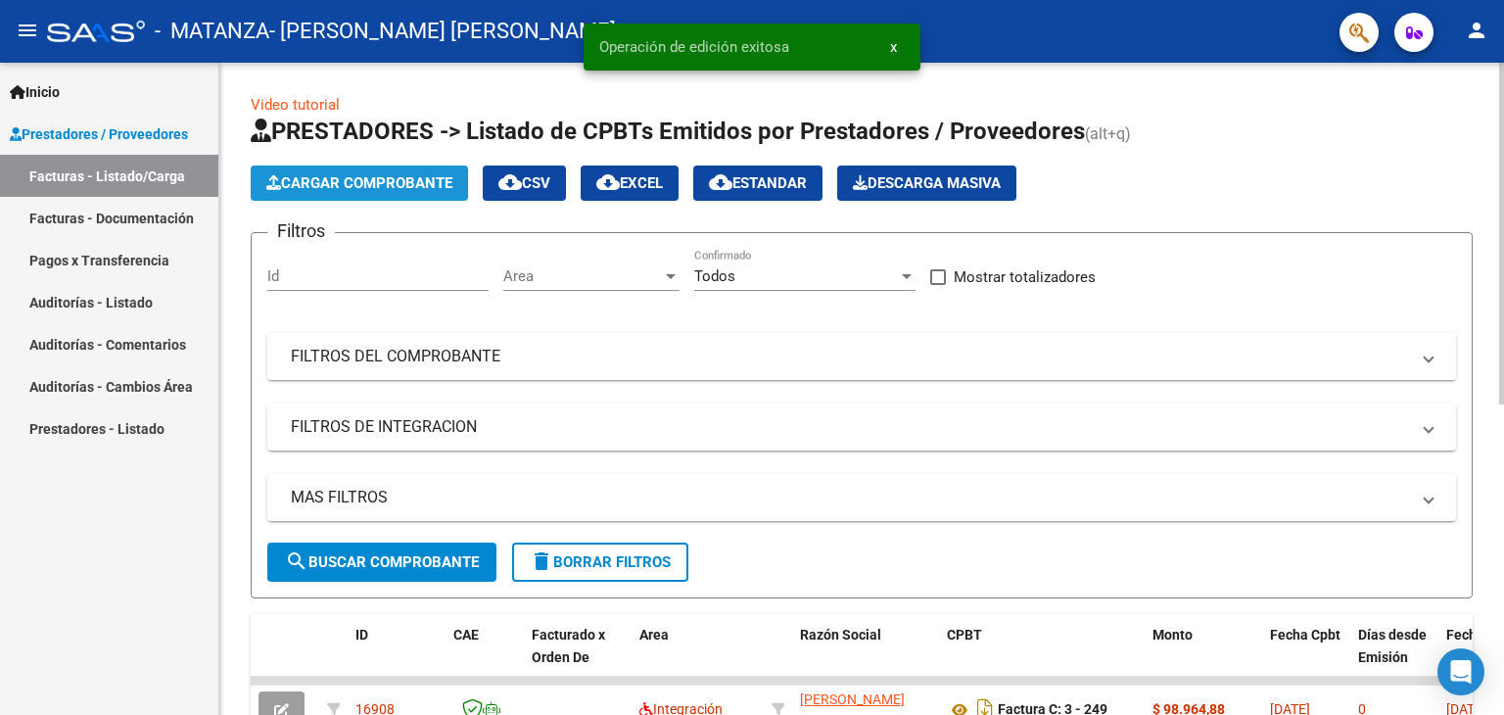
click at [386, 175] on span "Cargar Comprobante" at bounding box center [359, 183] width 186 height 18
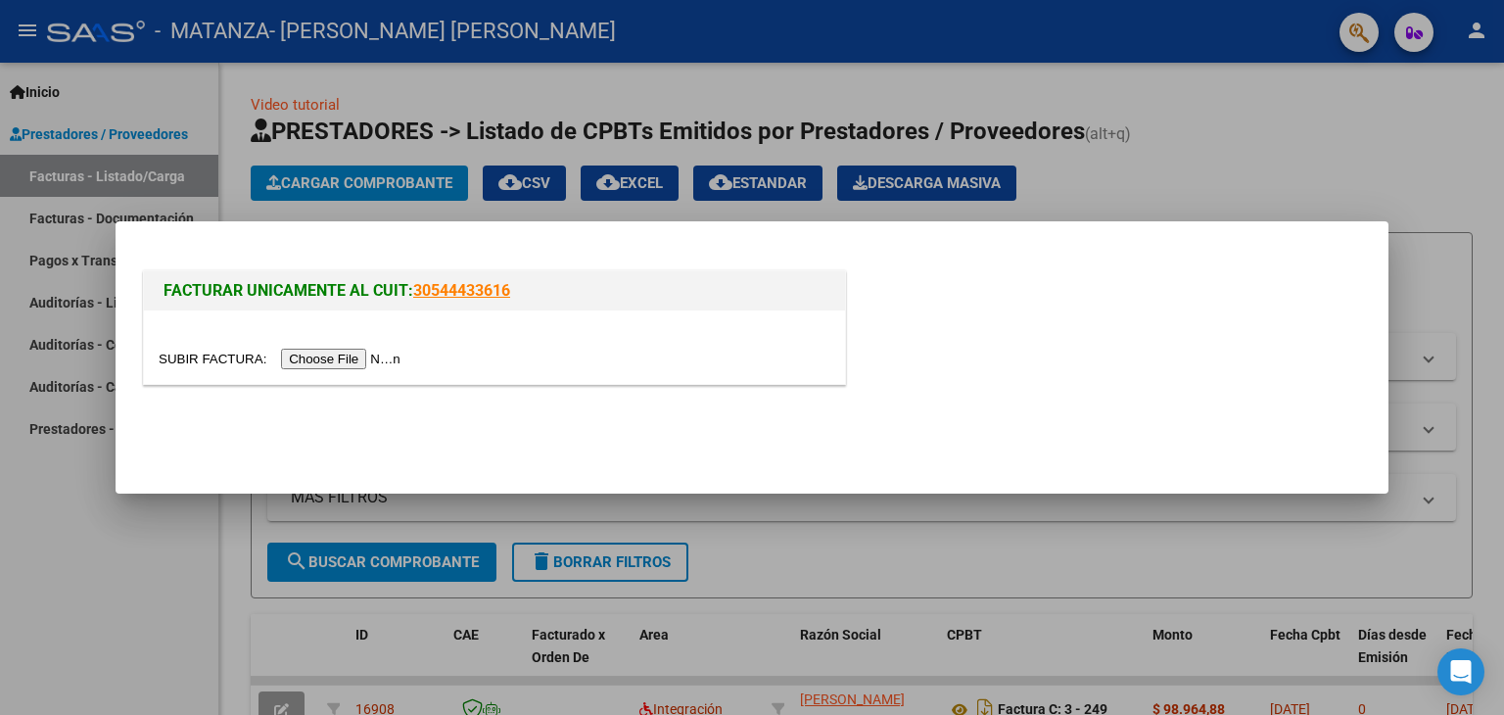
click at [329, 354] on input "file" at bounding box center [283, 359] width 248 height 21
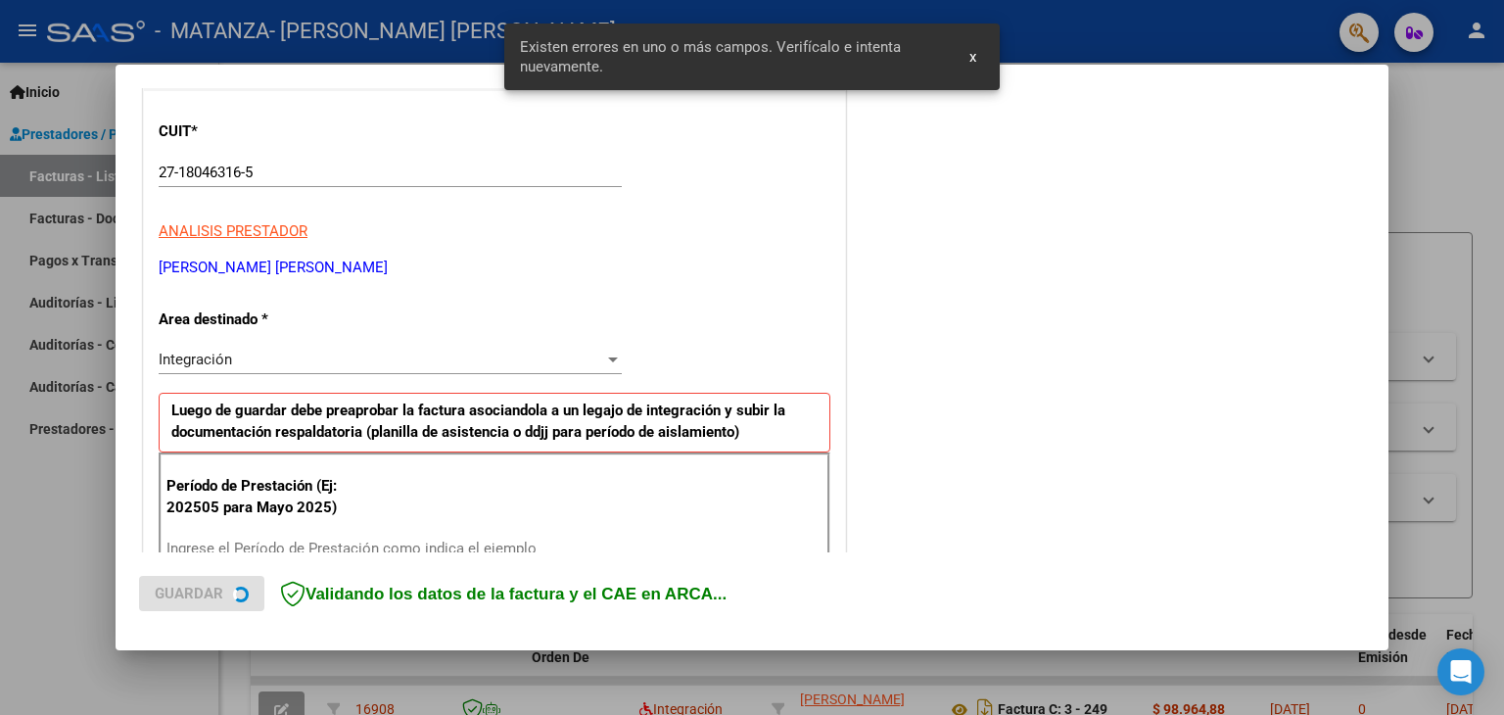
scroll to position [411, 0]
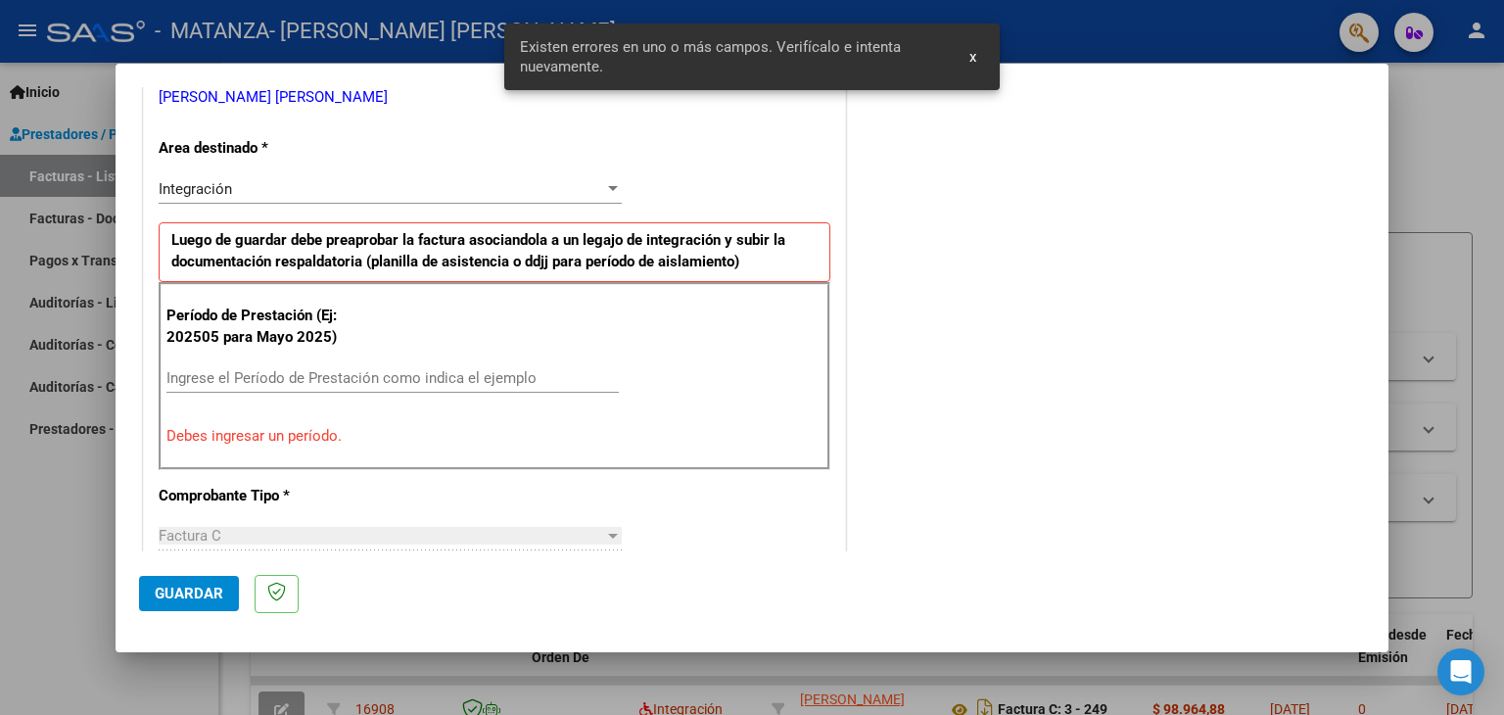
click at [265, 381] on input "Ingrese el Período de Prestación como indica el ejemplo" at bounding box center [392, 378] width 452 height 18
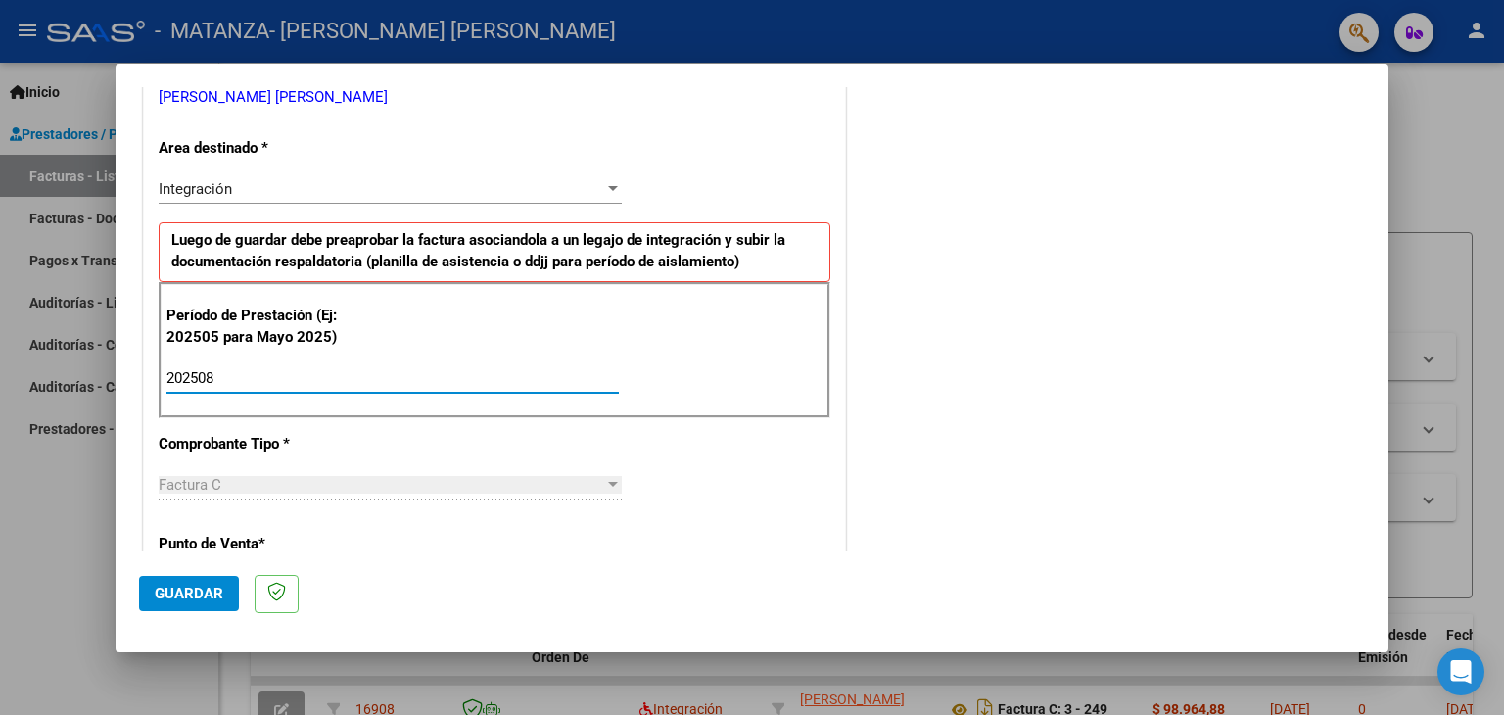
type input "202508"
click at [145, 589] on button "Guardar" at bounding box center [189, 593] width 100 height 35
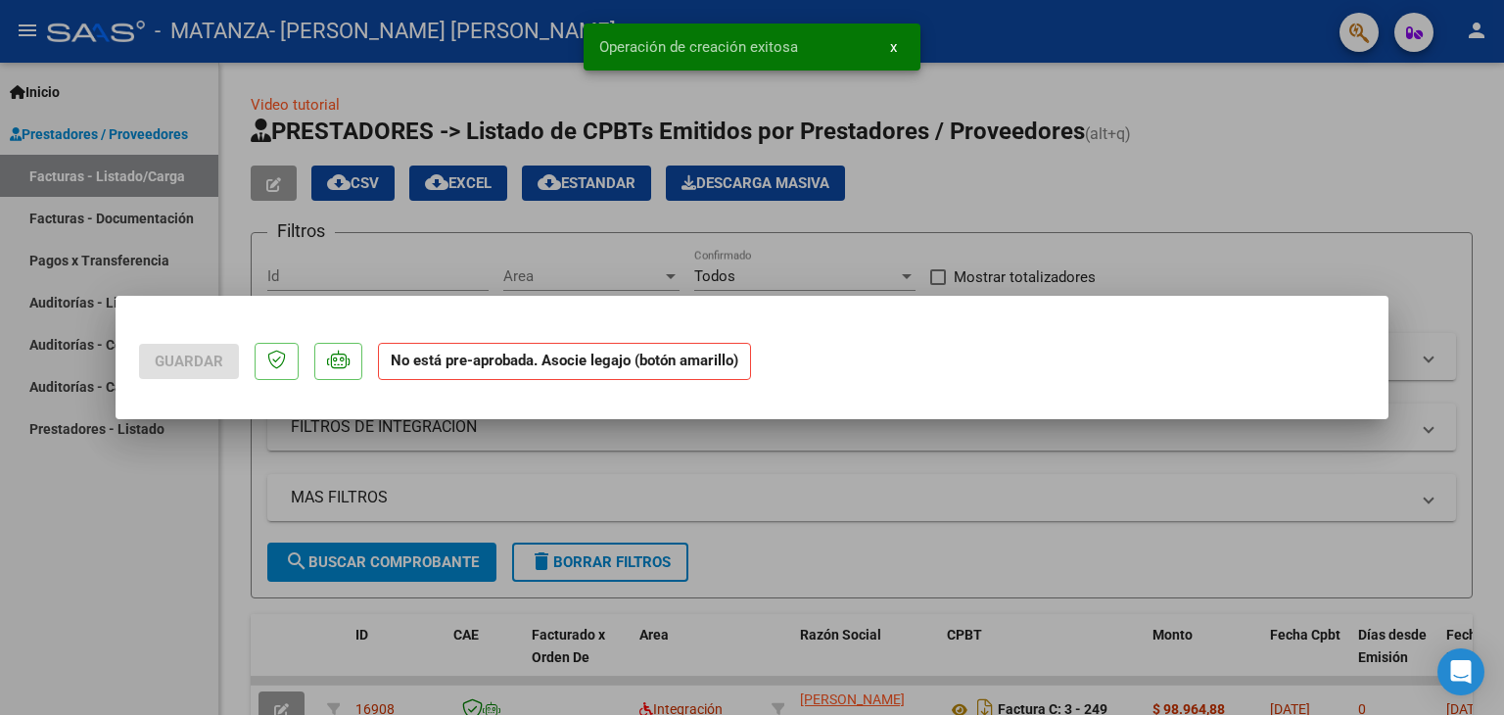
scroll to position [0, 0]
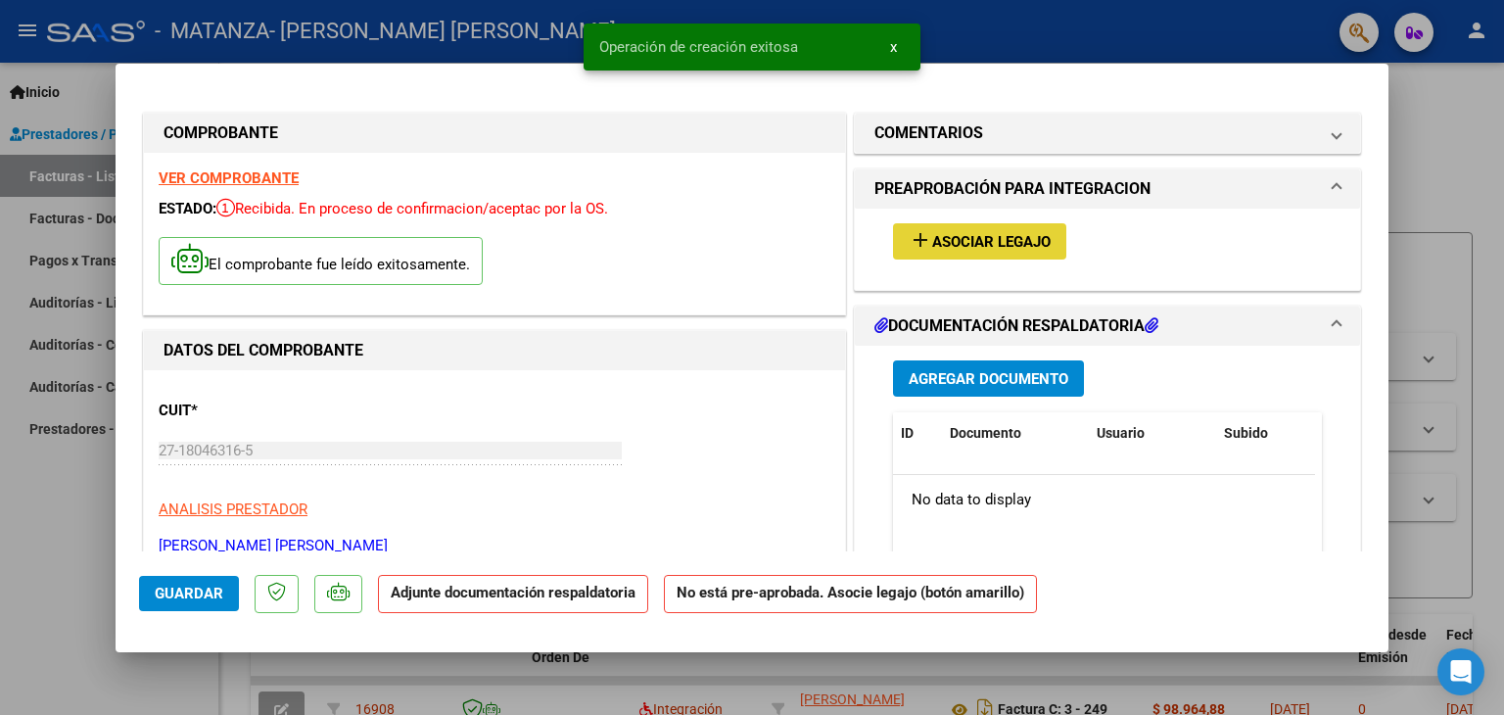
click at [974, 253] on button "add Asociar Legajo" at bounding box center [979, 241] width 173 height 36
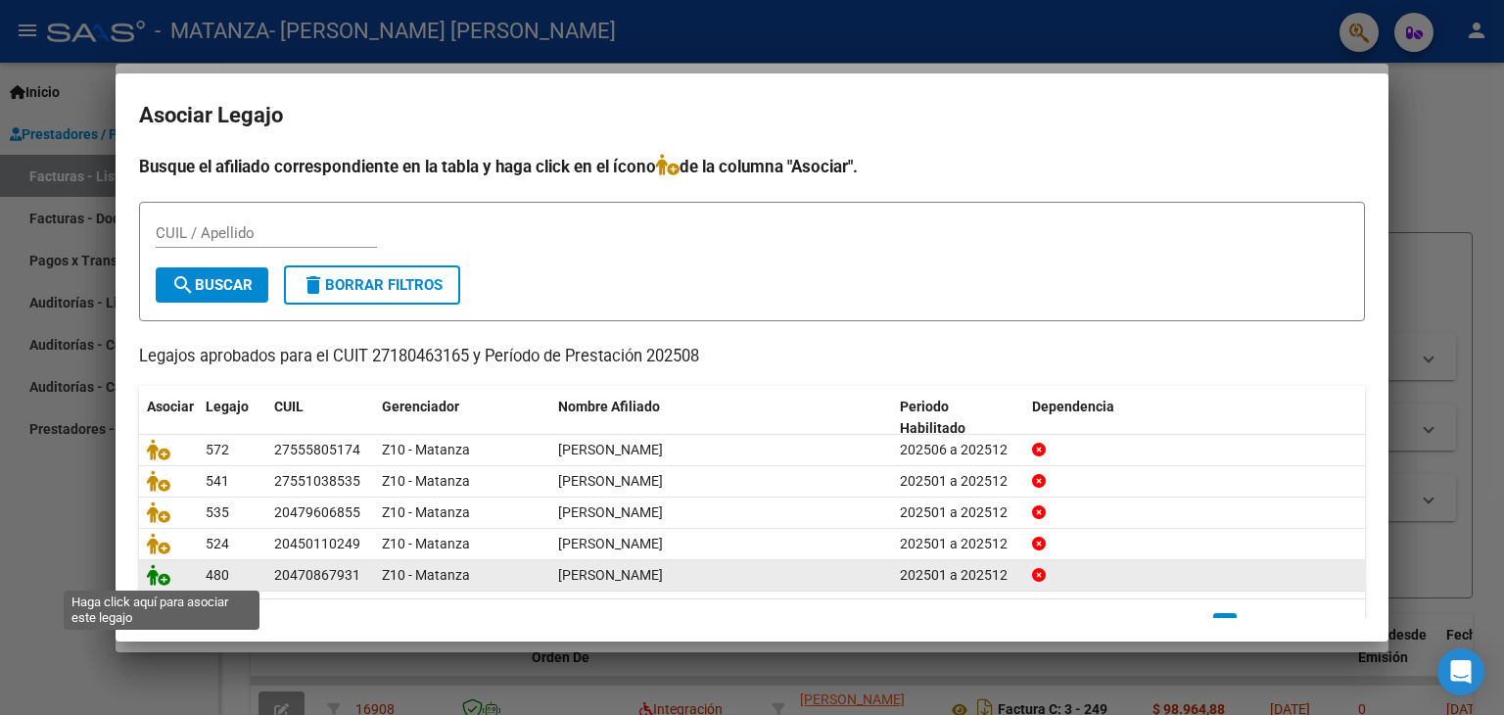
click at [149, 571] on icon at bounding box center [159, 575] width 24 height 22
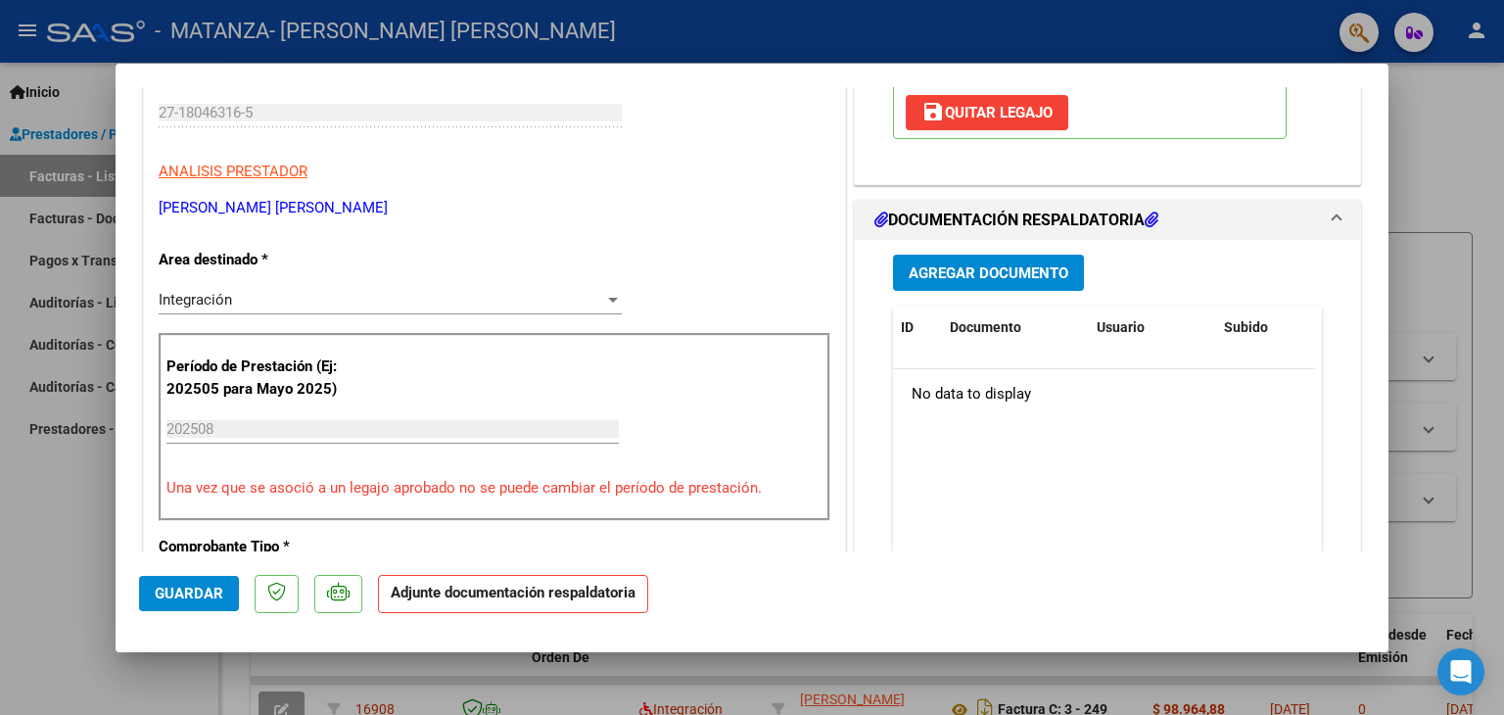
scroll to position [348, 0]
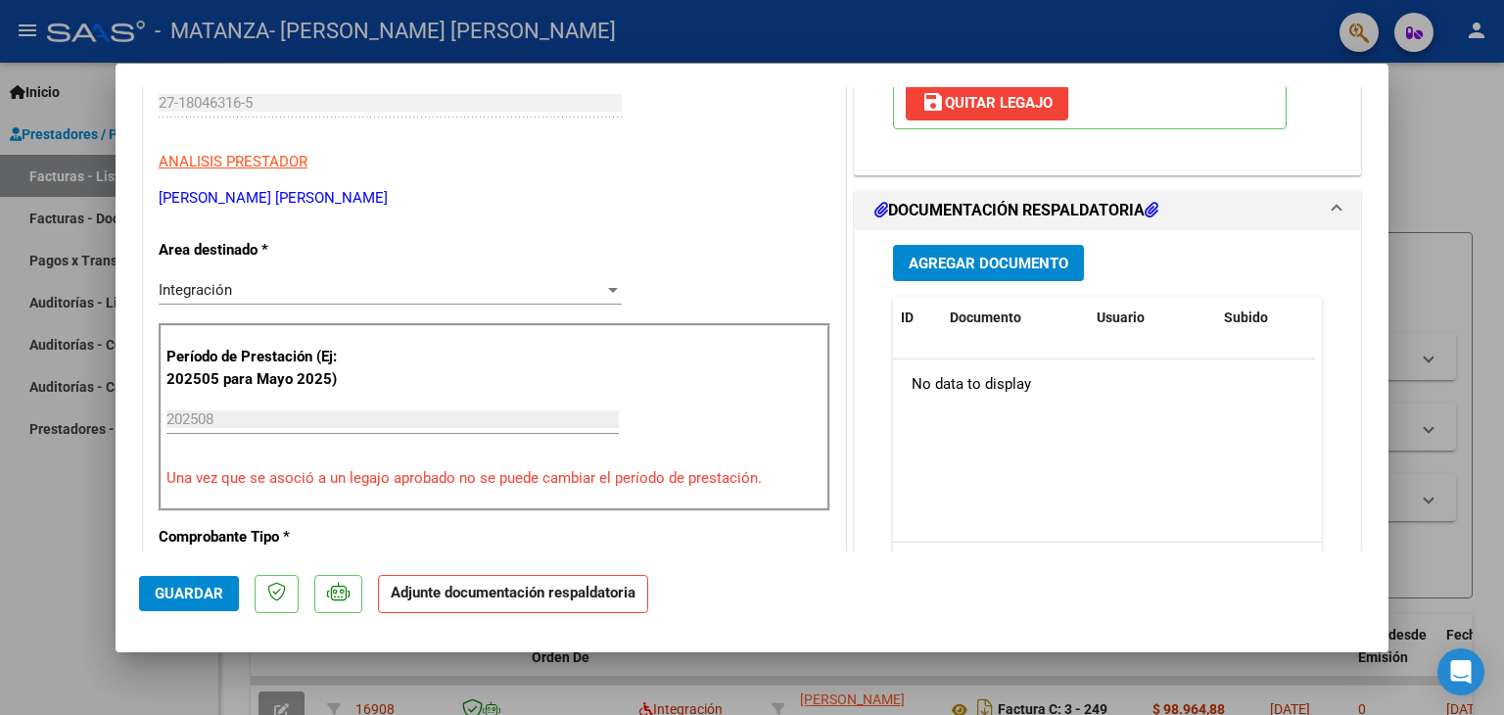
click at [1054, 263] on span "Agregar Documento" at bounding box center [989, 264] width 160 height 18
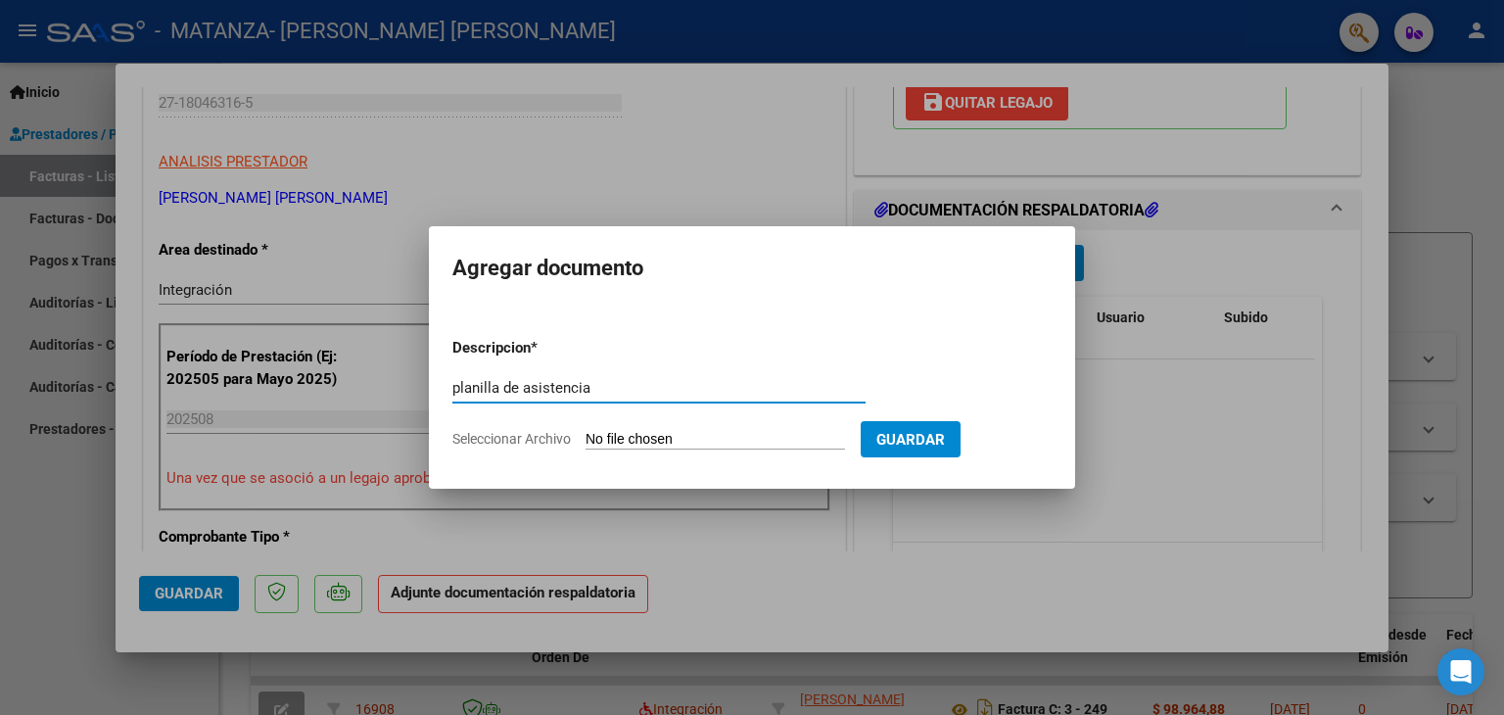
type input "planilla de asistencia"
click at [737, 436] on input "Seleccionar Archivo" at bounding box center [716, 440] width 260 height 19
type input "C:\fakepath\[PERSON_NAME].jpg"
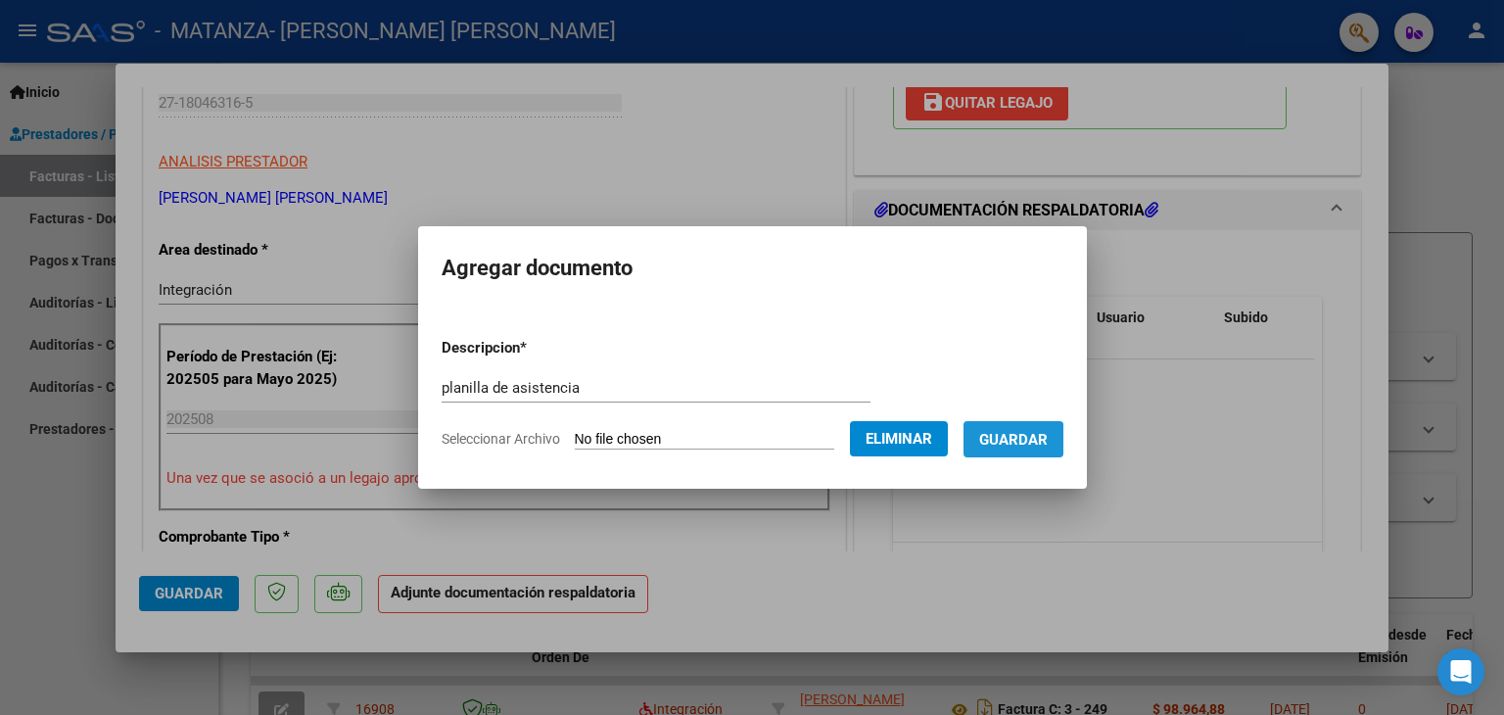
click at [1010, 445] on span "Guardar" at bounding box center [1013, 440] width 69 height 18
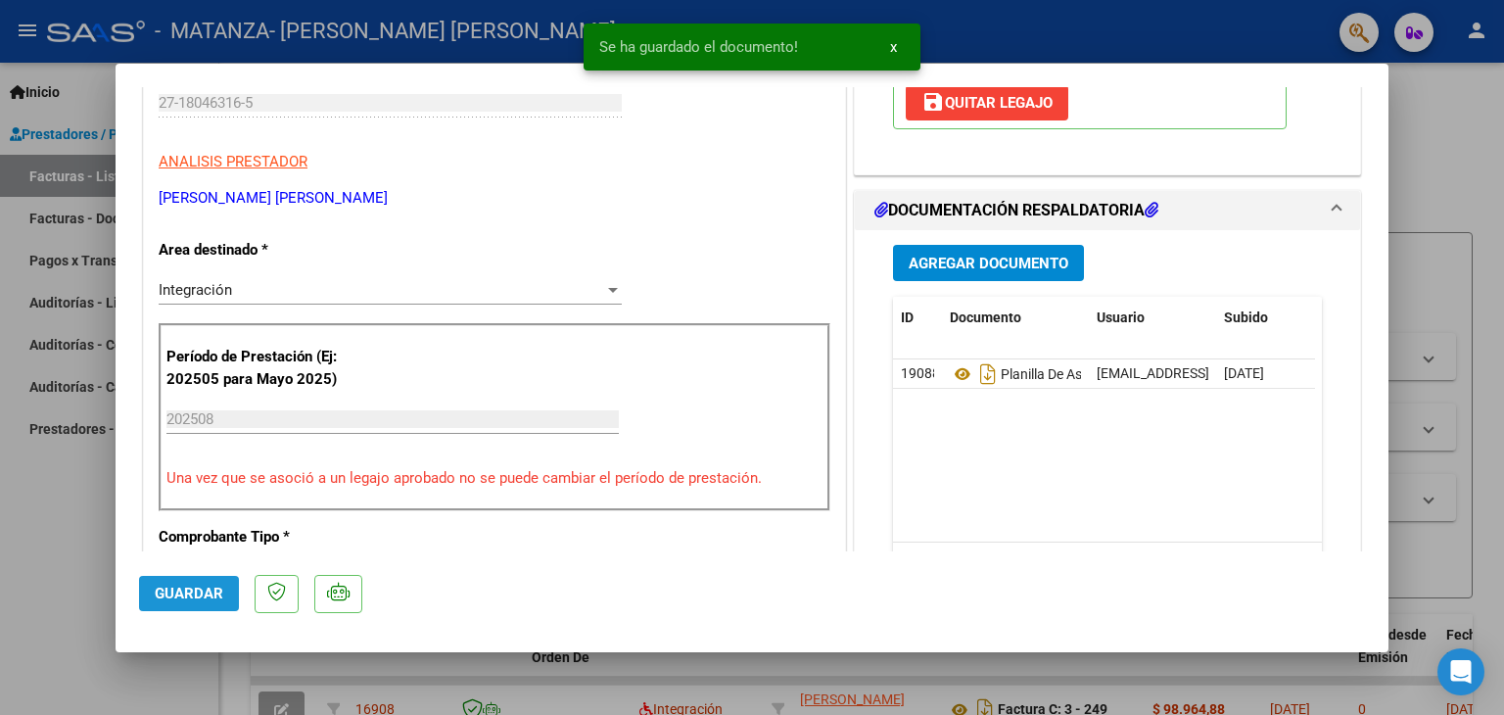
click at [208, 577] on button "Guardar" at bounding box center [189, 593] width 100 height 35
click at [39, 510] on div at bounding box center [752, 357] width 1504 height 715
type input "$ 0,00"
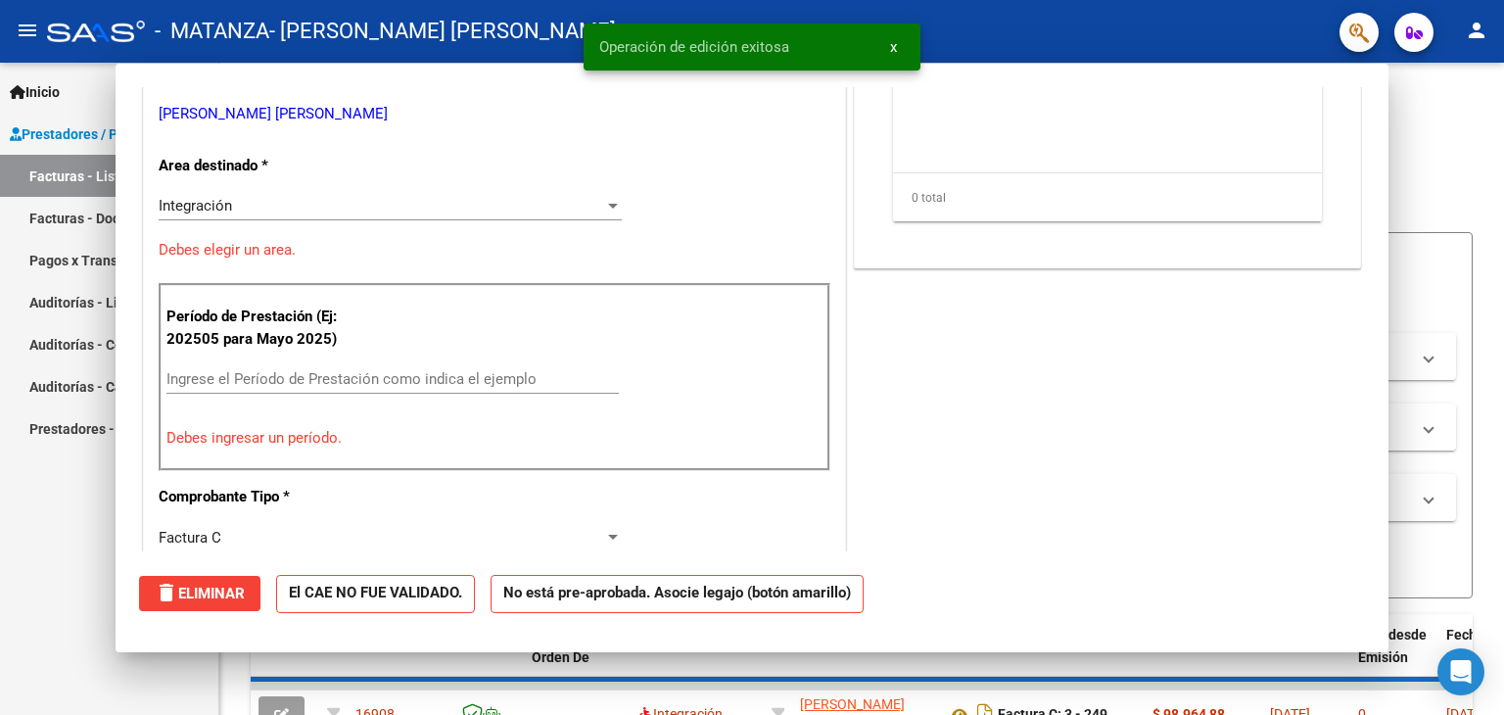
scroll to position [288, 0]
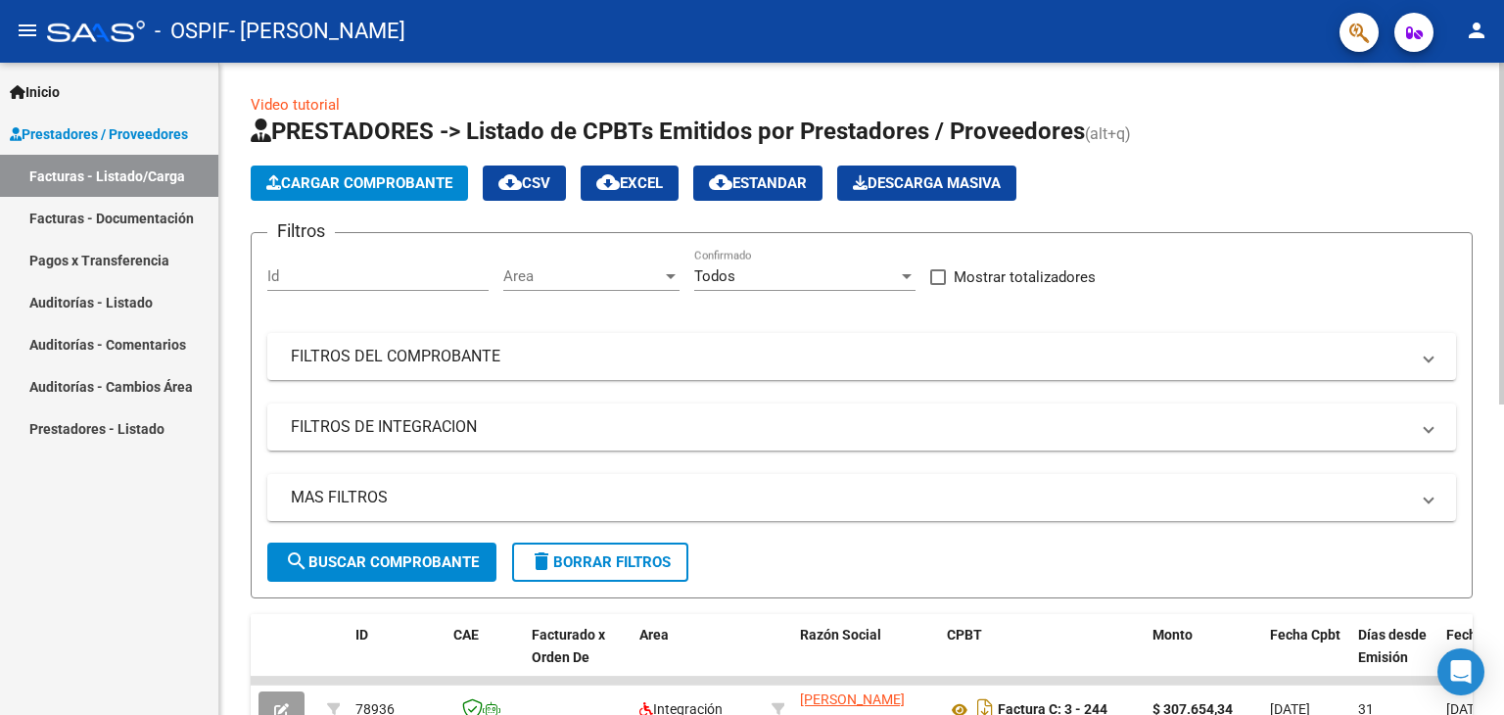
click at [404, 177] on span "Cargar Comprobante" at bounding box center [359, 183] width 186 height 18
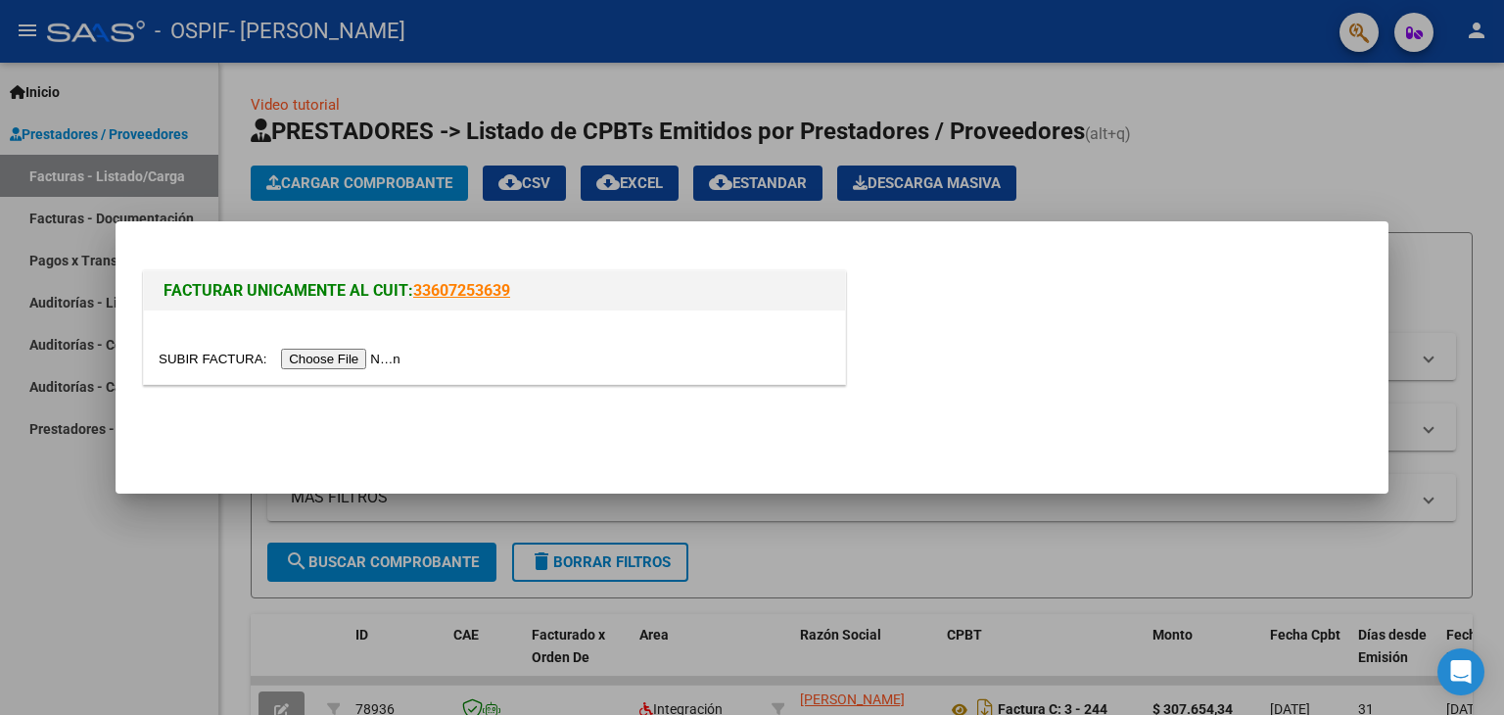
click at [318, 354] on input "file" at bounding box center [283, 359] width 248 height 21
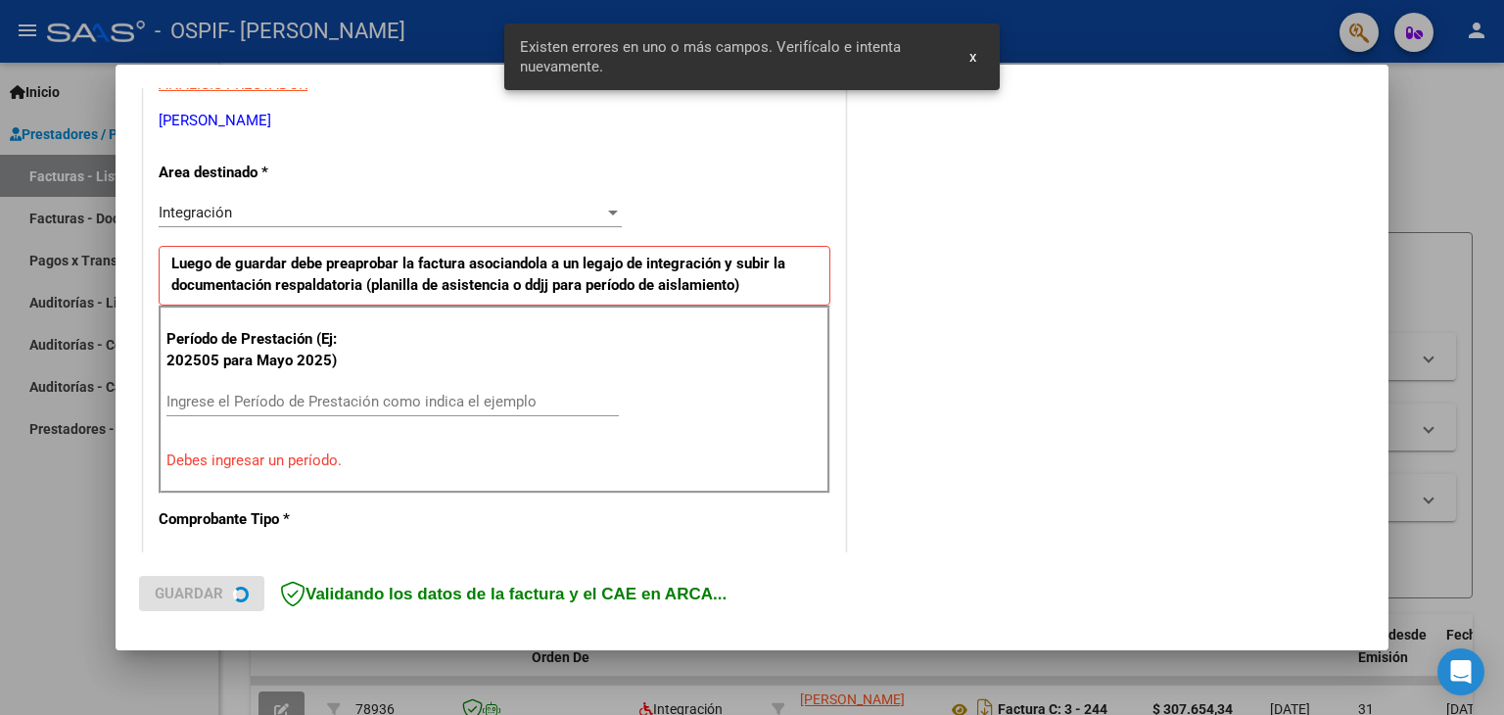
scroll to position [411, 0]
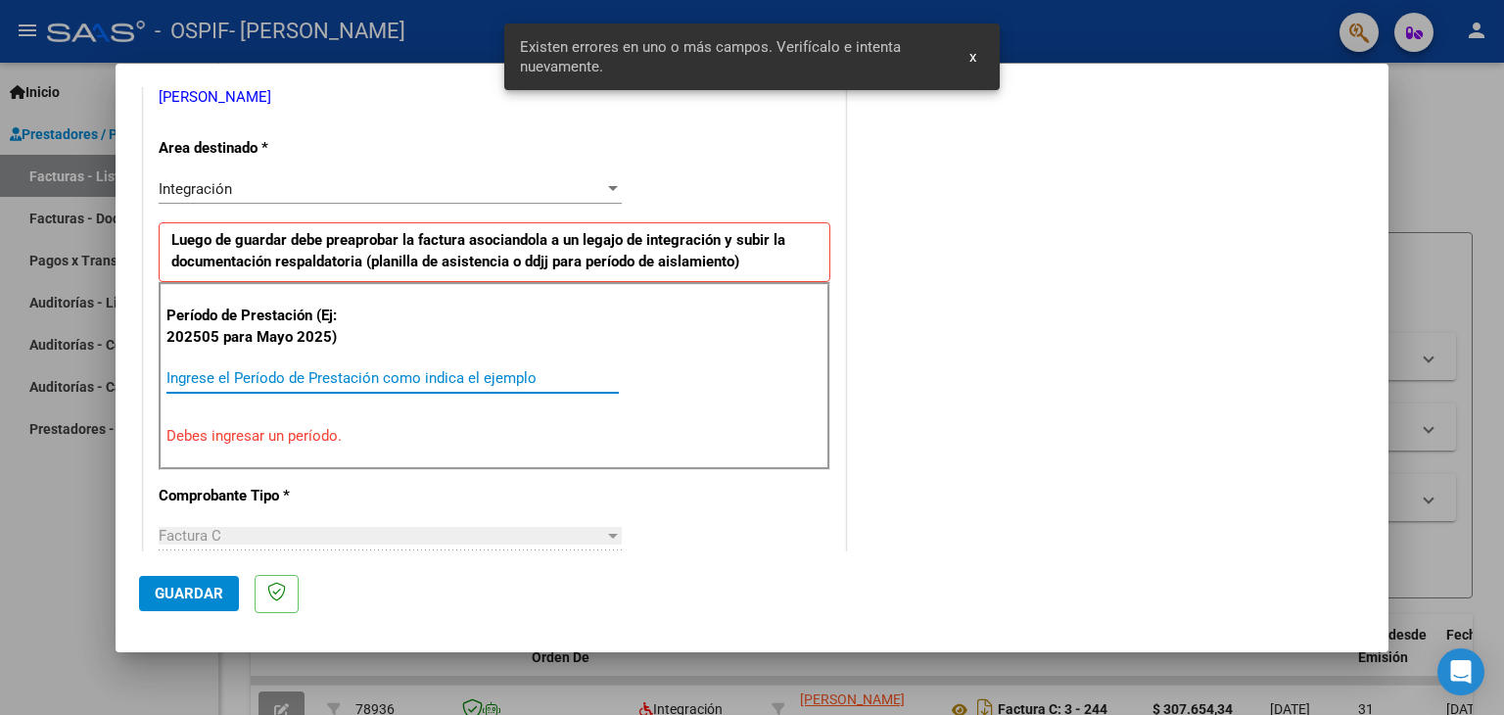
click at [278, 369] on input "Ingrese el Período de Prestación como indica el ejemplo" at bounding box center [392, 378] width 452 height 18
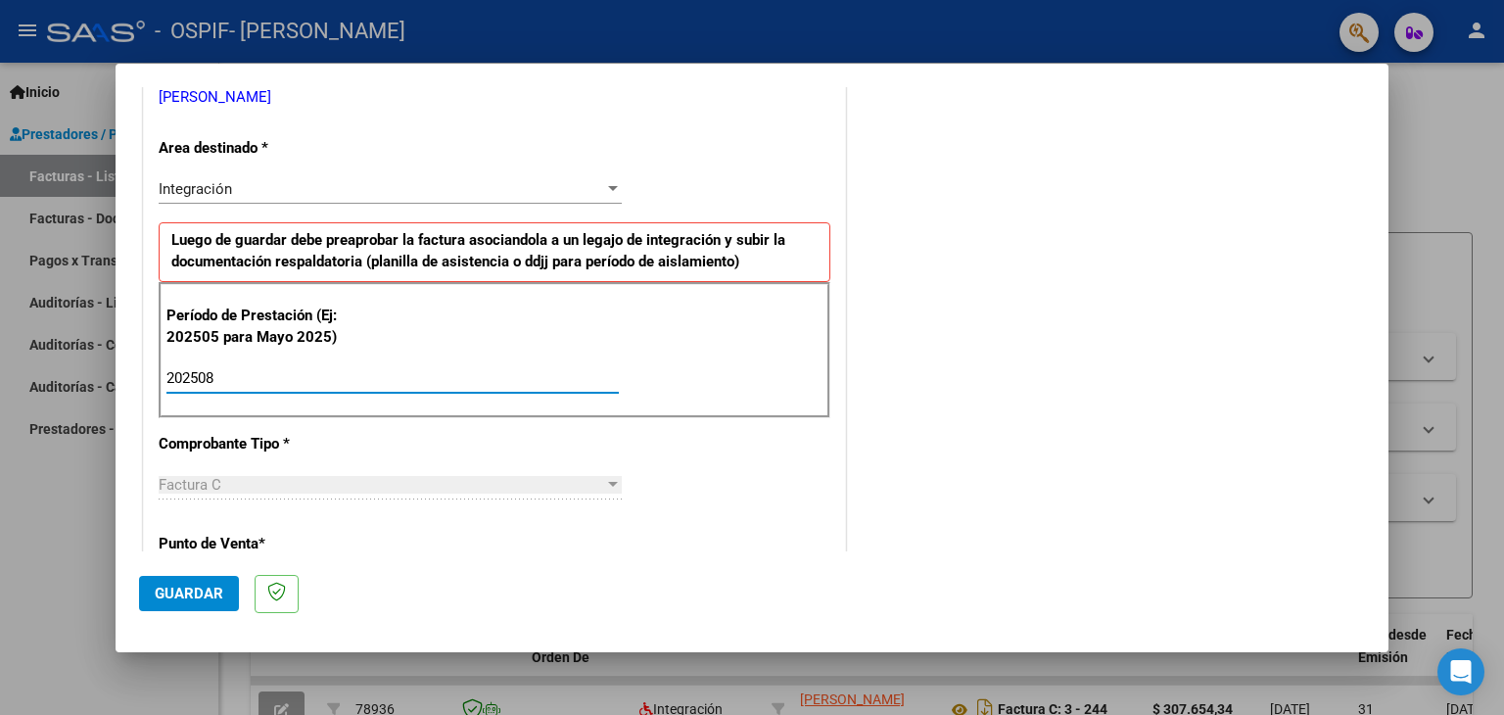
type input "202508"
click at [176, 604] on button "Guardar" at bounding box center [189, 593] width 100 height 35
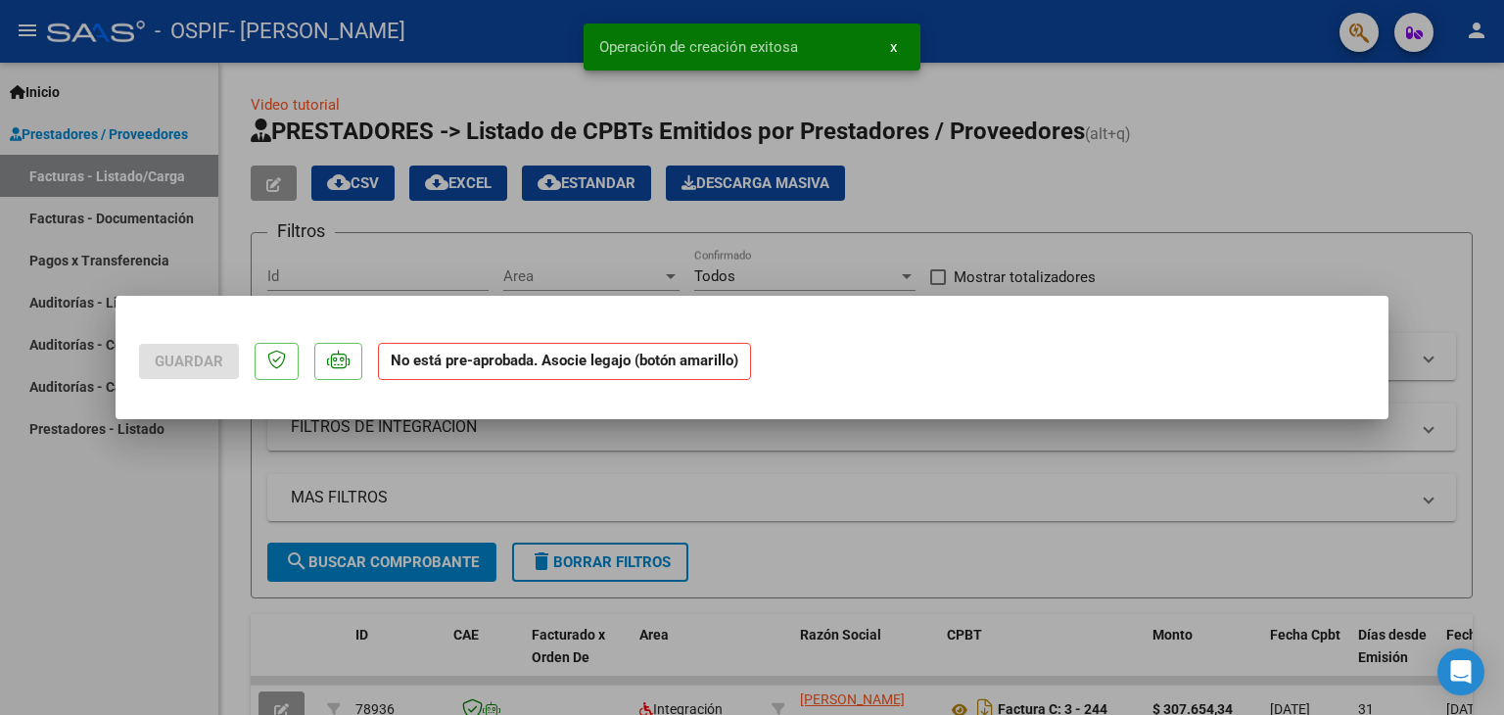
scroll to position [0, 0]
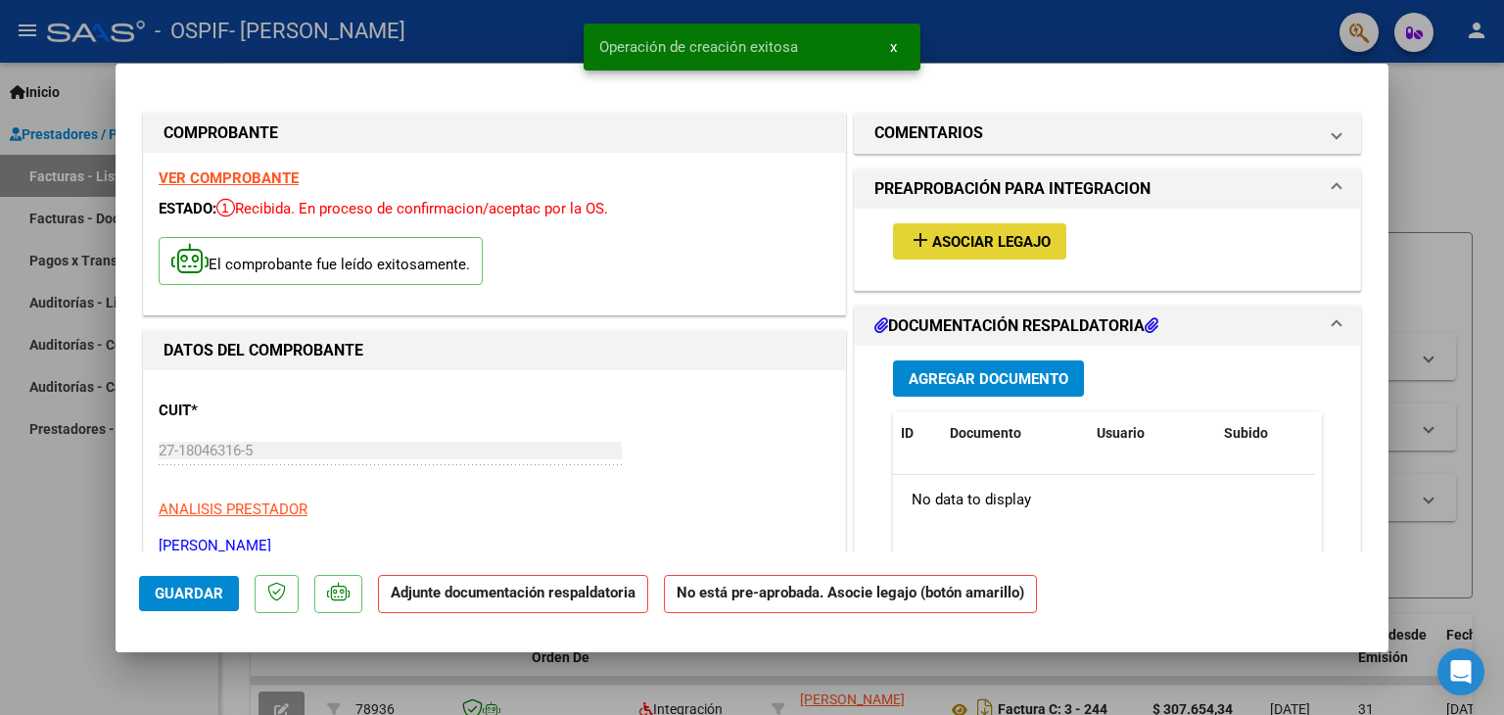
click at [993, 233] on span "Asociar Legajo" at bounding box center [991, 242] width 119 height 18
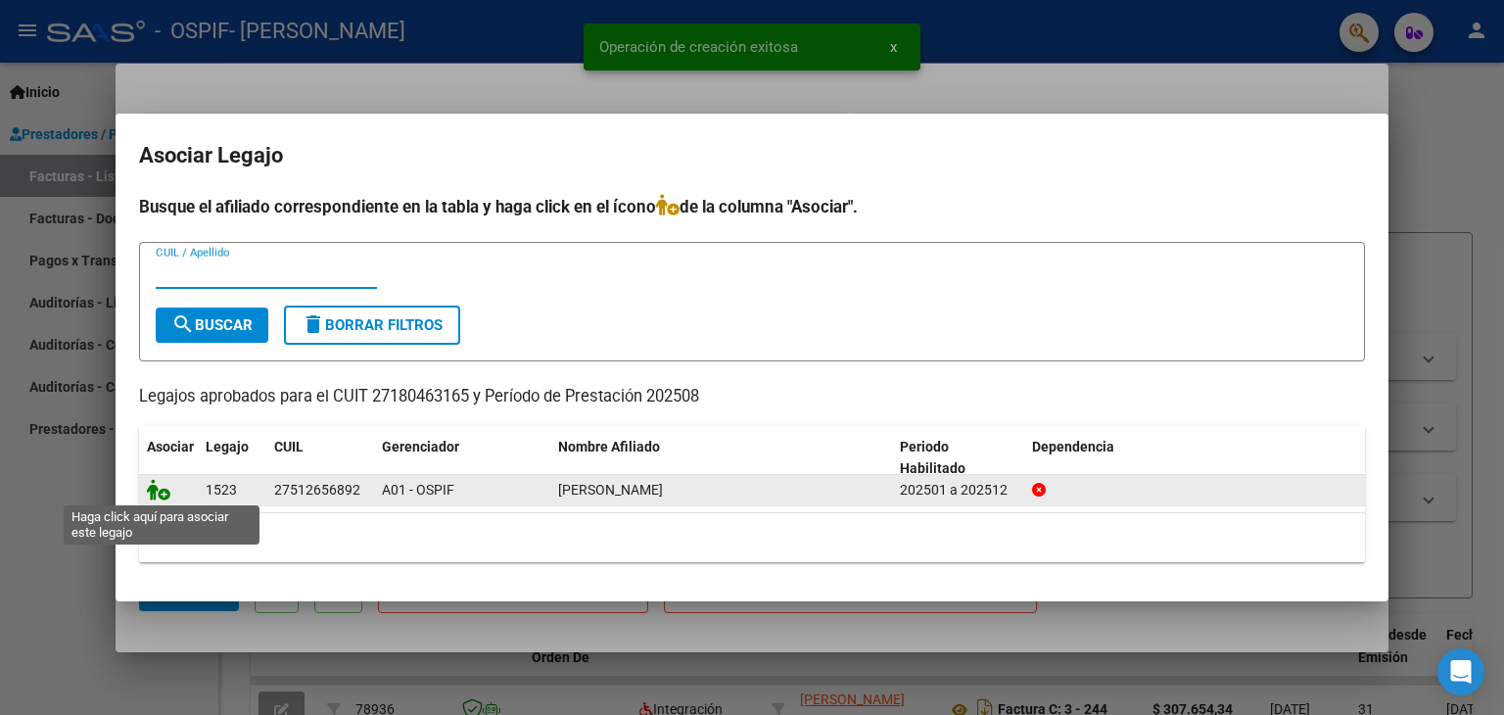
click at [158, 488] on icon at bounding box center [159, 490] width 24 height 22
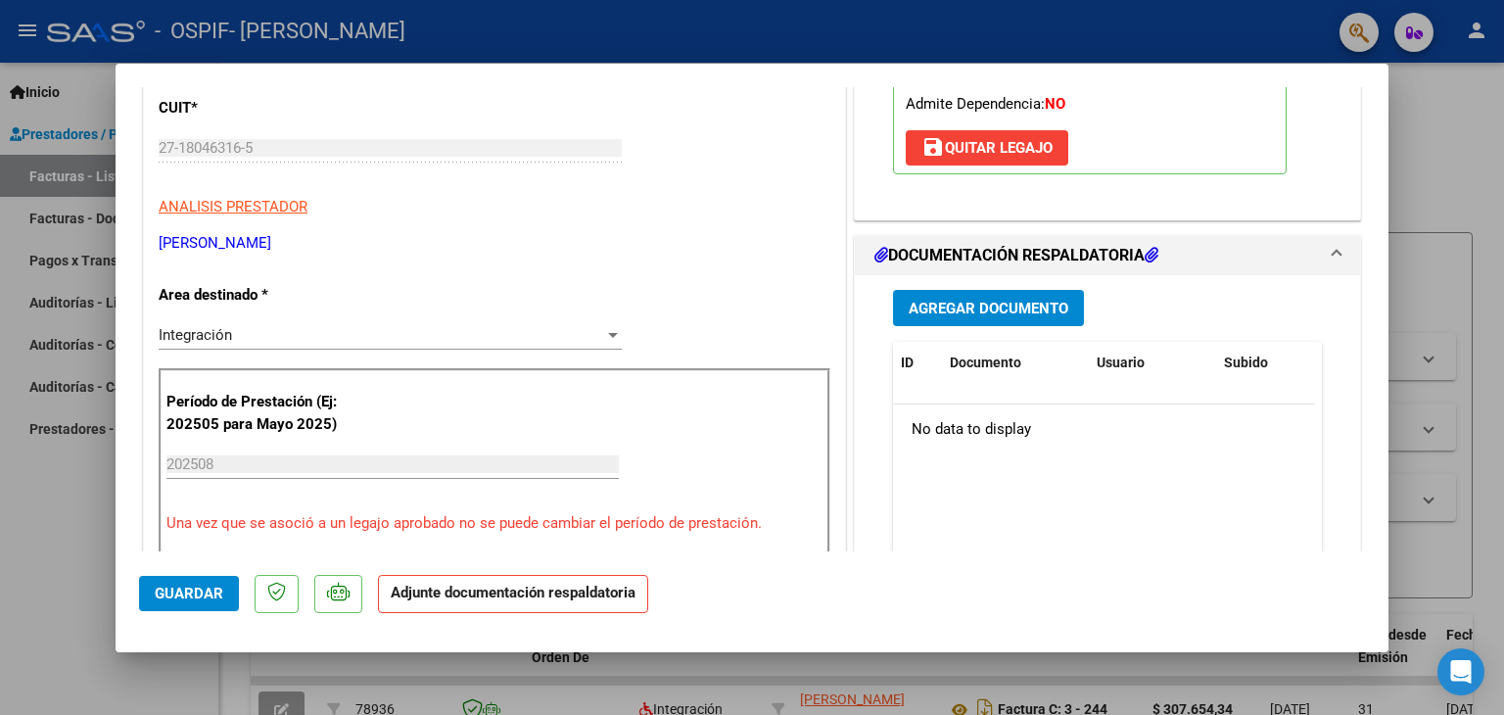
scroll to position [431, 0]
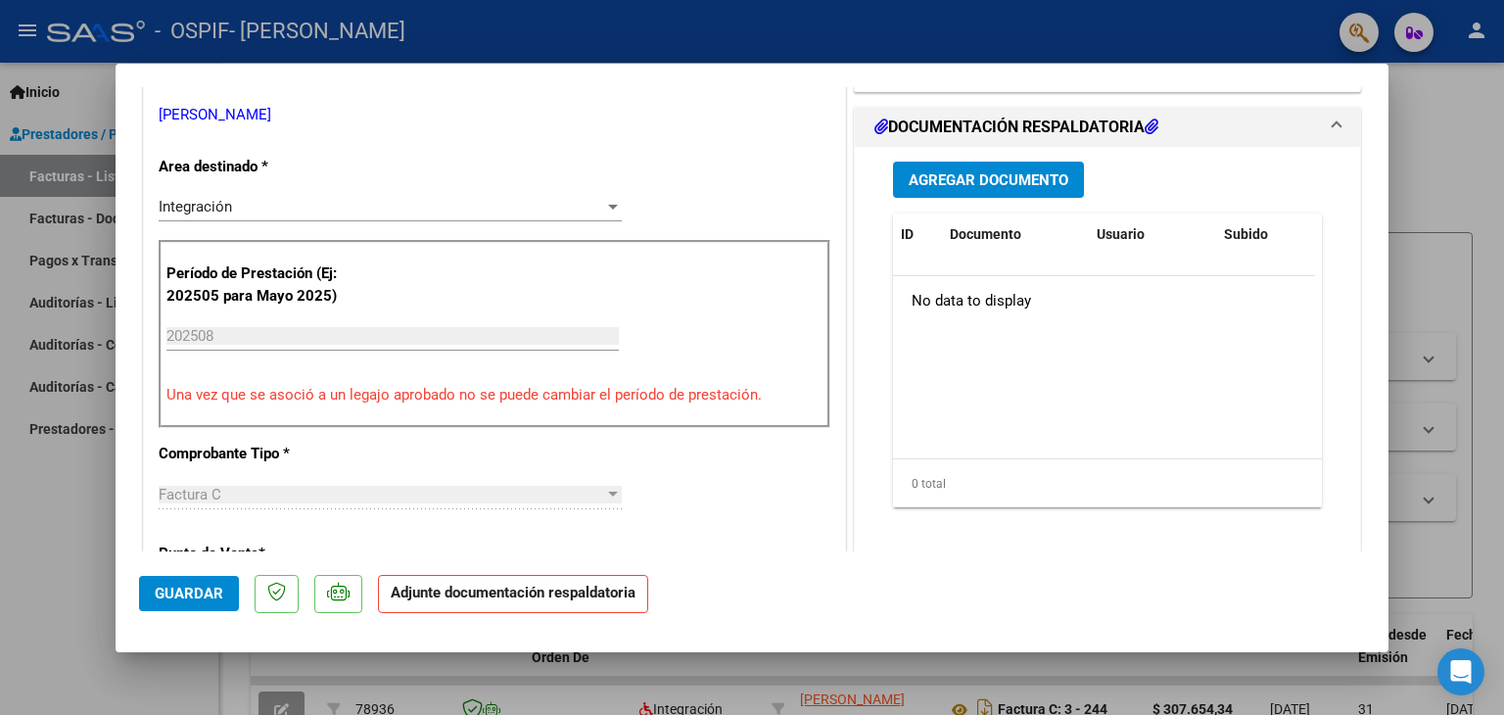
click at [1045, 178] on span "Agregar Documento" at bounding box center [989, 180] width 160 height 18
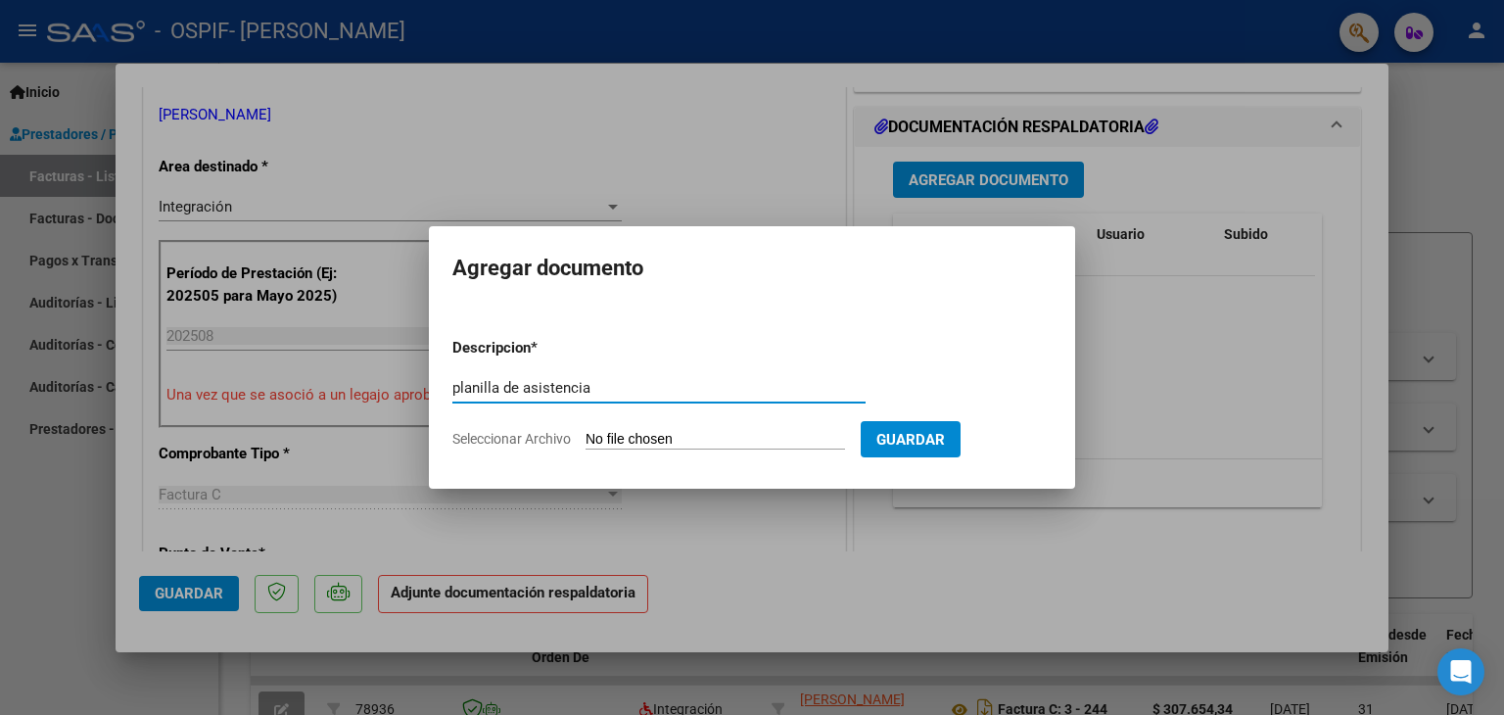
type input "planilla de asistencia"
click at [724, 442] on input "Seleccionar Archivo" at bounding box center [716, 440] width 260 height 19
type input "C:\fakepath\paulino.jpg"
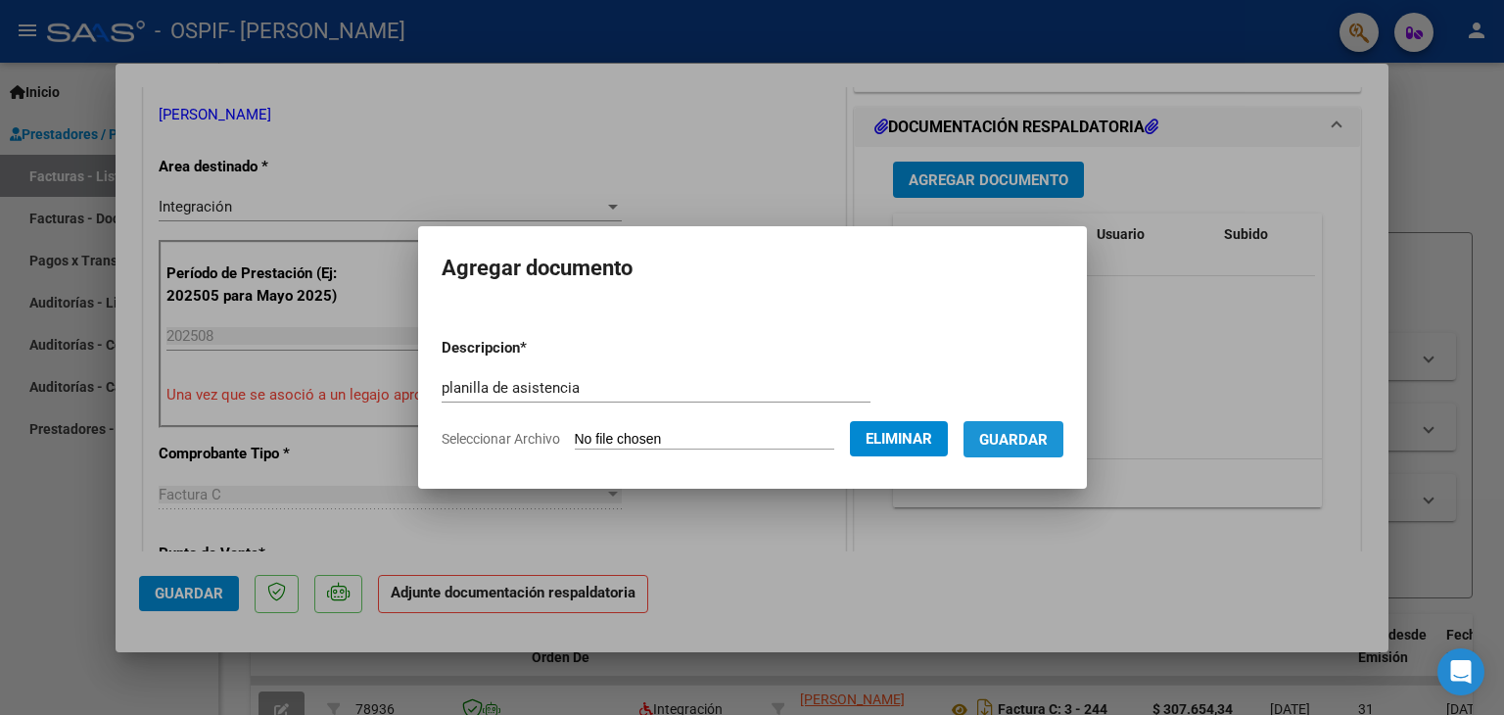
click at [1039, 433] on span "Guardar" at bounding box center [1013, 440] width 69 height 18
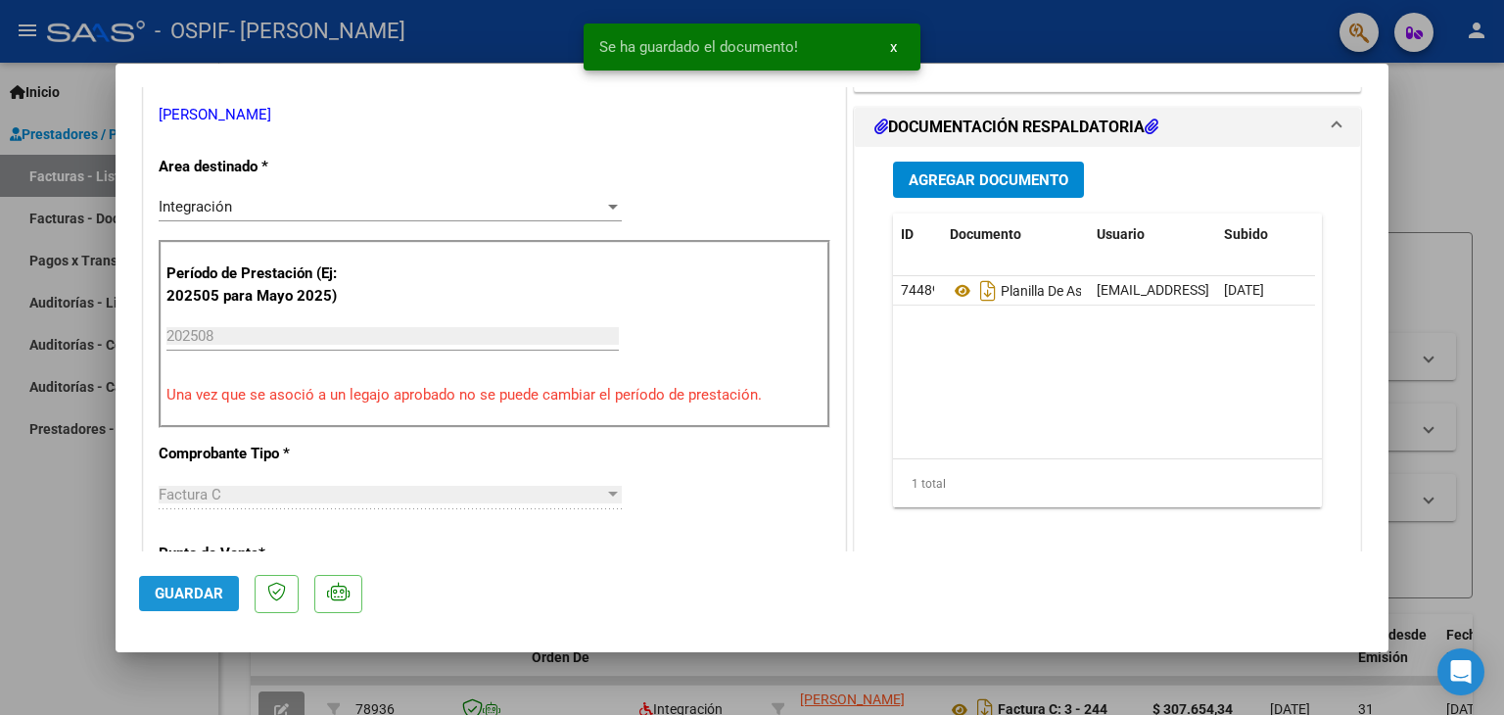
click at [203, 603] on button "Guardar" at bounding box center [189, 593] width 100 height 35
click at [57, 560] on div at bounding box center [752, 357] width 1504 height 715
type input "$ 0,00"
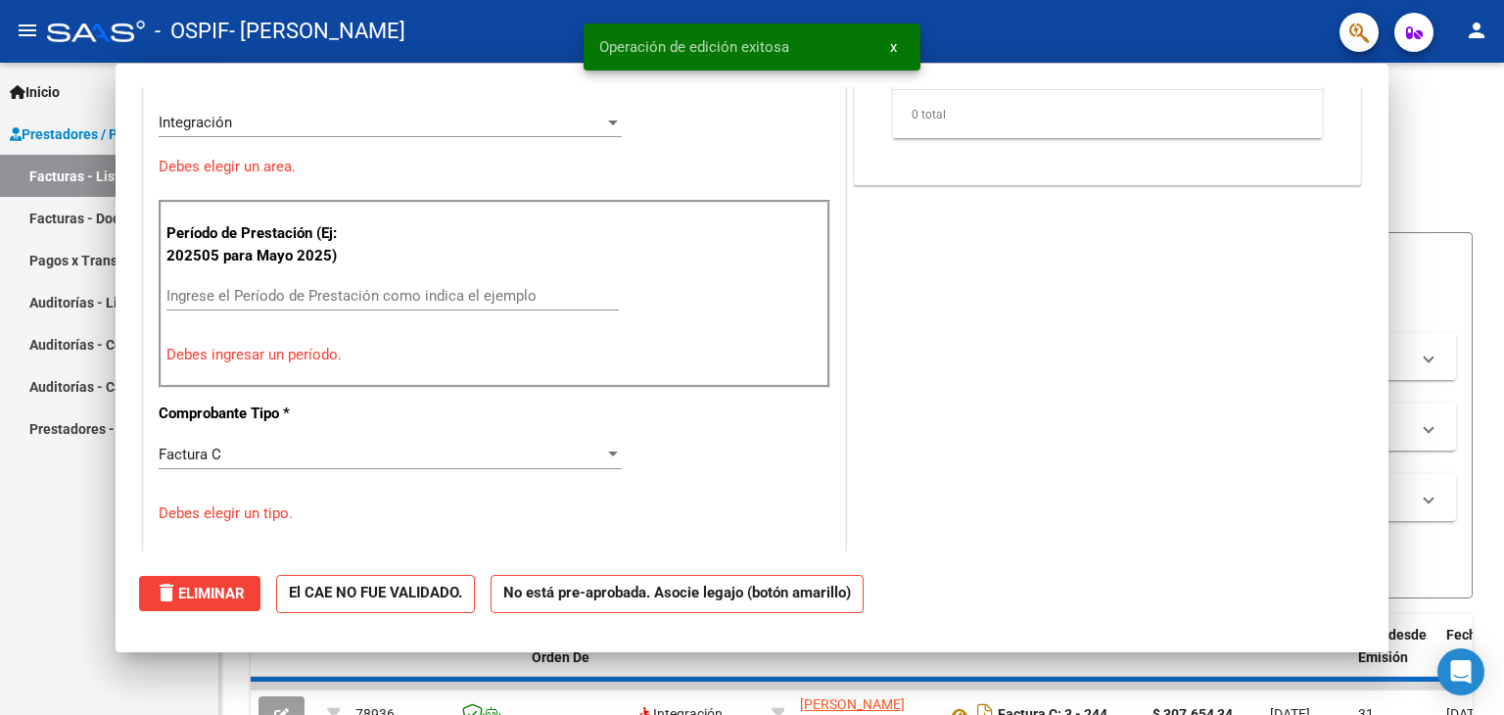
scroll to position [346, 0]
